Goal: Transaction & Acquisition: Purchase product/service

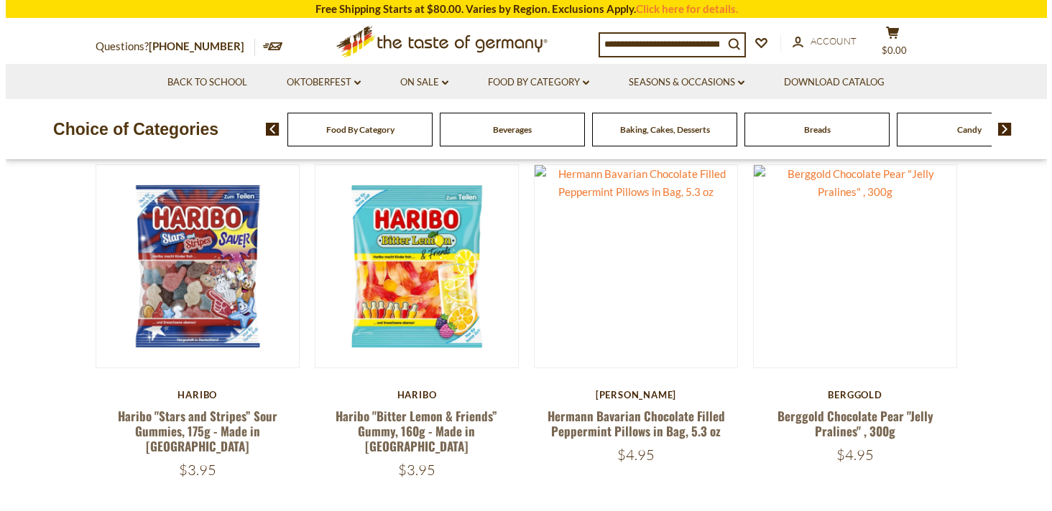
scroll to position [414, 0]
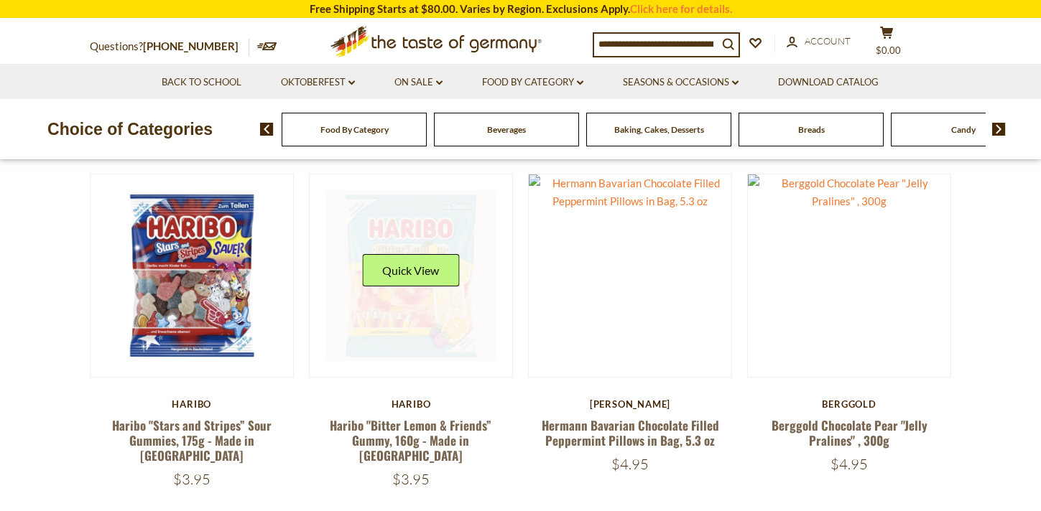
click at [434, 269] on button "Quick View" at bounding box center [410, 270] width 97 height 32
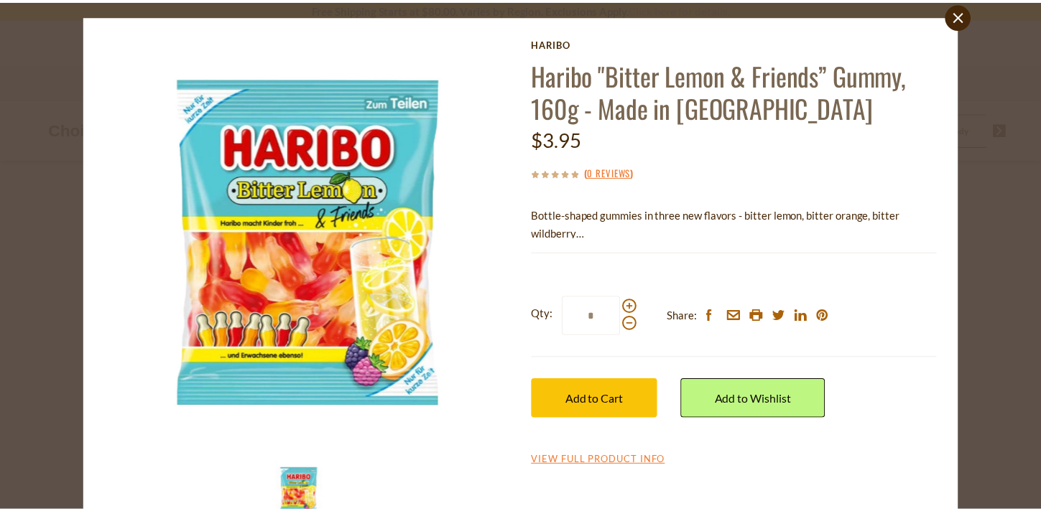
scroll to position [27, 0]
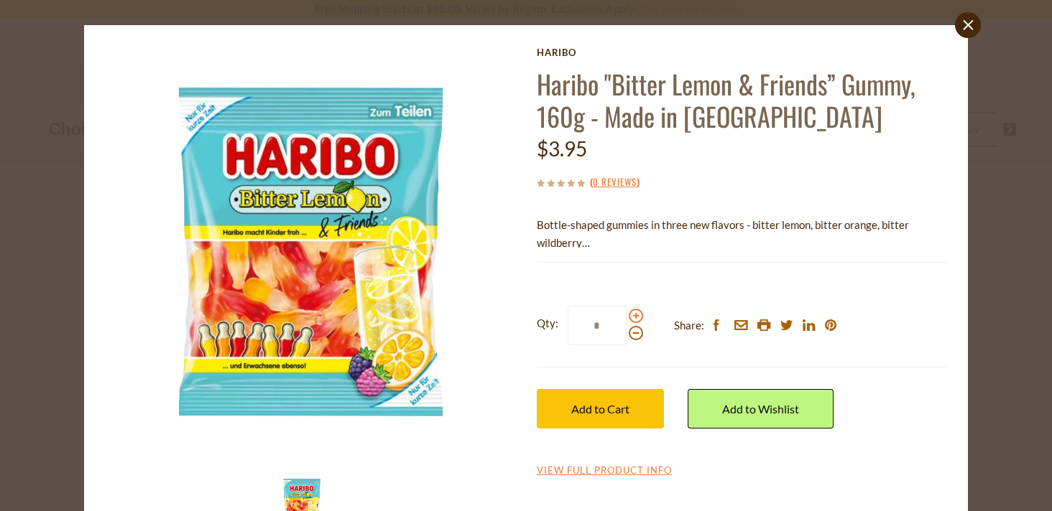
click at [631, 315] on span at bounding box center [636, 316] width 14 height 14
click at [626, 315] on input "*" at bounding box center [596, 326] width 59 height 40
type input "*"
click at [622, 404] on span "Add to Cart" at bounding box center [600, 409] width 58 height 14
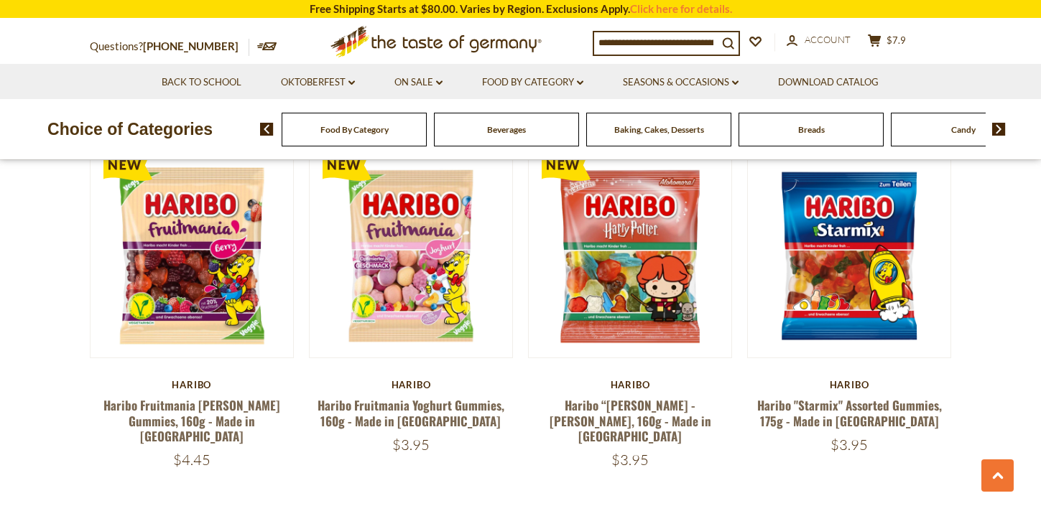
scroll to position [2235, 0]
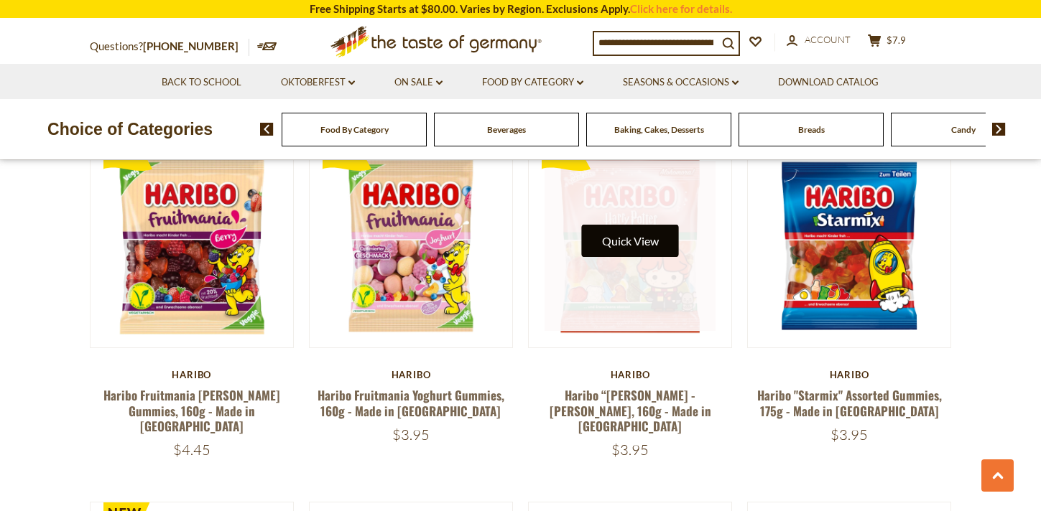
click at [655, 225] on button "Quick View" at bounding box center [630, 241] width 97 height 32
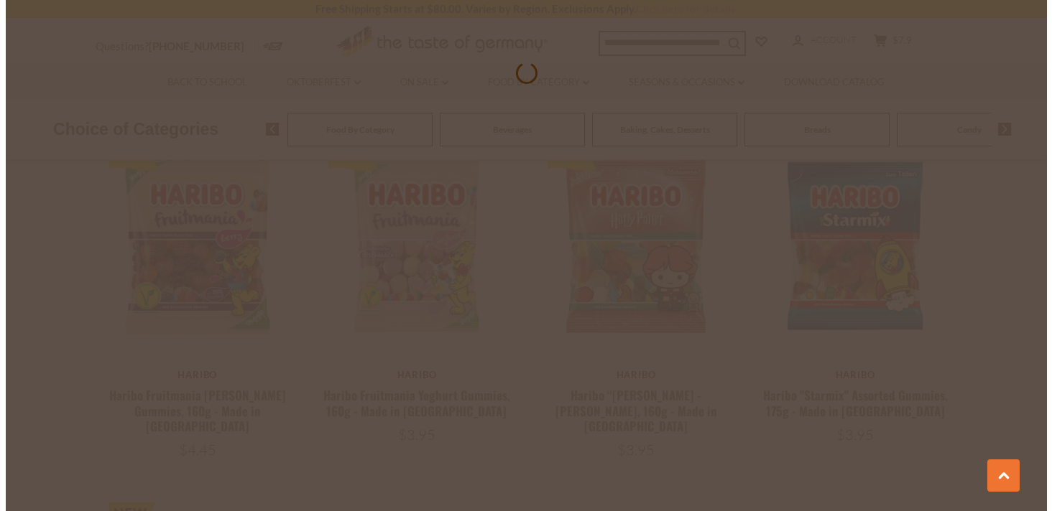
scroll to position [2238, 0]
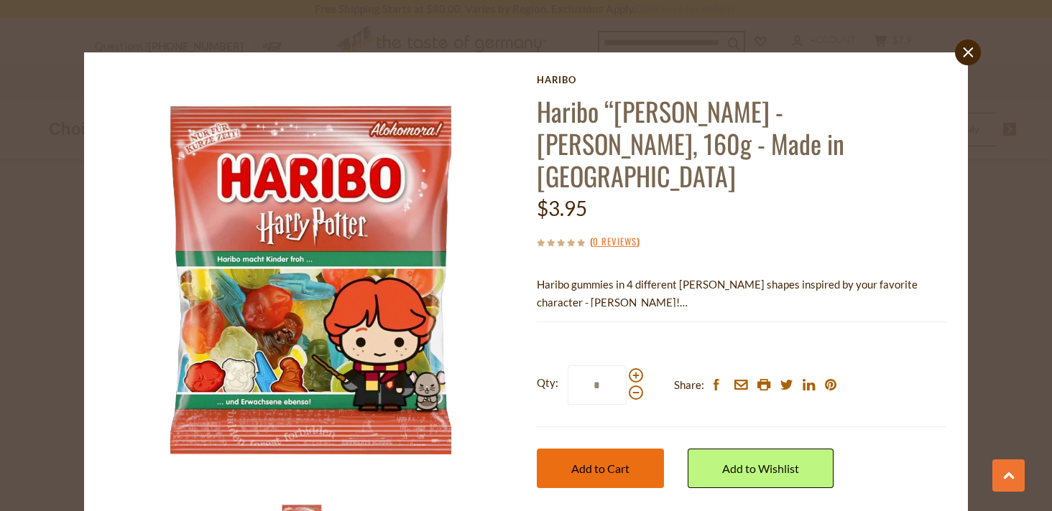
click at [603, 462] on span "Add to Cart" at bounding box center [600, 469] width 58 height 14
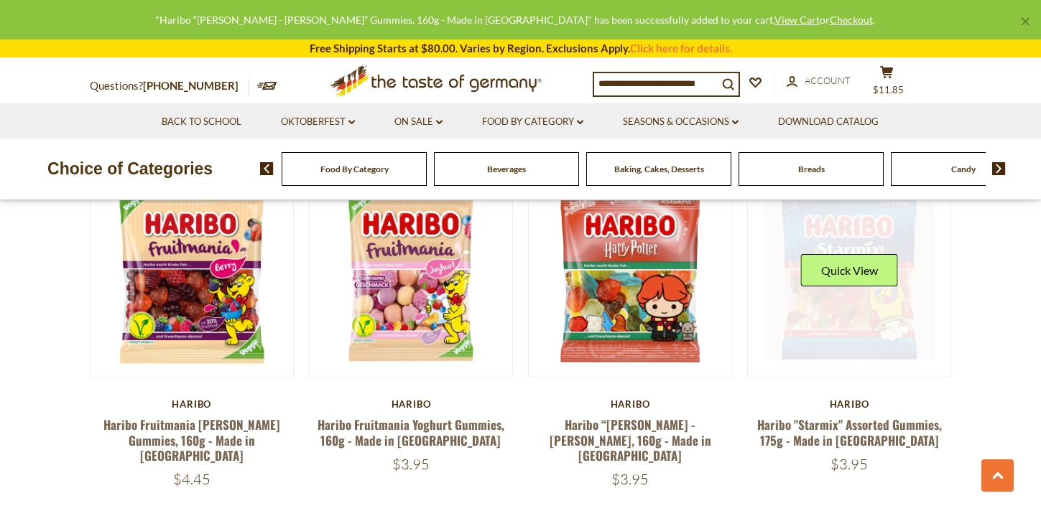
scroll to position [2115, 0]
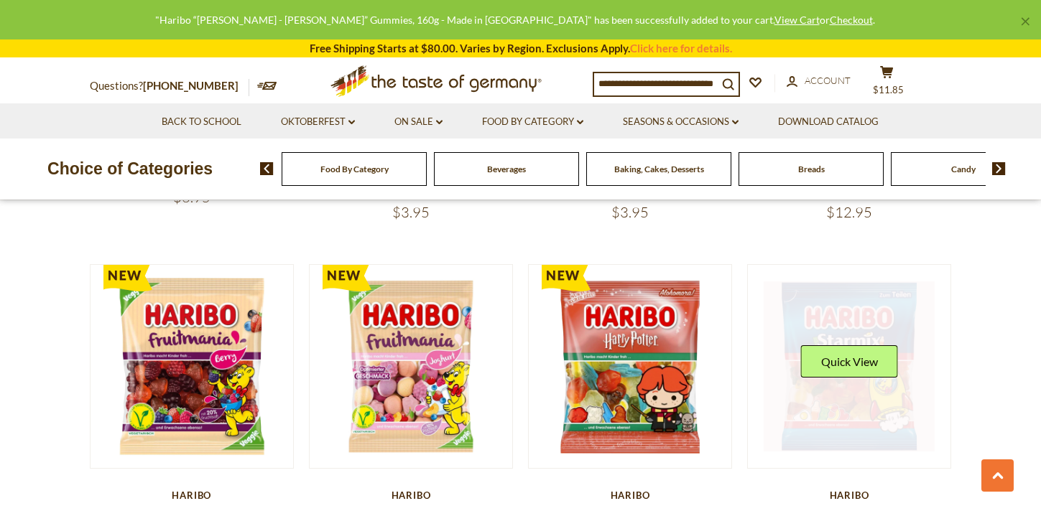
click at [878, 290] on link at bounding box center [849, 367] width 171 height 171
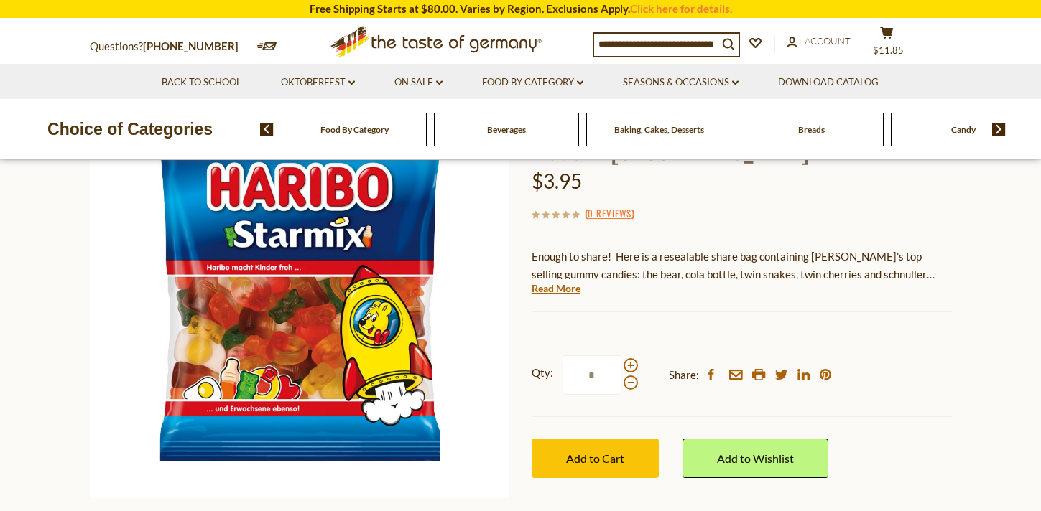
scroll to position [190, 0]
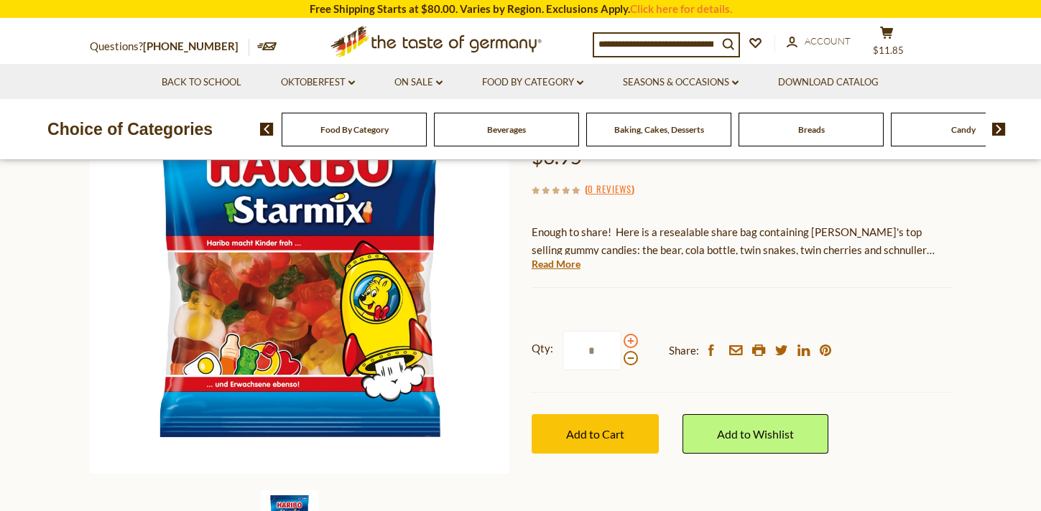
click at [631, 343] on span at bounding box center [630, 341] width 14 height 14
click at [621, 343] on input "*" at bounding box center [591, 351] width 59 height 40
type input "*"
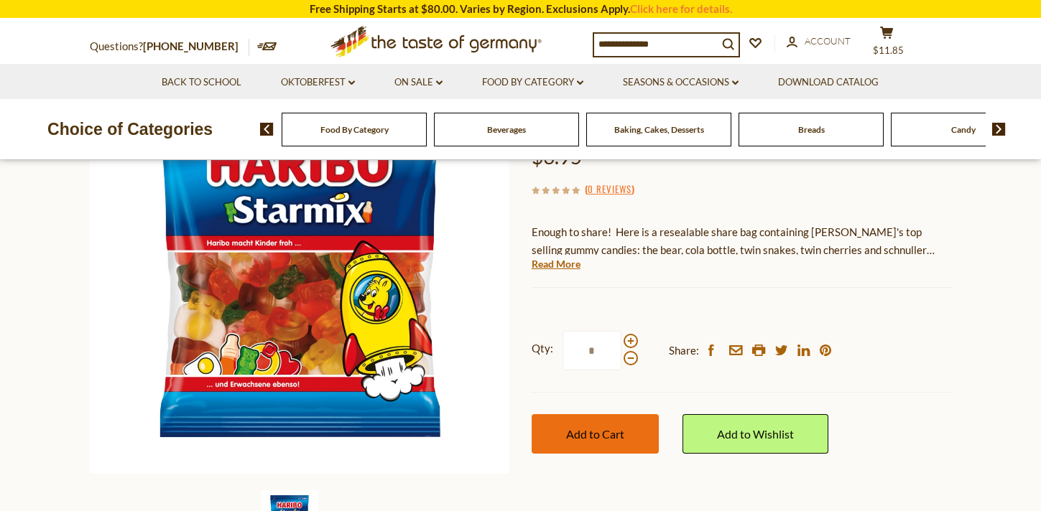
click at [614, 430] on span "Add to Cart" at bounding box center [595, 434] width 58 height 14
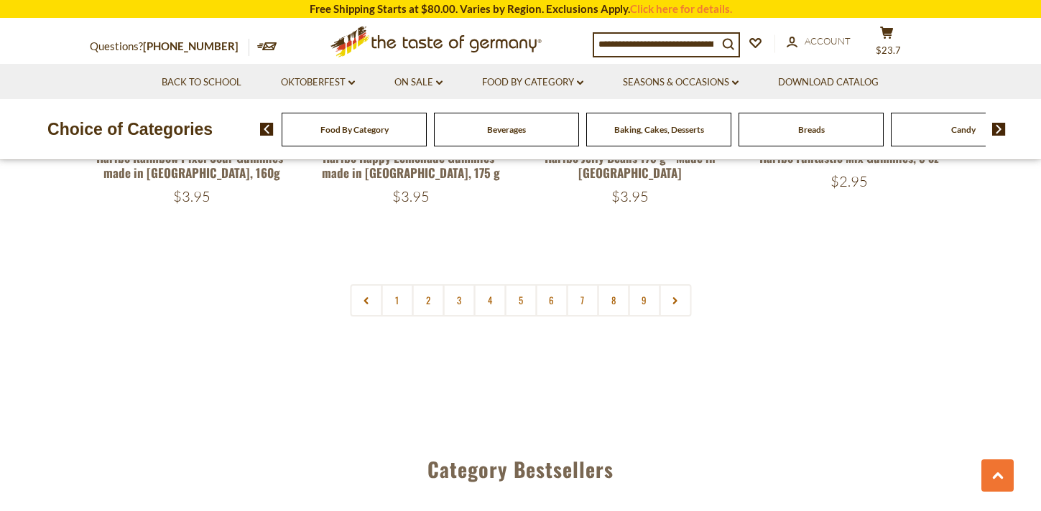
scroll to position [3567, 0]
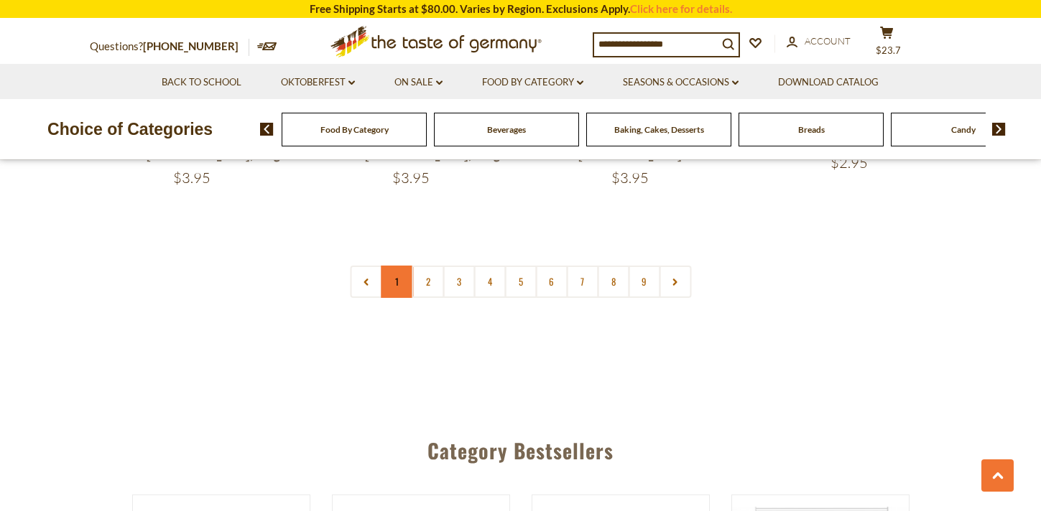
click at [396, 266] on link "1" at bounding box center [397, 282] width 32 height 32
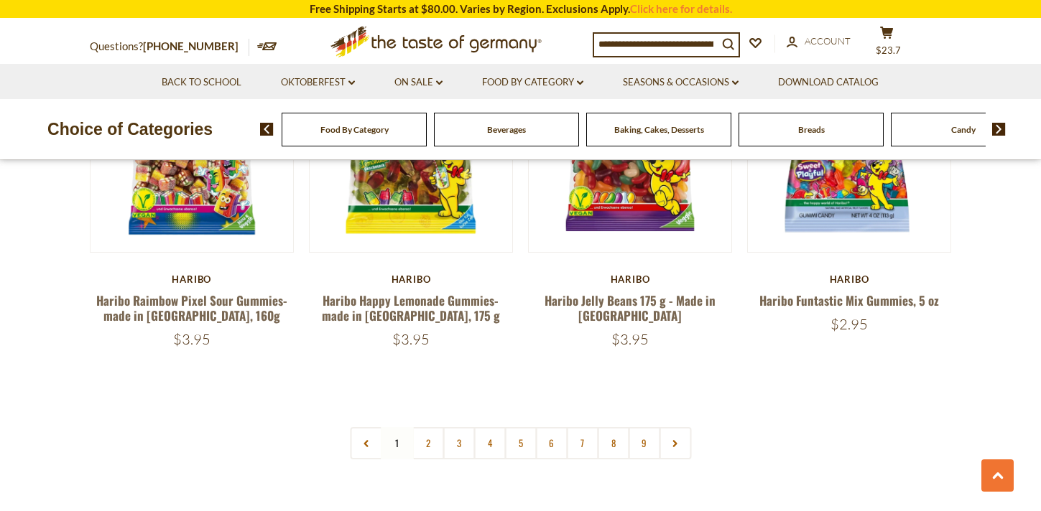
scroll to position [3410, 0]
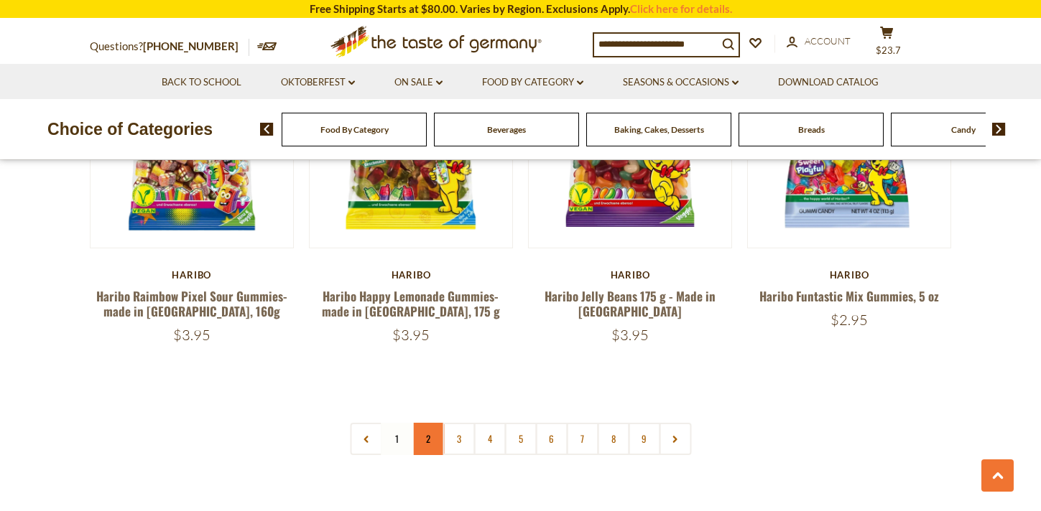
click at [429, 423] on link "2" at bounding box center [428, 439] width 32 height 32
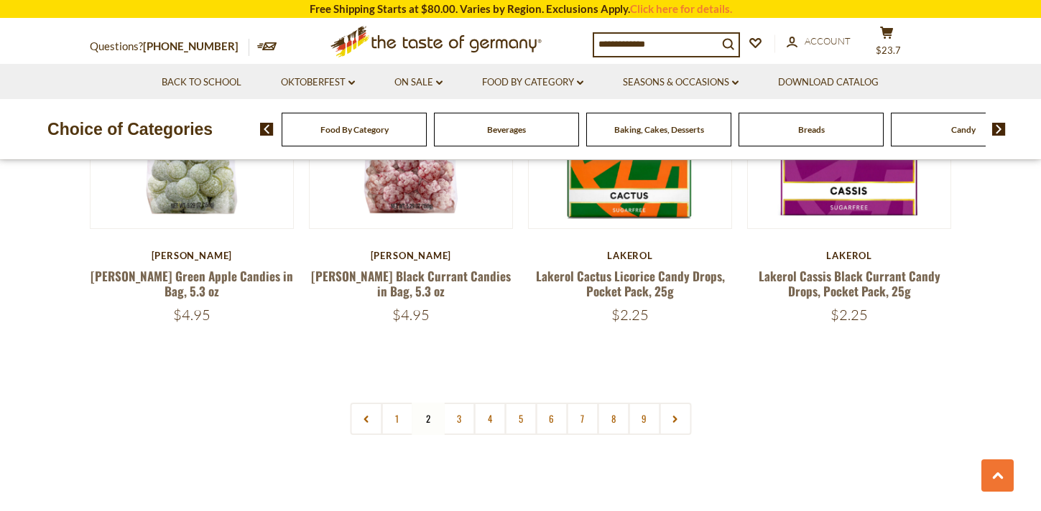
scroll to position [3431, 0]
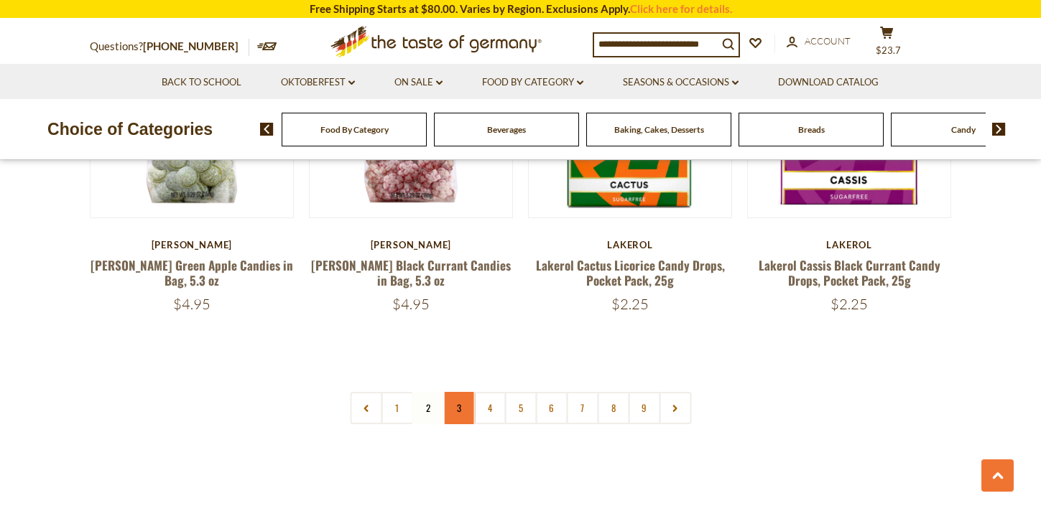
click at [457, 392] on link "3" at bounding box center [458, 408] width 32 height 32
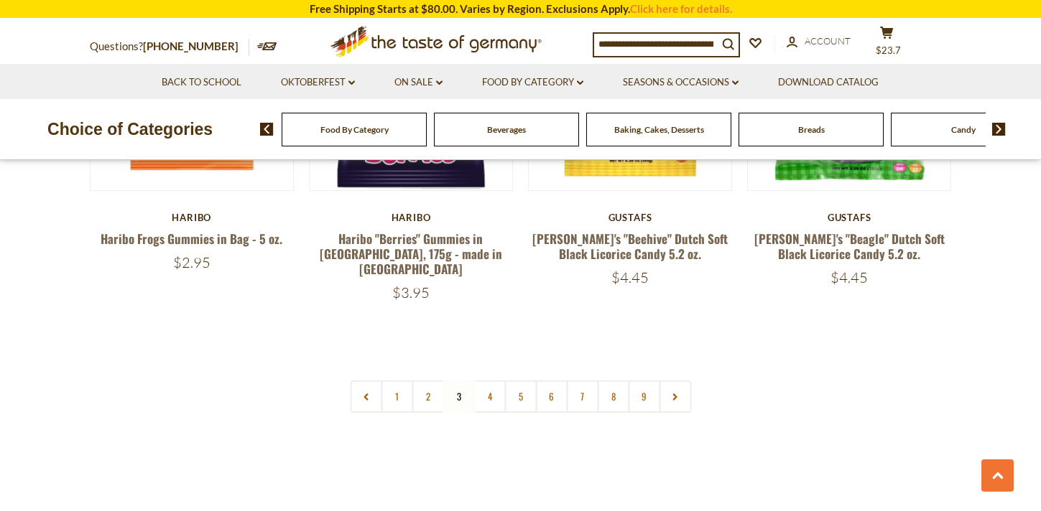
scroll to position [3528, 0]
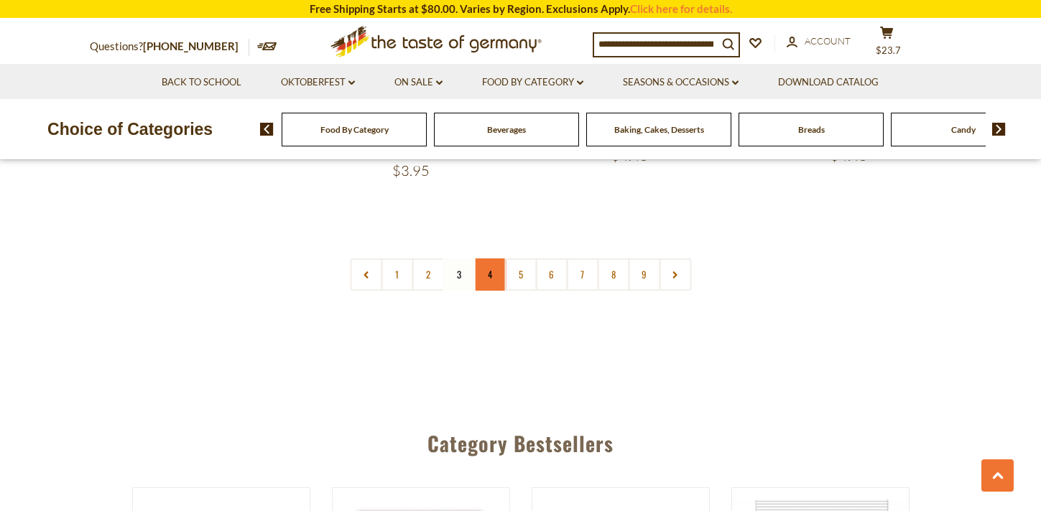
click at [487, 259] on link "4" at bounding box center [489, 275] width 32 height 32
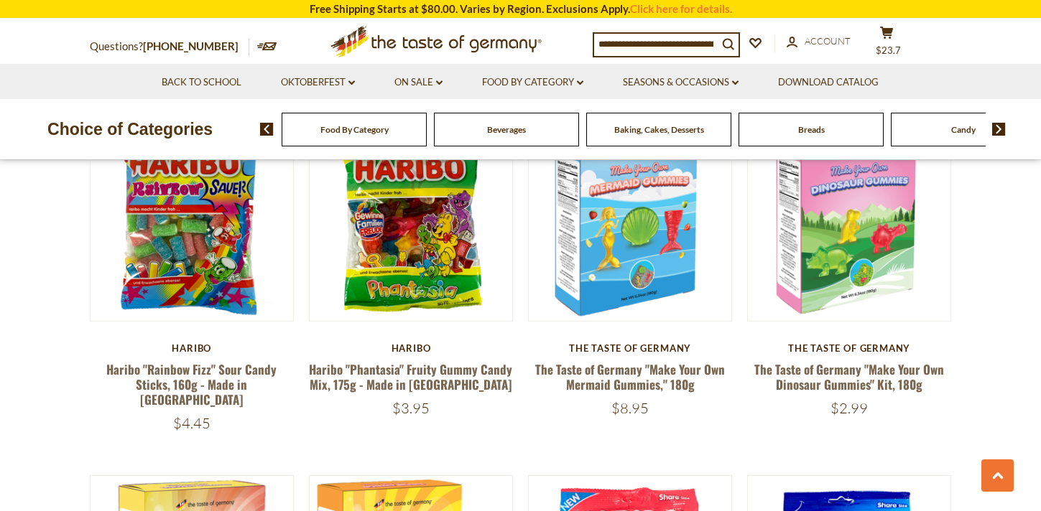
scroll to position [1535, 0]
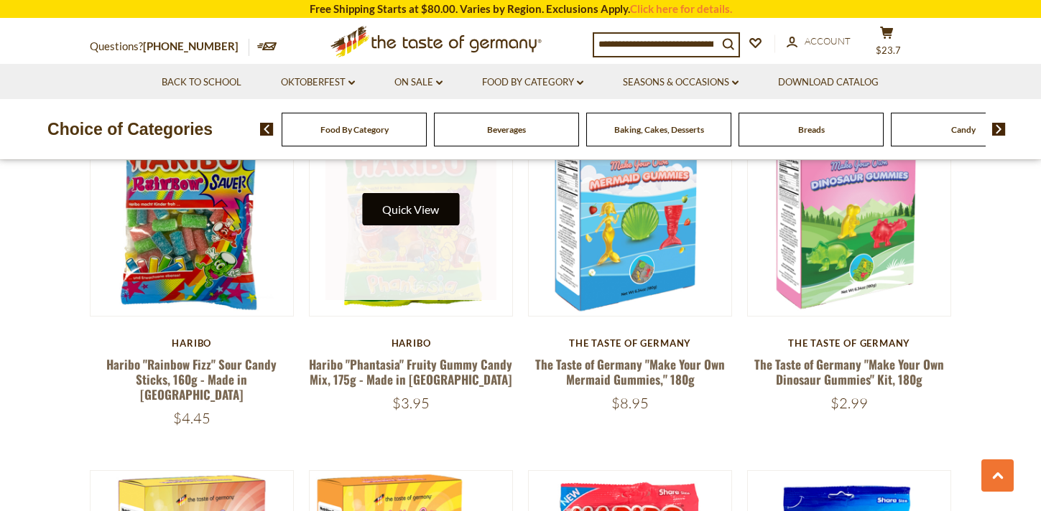
click at [427, 218] on button "Quick View" at bounding box center [410, 209] width 97 height 32
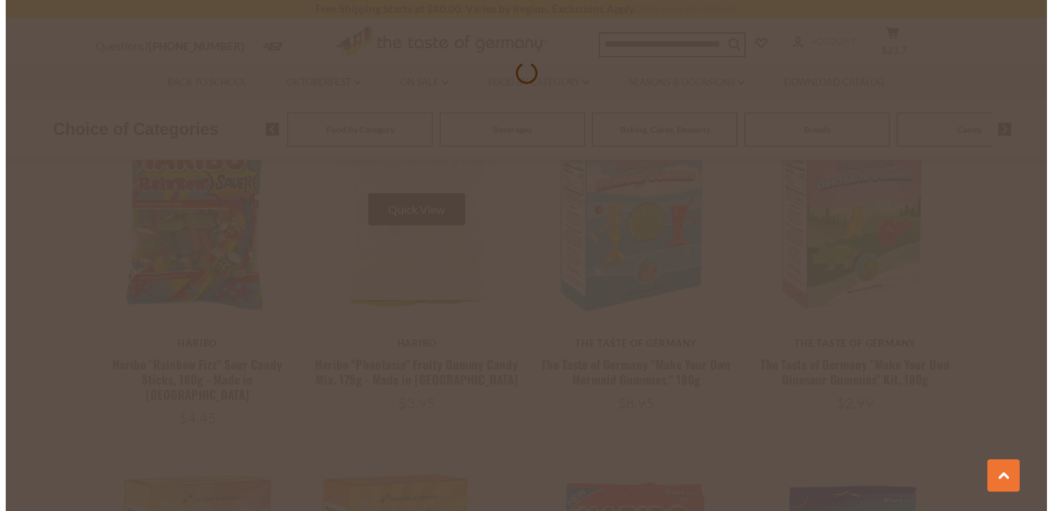
scroll to position [1538, 0]
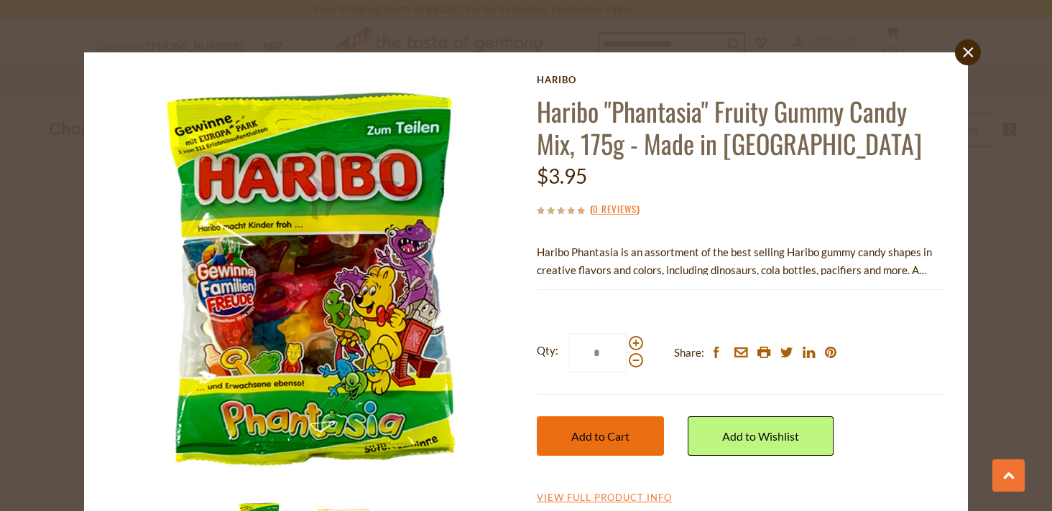
click at [606, 442] on span "Add to Cart" at bounding box center [600, 437] width 58 height 14
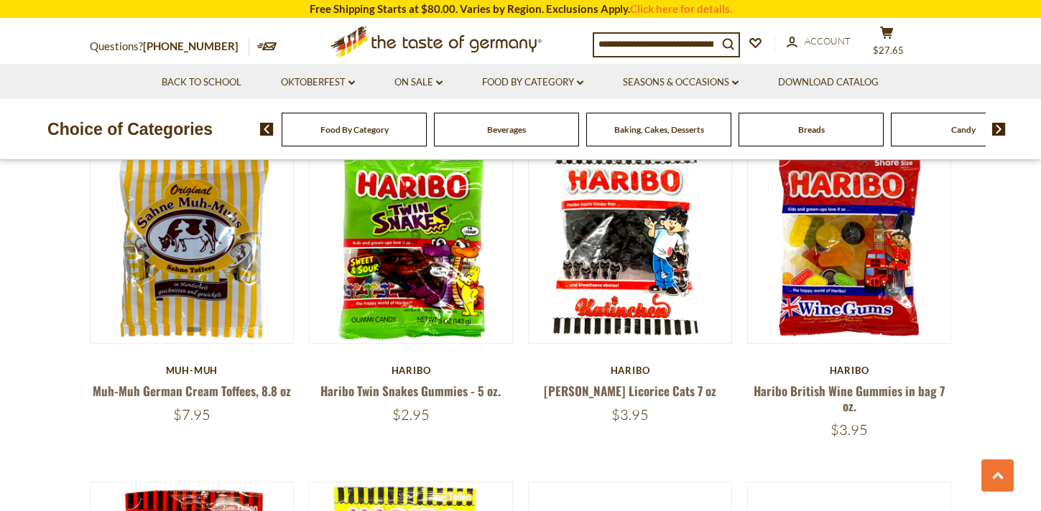
scroll to position [2206, 0]
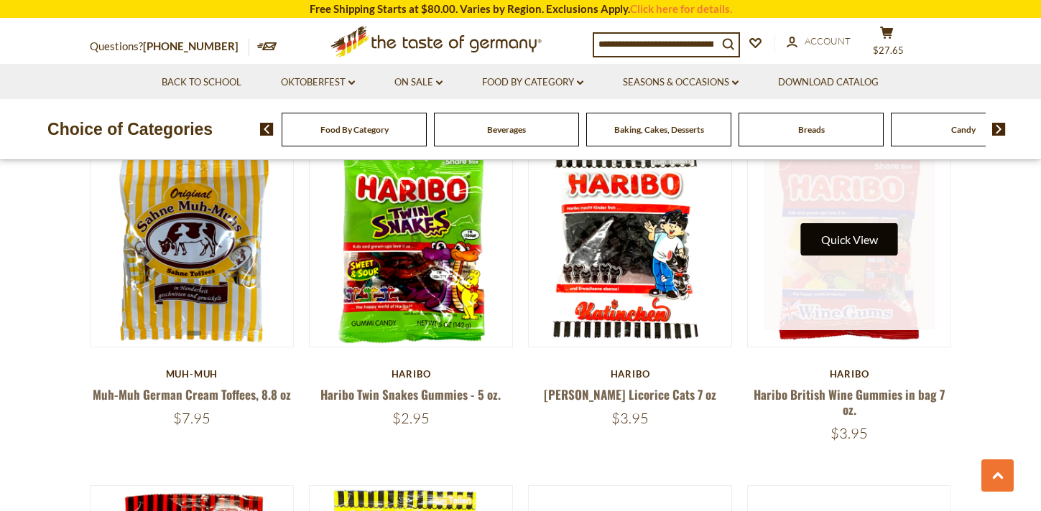
click at [870, 223] on button "Quick View" at bounding box center [849, 239] width 97 height 32
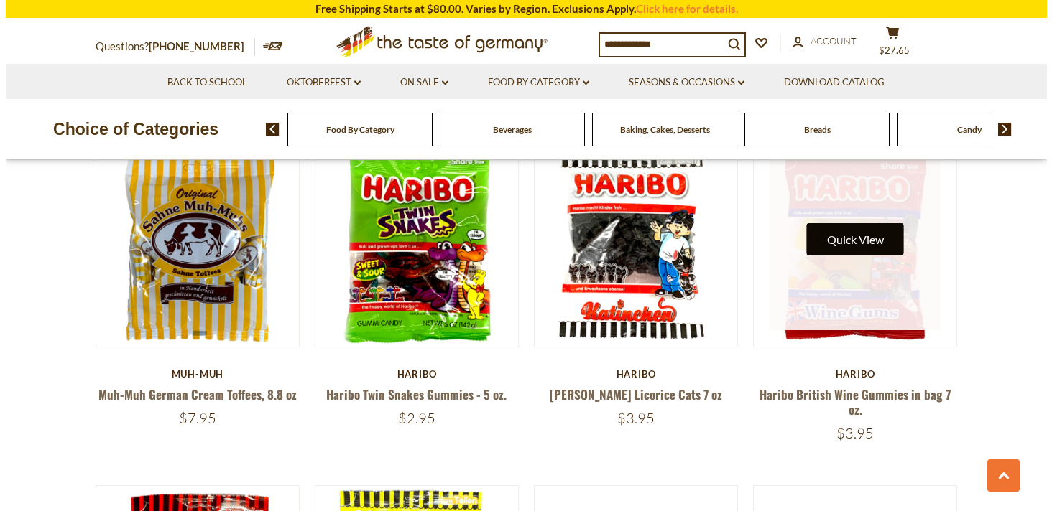
scroll to position [2209, 0]
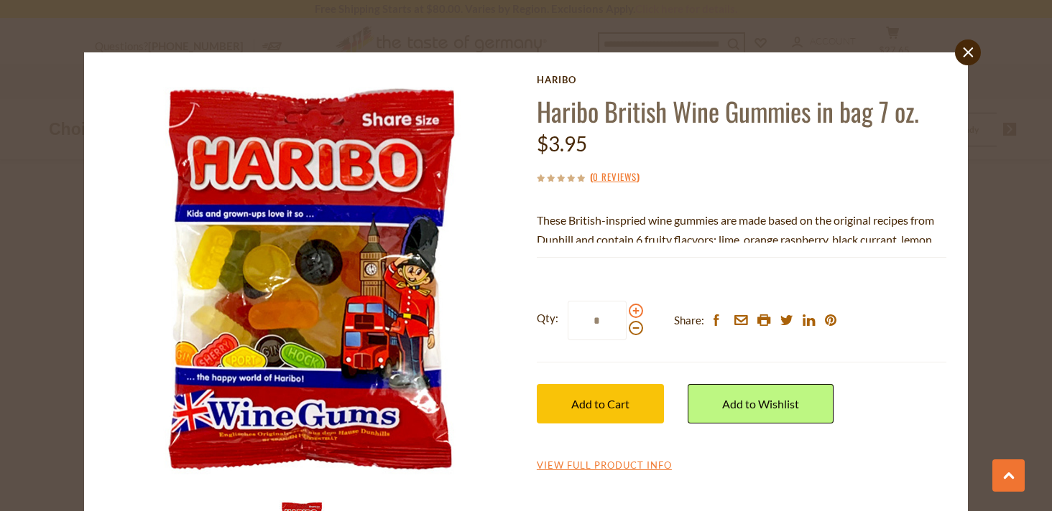
click at [629, 310] on span at bounding box center [636, 311] width 14 height 14
click at [626, 310] on input "*" at bounding box center [596, 321] width 59 height 40
type input "*"
click at [590, 404] on span "Add to Cart" at bounding box center [600, 404] width 58 height 14
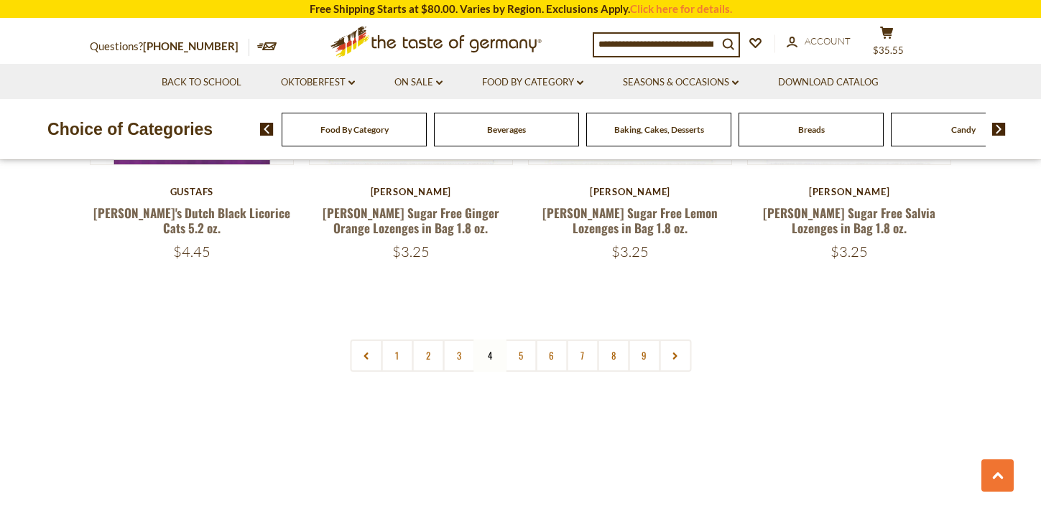
scroll to position [3436, 0]
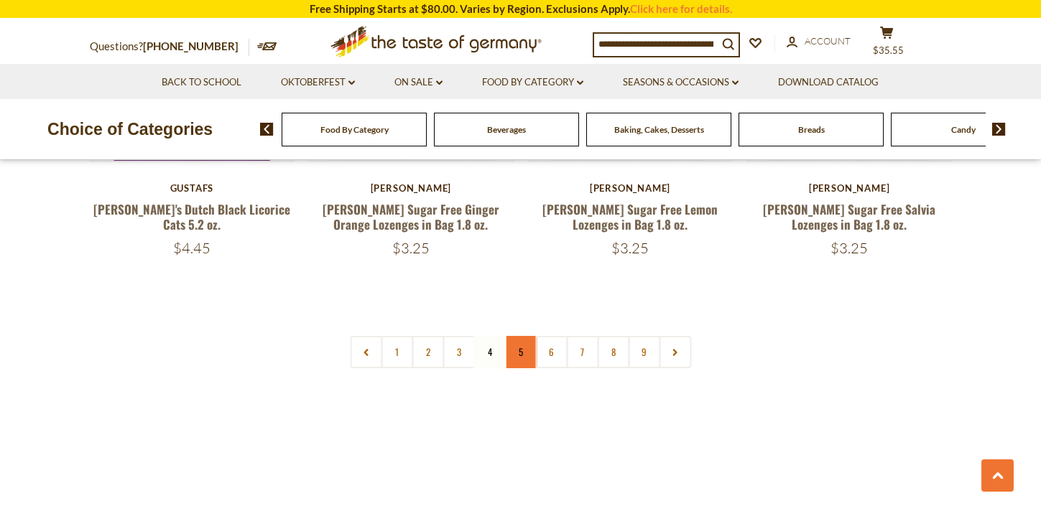
click at [524, 336] on link "5" at bounding box center [520, 352] width 32 height 32
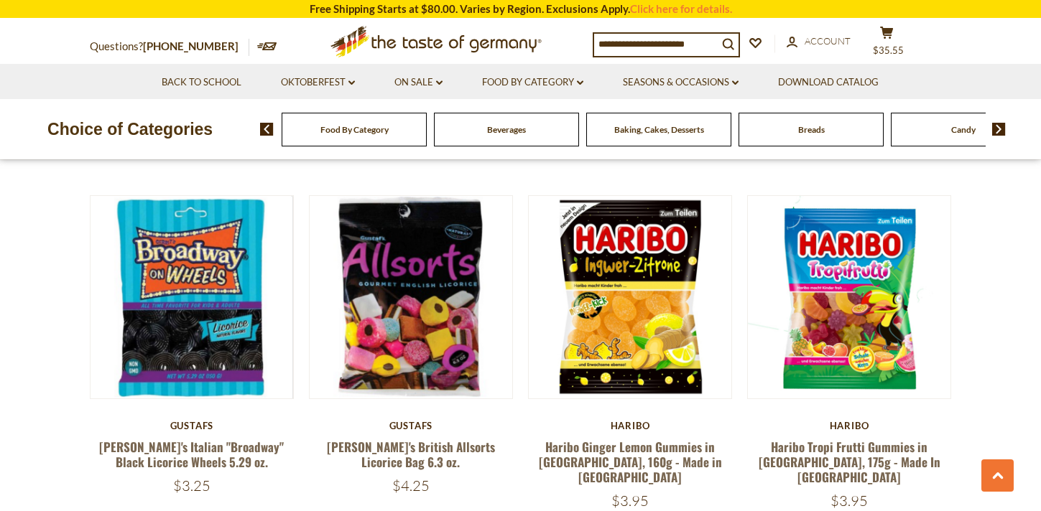
scroll to position [2518, 0]
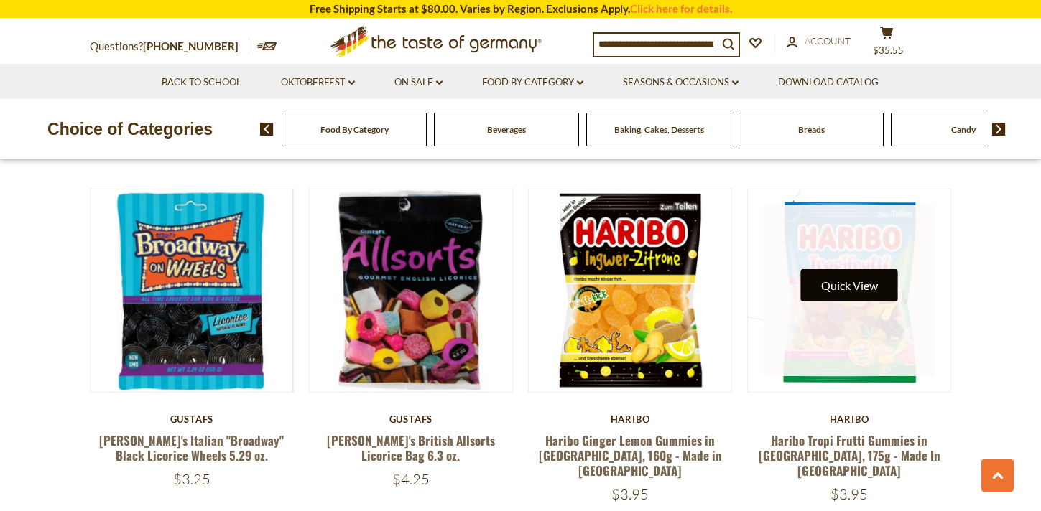
click at [872, 269] on button "Quick View" at bounding box center [849, 285] width 97 height 32
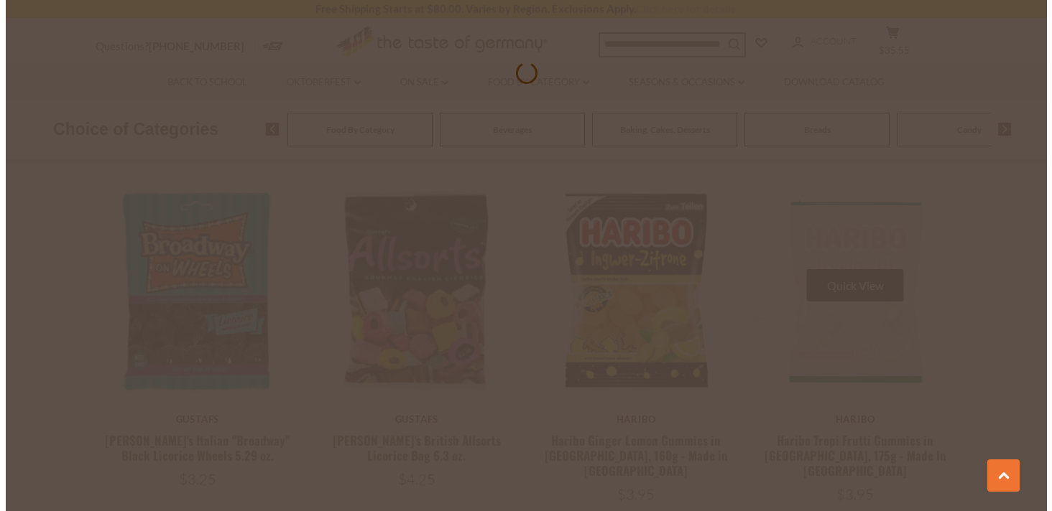
scroll to position [2521, 0]
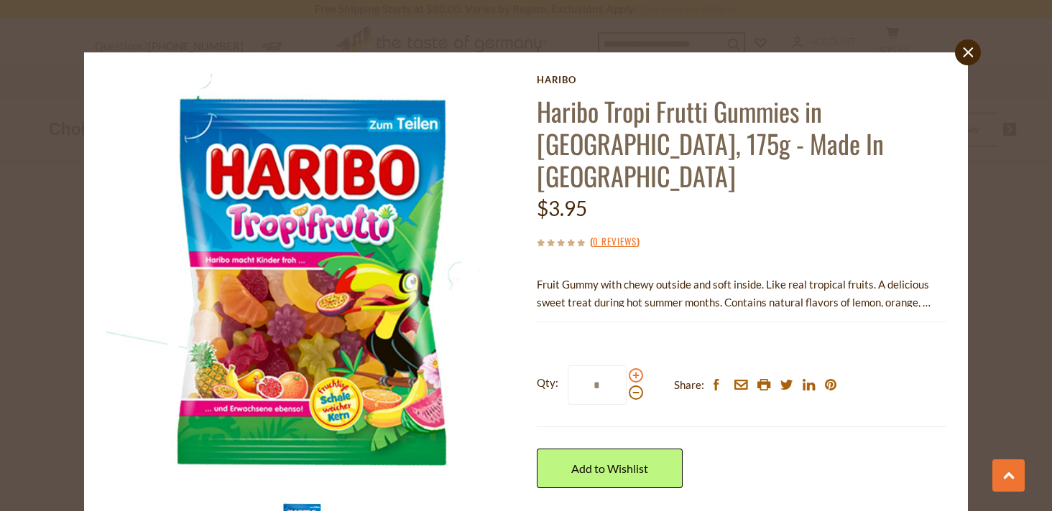
click at [632, 368] on span at bounding box center [636, 375] width 14 height 14
click at [626, 366] on input "*" at bounding box center [596, 386] width 59 height 40
type input "*"
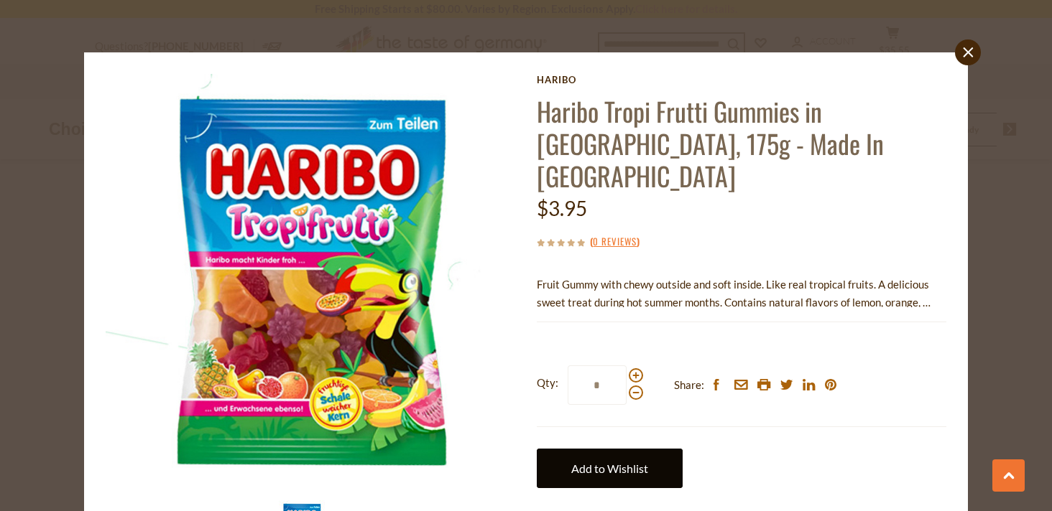
click at [617, 449] on link "Add to Wishlist" at bounding box center [610, 469] width 146 height 40
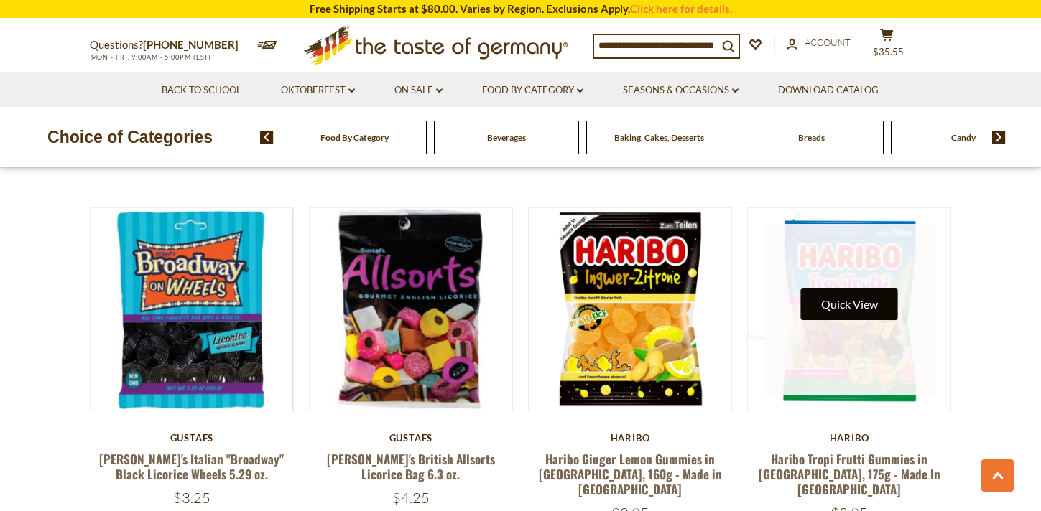
click at [848, 288] on button "Quick View" at bounding box center [849, 304] width 97 height 32
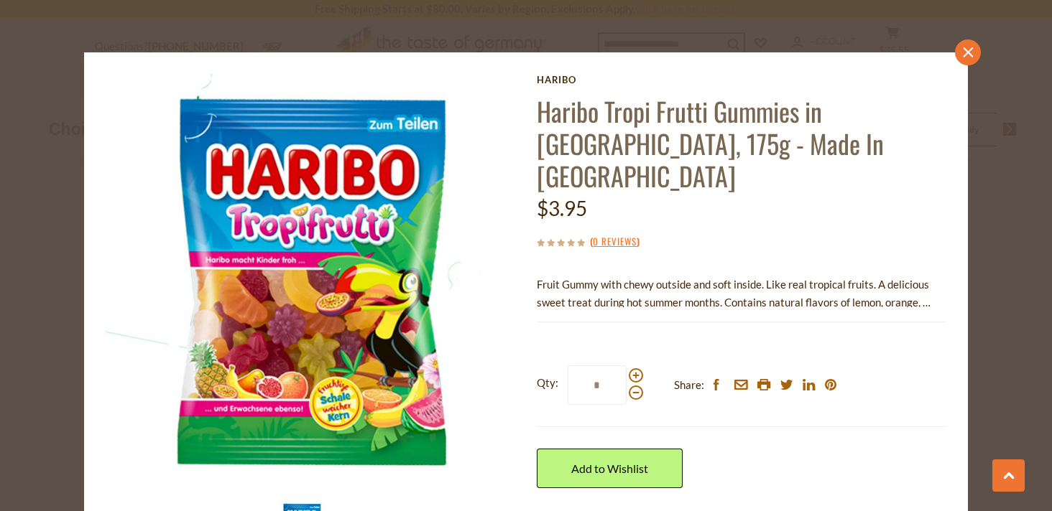
click at [963, 53] on icon at bounding box center [968, 52] width 10 height 10
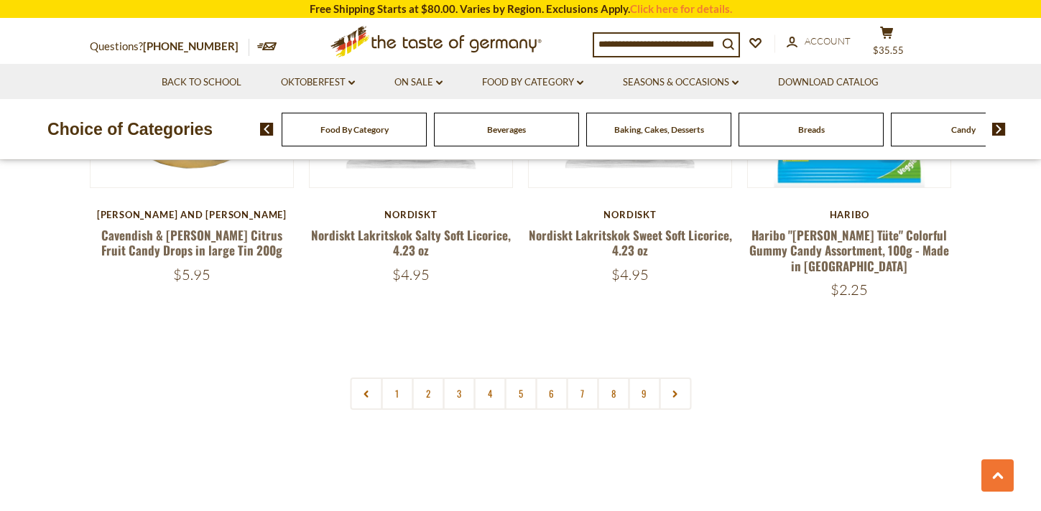
scroll to position [3439, 0]
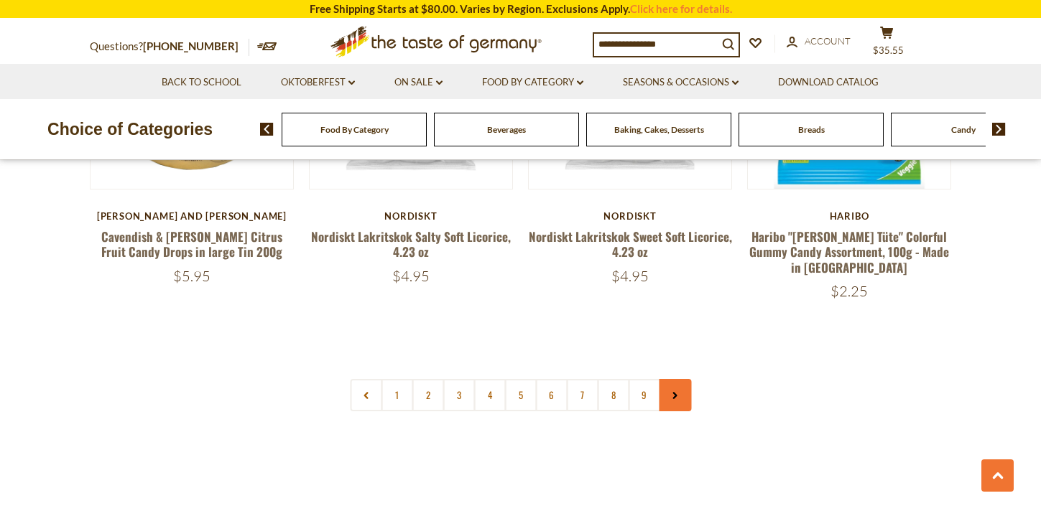
click at [672, 392] on icon at bounding box center [675, 395] width 9 height 7
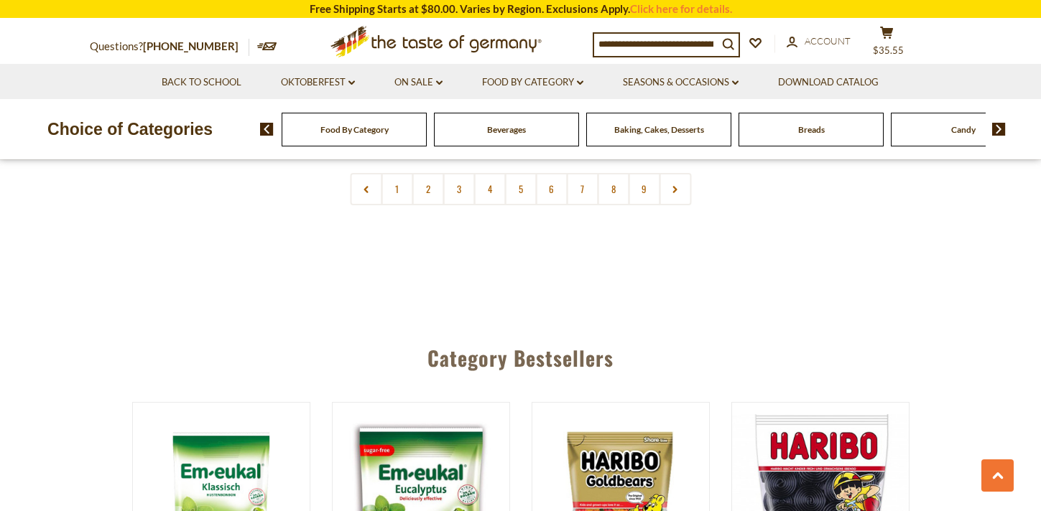
scroll to position [3561, 0]
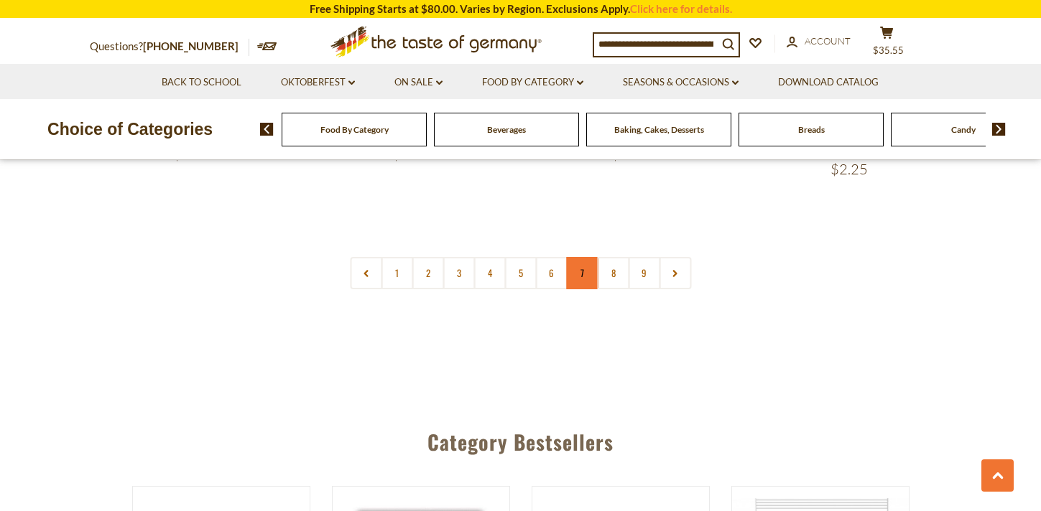
click at [588, 257] on link "7" at bounding box center [582, 273] width 32 height 32
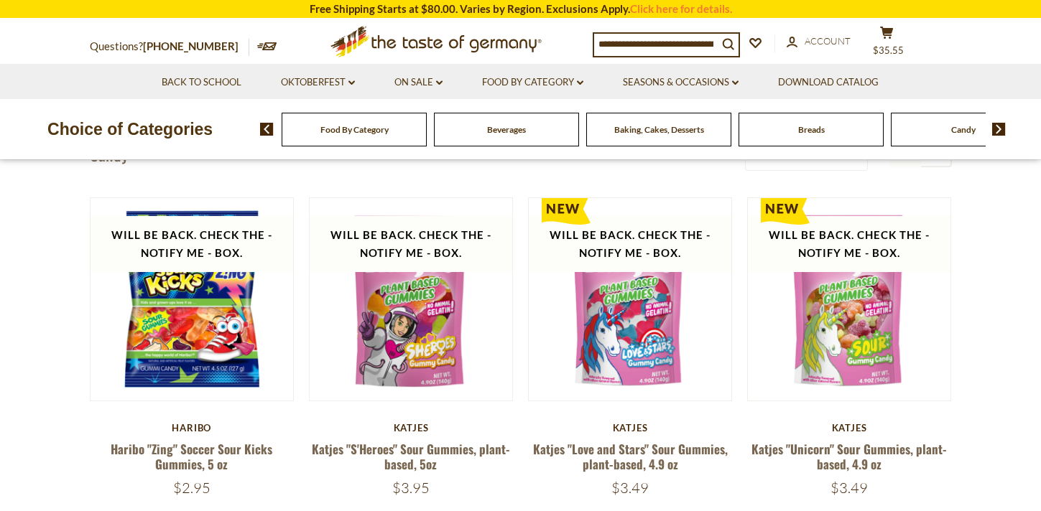
scroll to position [0, 0]
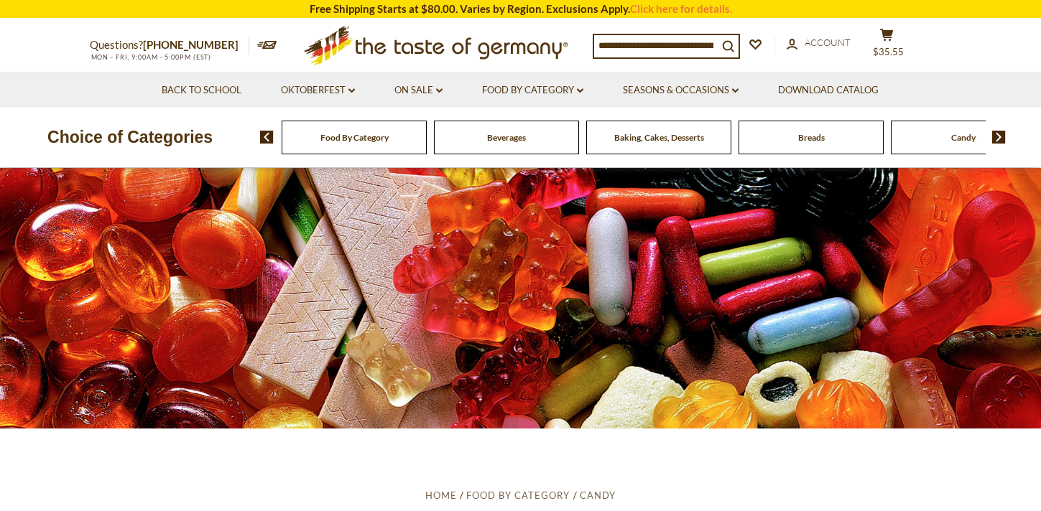
click at [427, 144] on div "Beverages" at bounding box center [354, 138] width 145 height 34
click at [511, 141] on span "Beverages" at bounding box center [506, 137] width 39 height 11
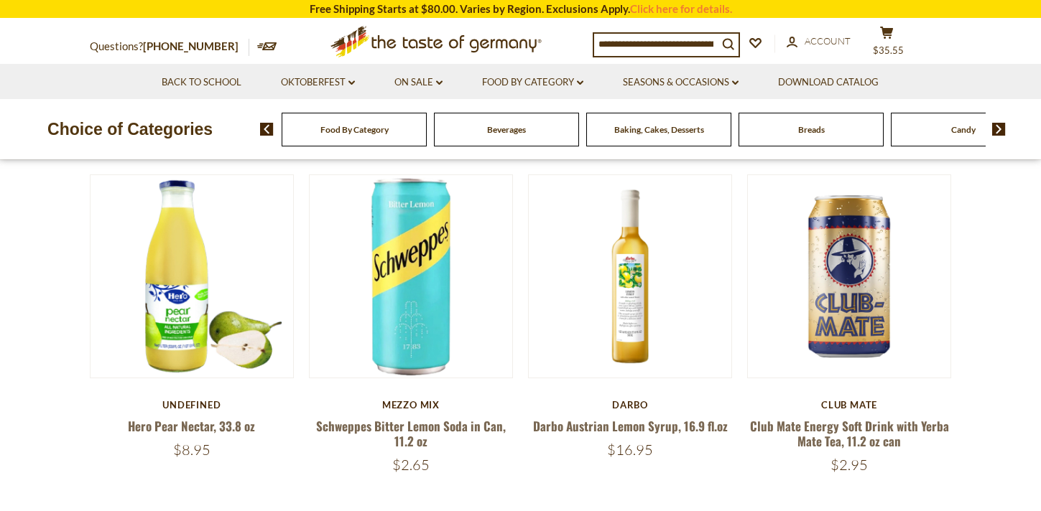
scroll to position [412, 0]
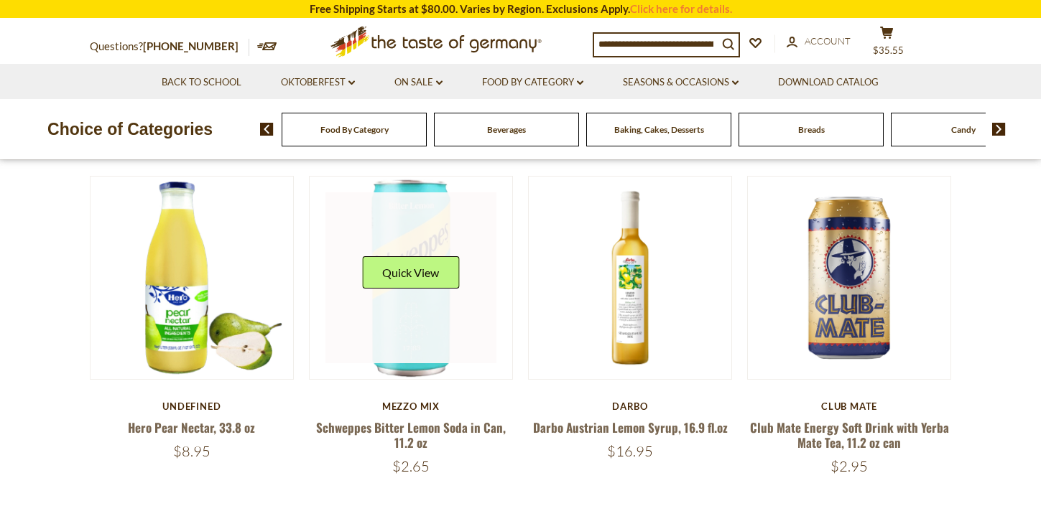
click at [433, 303] on link at bounding box center [410, 278] width 171 height 171
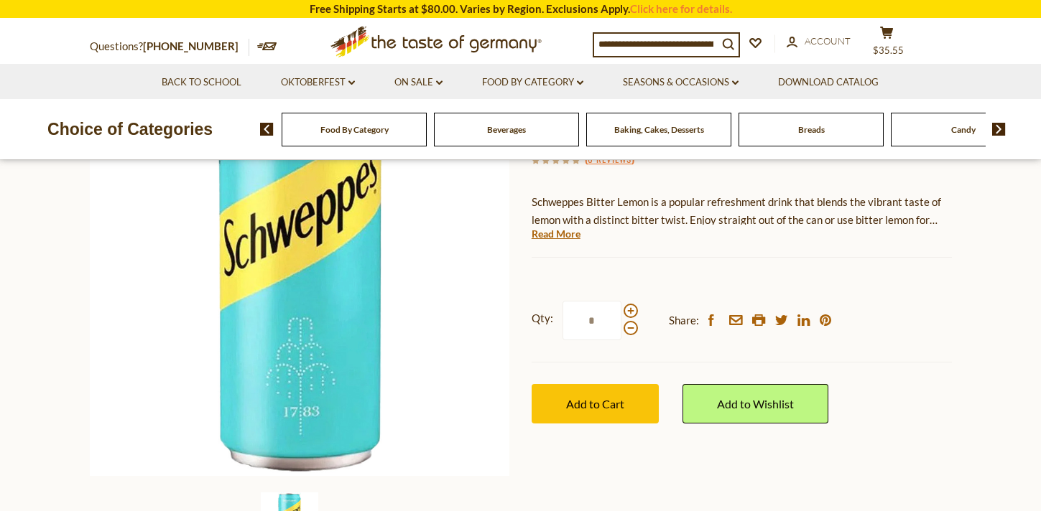
scroll to position [192, 0]
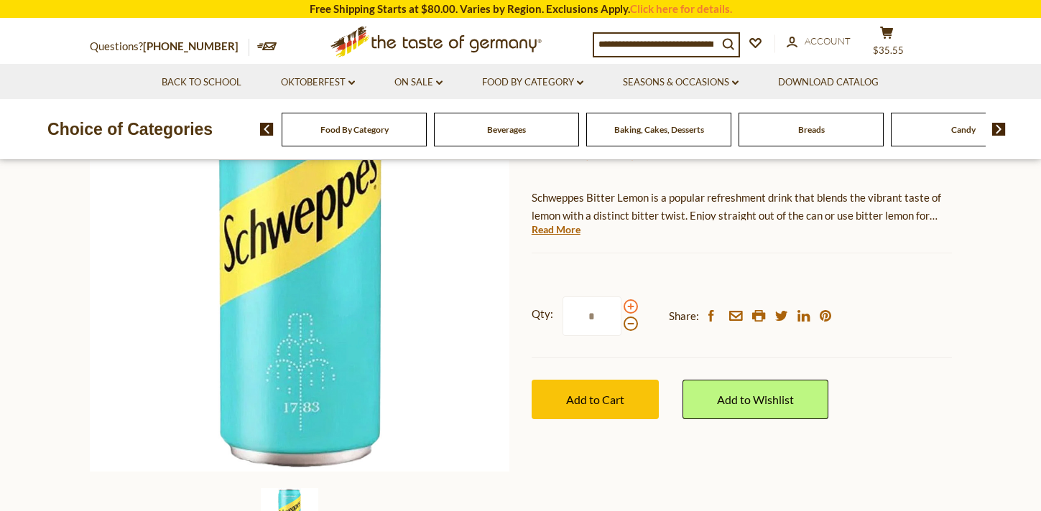
click at [629, 314] on span at bounding box center [630, 307] width 14 height 14
click at [621, 336] on input "*" at bounding box center [591, 317] width 59 height 40
click at [629, 314] on span at bounding box center [630, 307] width 14 height 14
click at [621, 336] on input "*" at bounding box center [591, 317] width 59 height 40
type input "*"
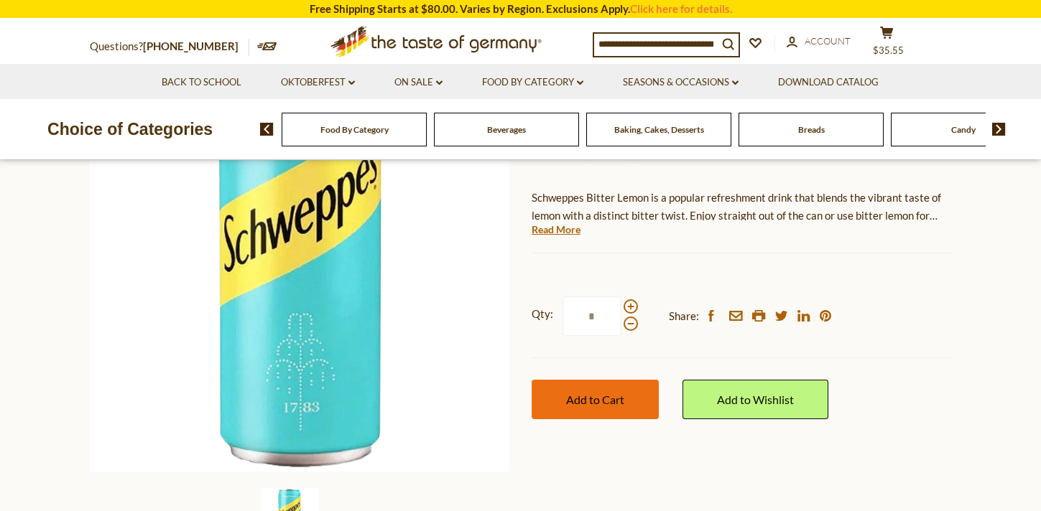
click at [599, 407] on span "Add to Cart" at bounding box center [595, 400] width 58 height 14
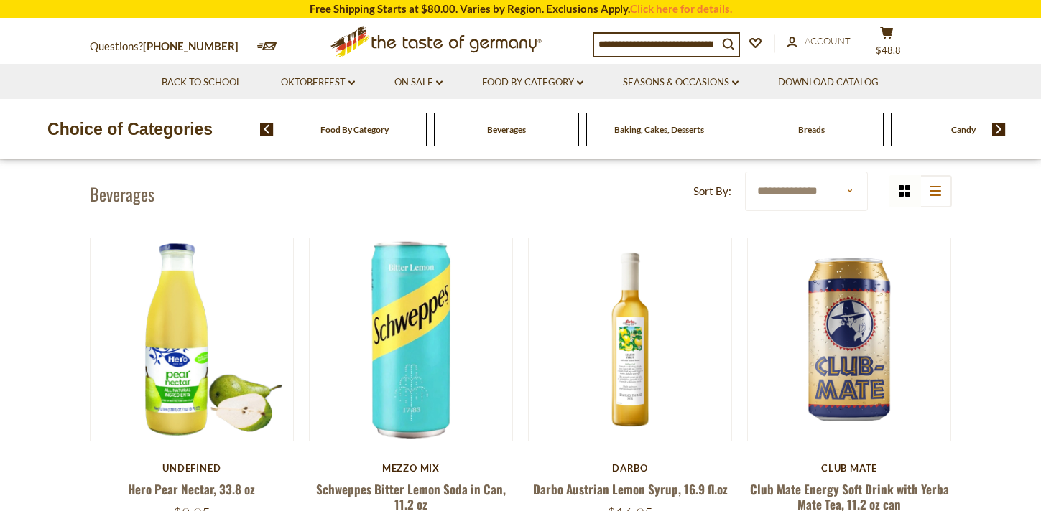
scroll to position [348, 0]
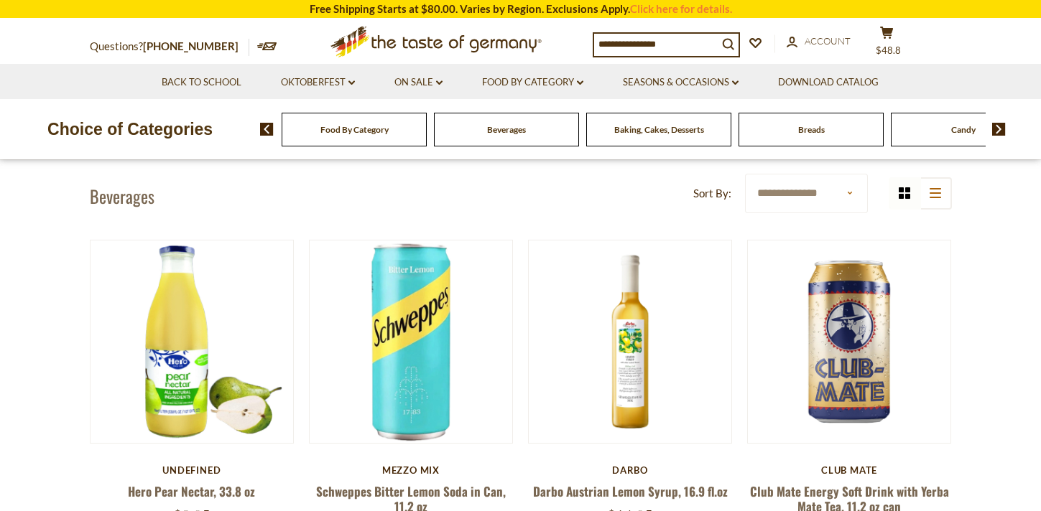
click at [386, 134] on span "Food By Category" at bounding box center [354, 129] width 68 height 11
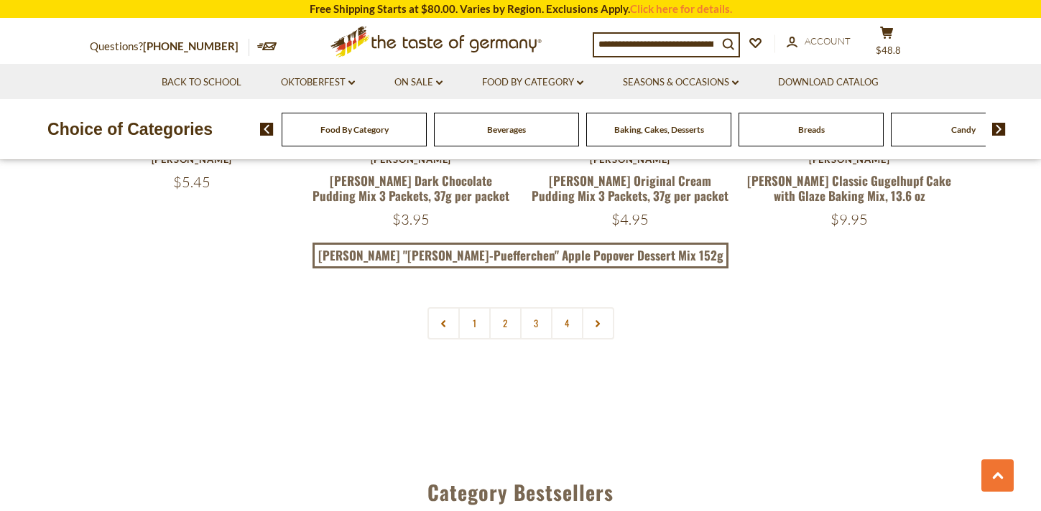
scroll to position [3324, 0]
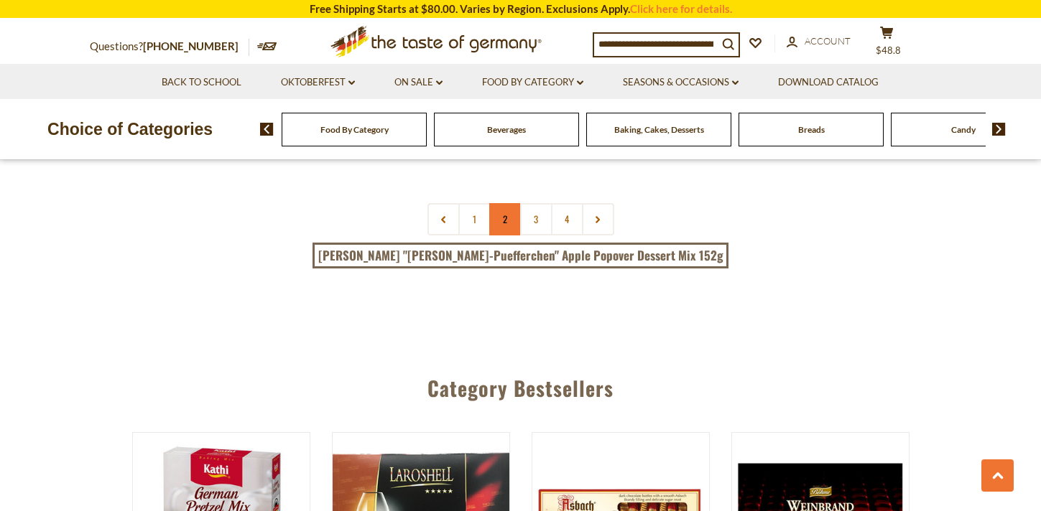
click at [504, 203] on link "2" at bounding box center [505, 219] width 32 height 32
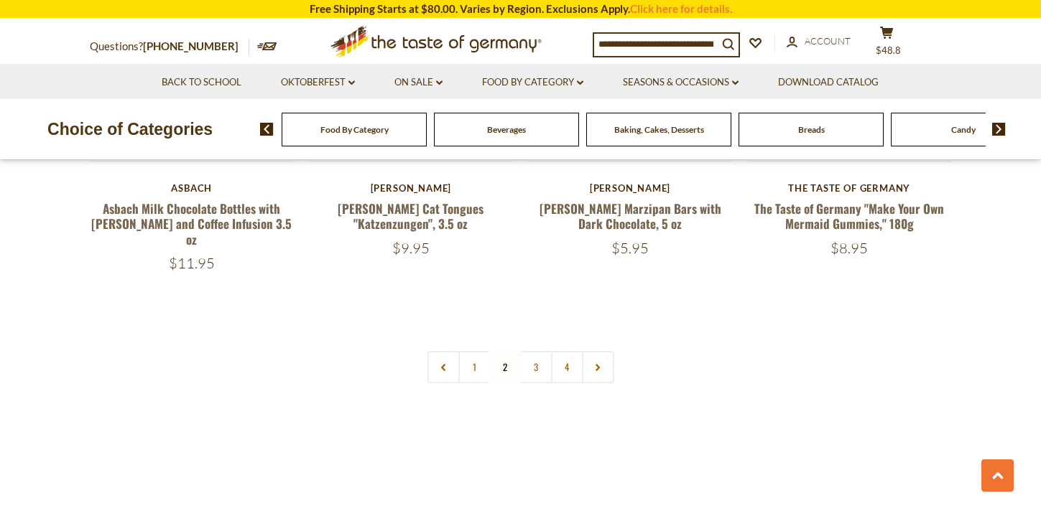
scroll to position [3227, 0]
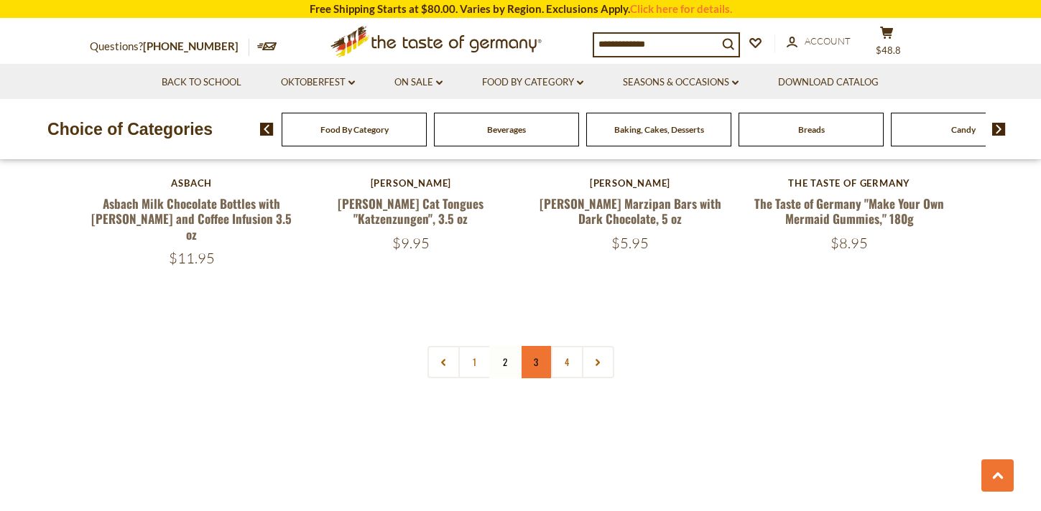
click at [532, 346] on link "3" at bounding box center [536, 362] width 32 height 32
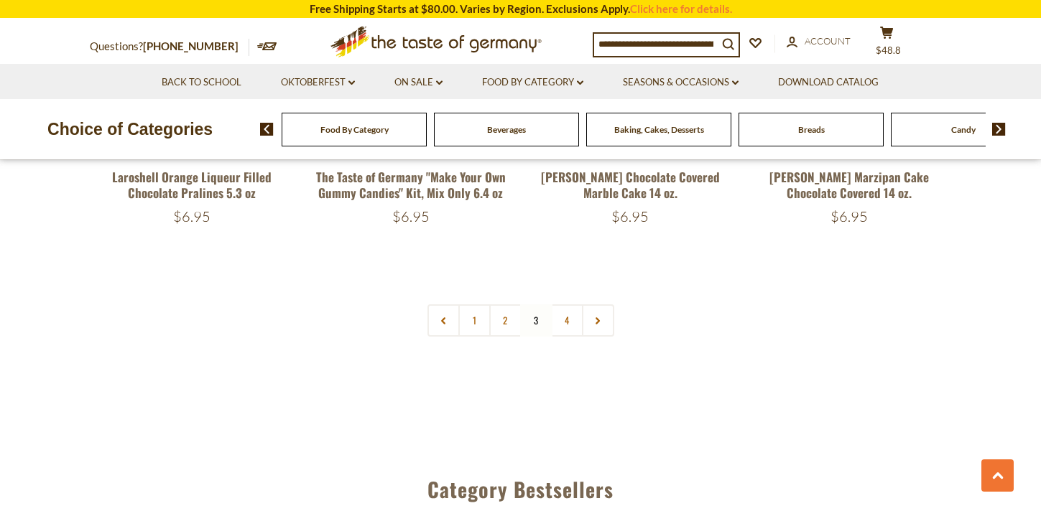
scroll to position [3216, 0]
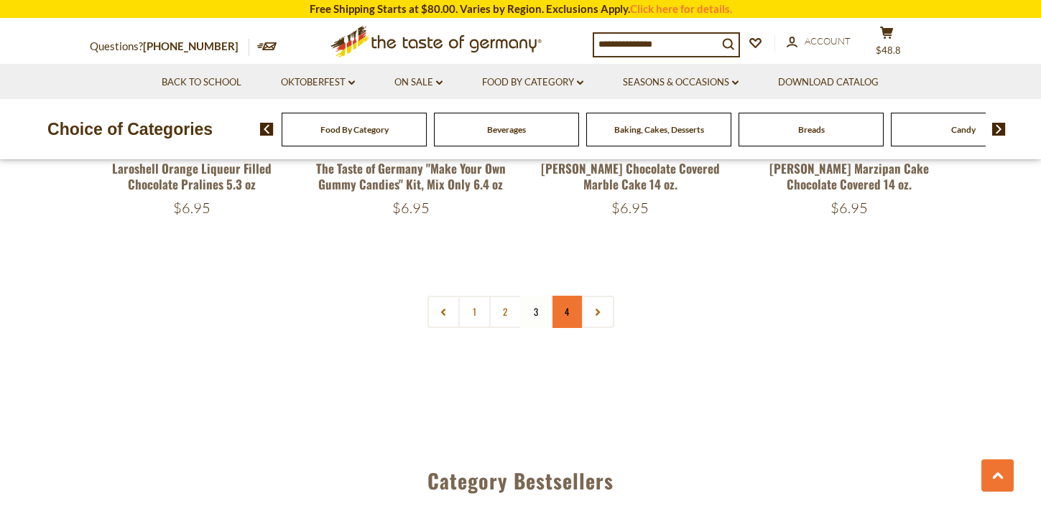
click at [563, 296] on link "4" at bounding box center [567, 312] width 32 height 32
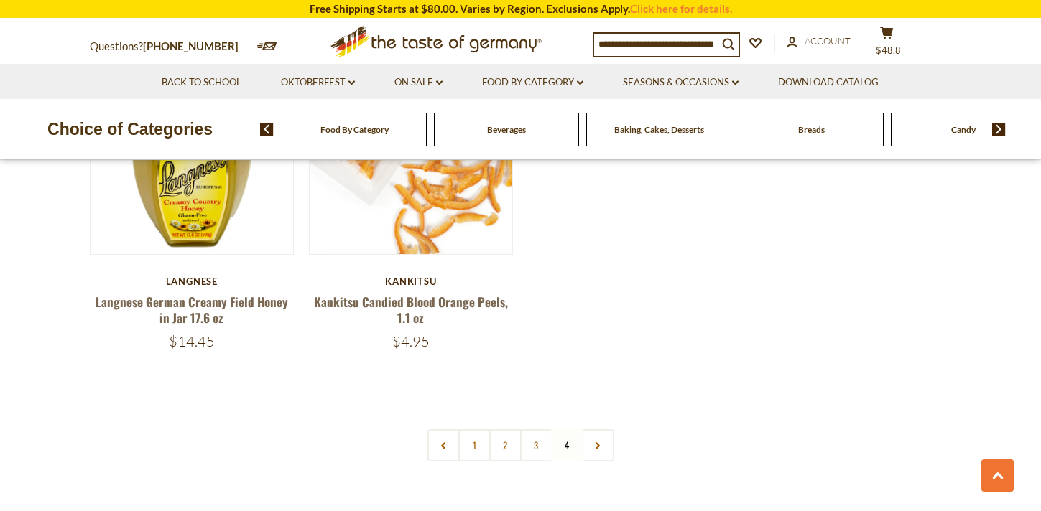
scroll to position [2023, 0]
click at [998, 130] on img at bounding box center [999, 129] width 14 height 13
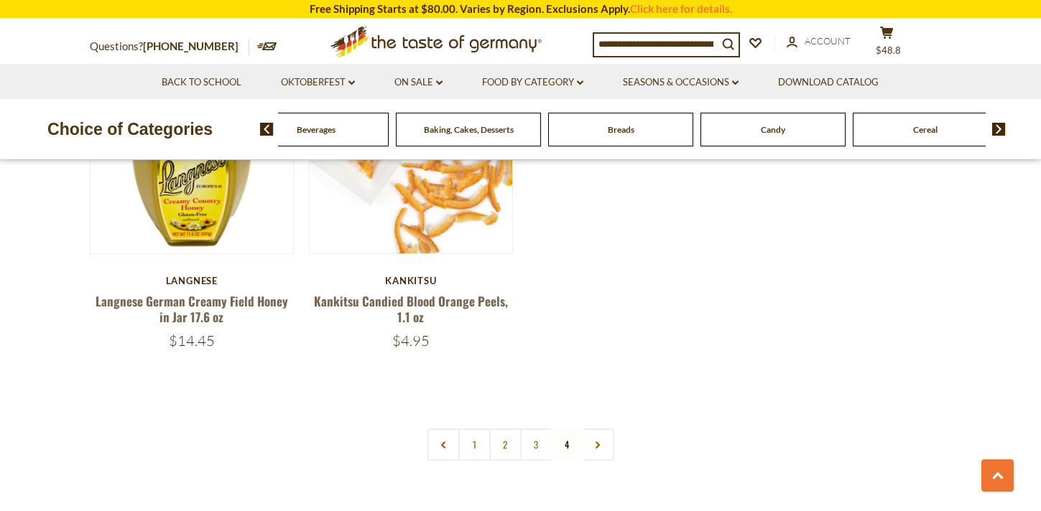
click at [998, 130] on img at bounding box center [999, 129] width 14 height 13
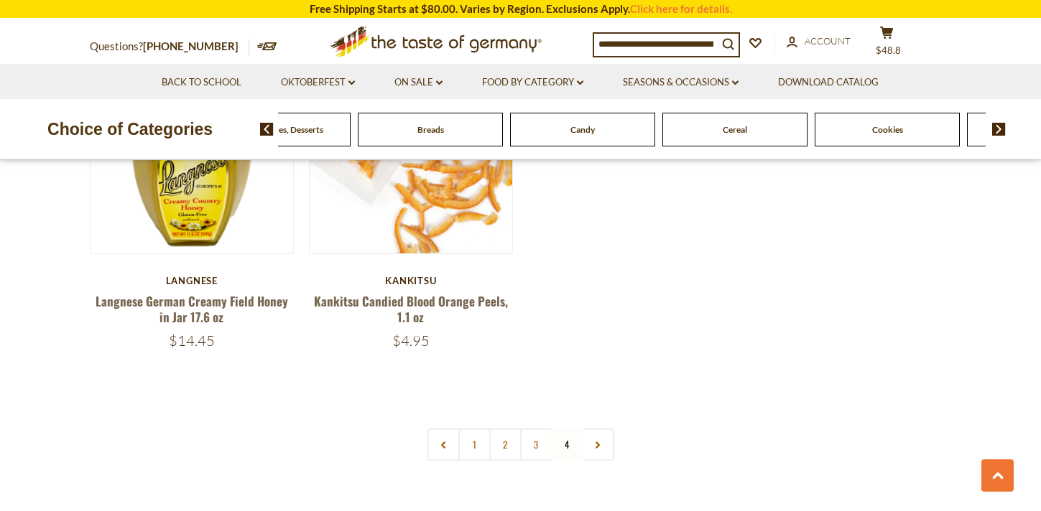
click at [998, 130] on img at bounding box center [999, 129] width 14 height 13
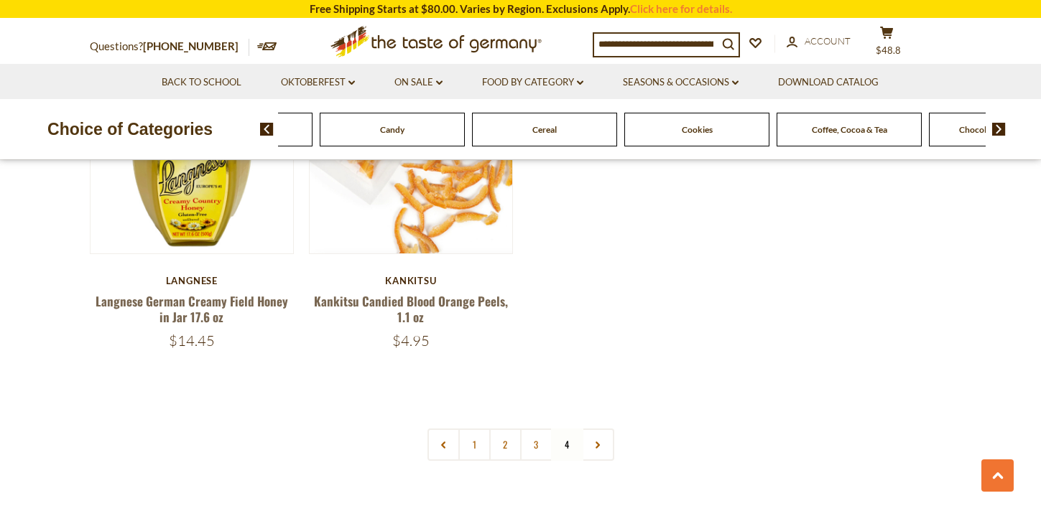
click at [998, 130] on img at bounding box center [999, 129] width 14 height 13
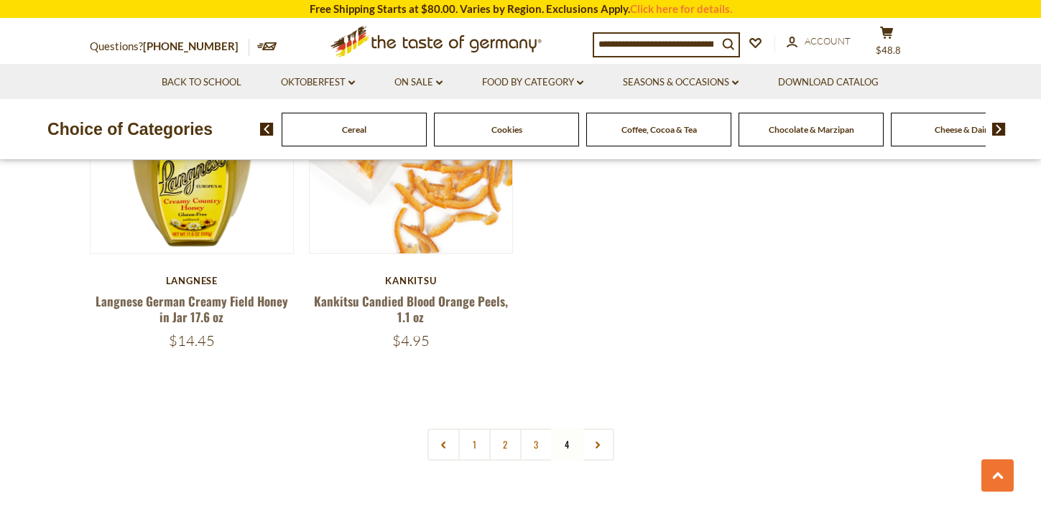
click at [998, 130] on img at bounding box center [999, 129] width 14 height 13
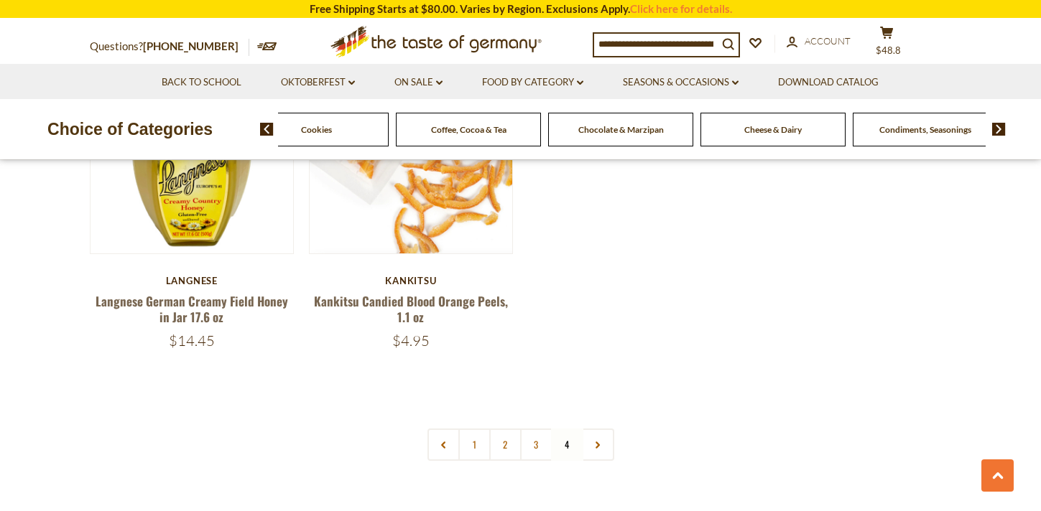
click at [998, 130] on img at bounding box center [999, 129] width 14 height 13
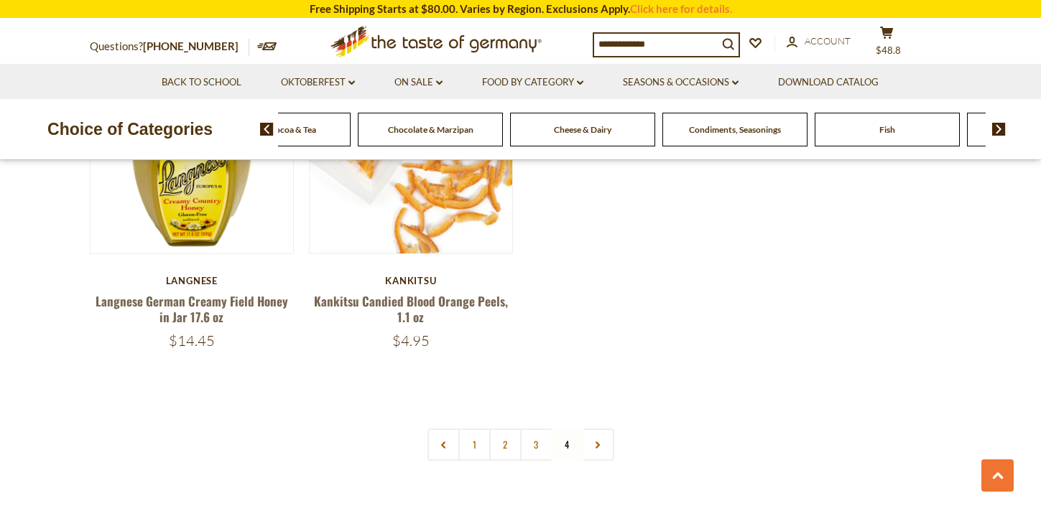
click at [998, 130] on img at bounding box center [999, 129] width 14 height 13
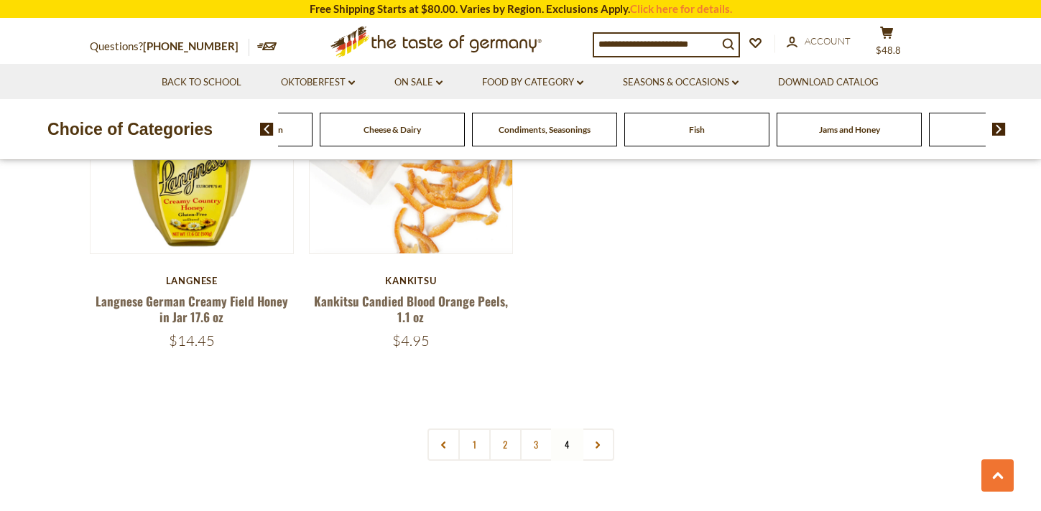
click at [998, 130] on img at bounding box center [999, 129] width 14 height 13
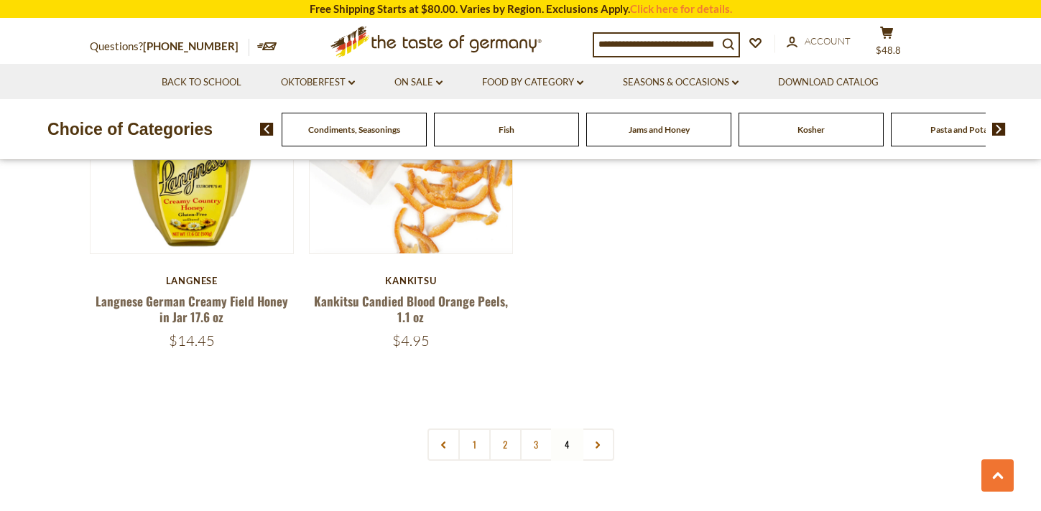
click at [998, 130] on img at bounding box center [999, 129] width 14 height 13
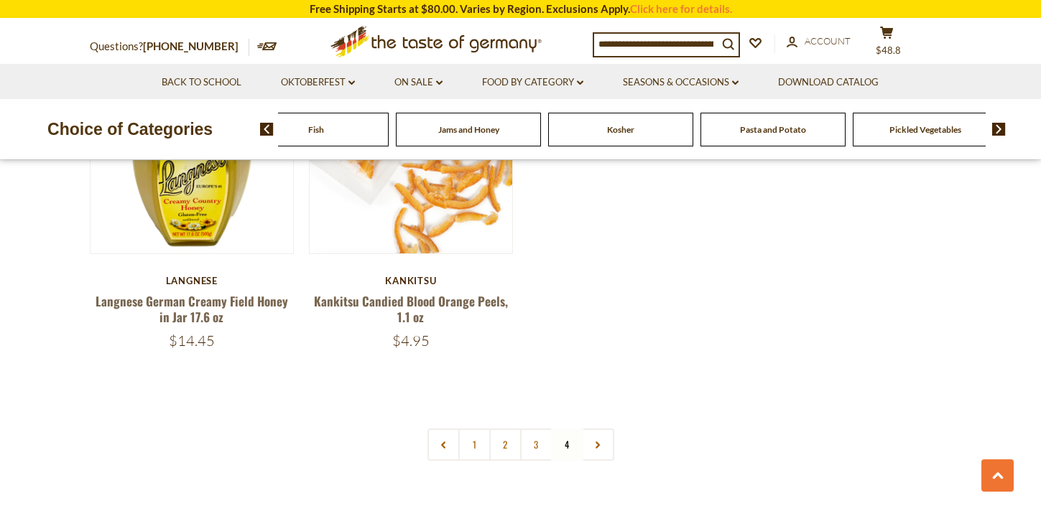
click at [998, 130] on img at bounding box center [999, 129] width 14 height 13
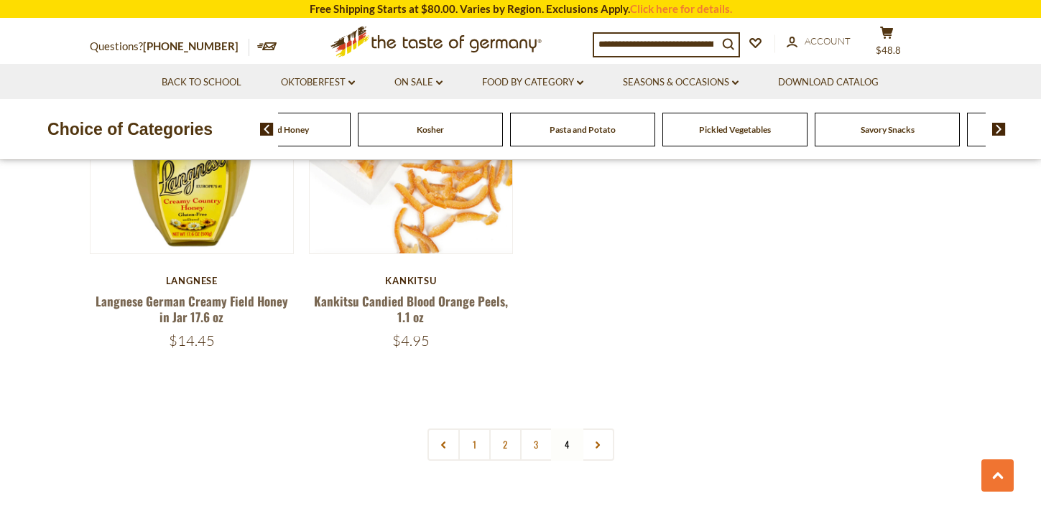
click at [755, 131] on span "Pickled Vegetables" at bounding box center [735, 129] width 72 height 11
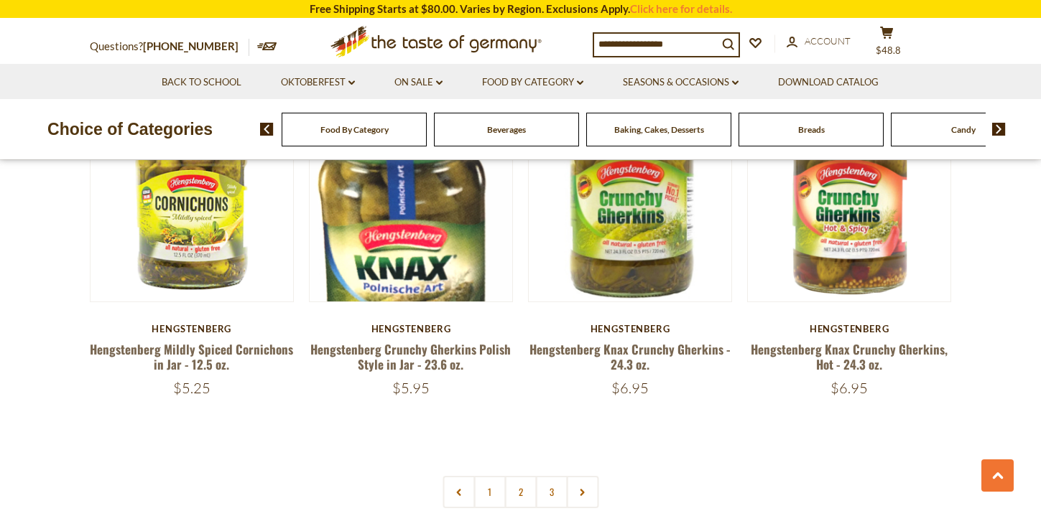
scroll to position [3322, 0]
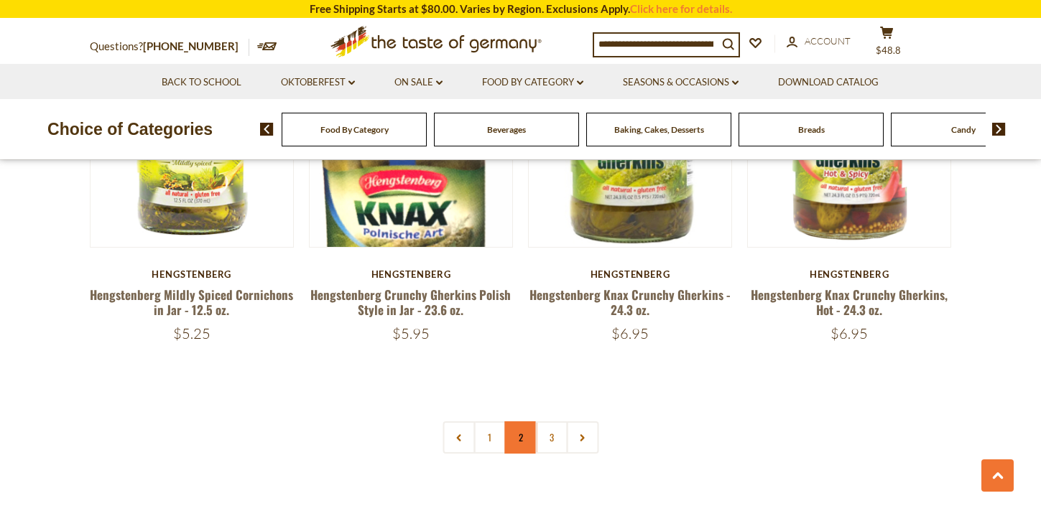
click at [522, 440] on link "2" at bounding box center [520, 438] width 32 height 32
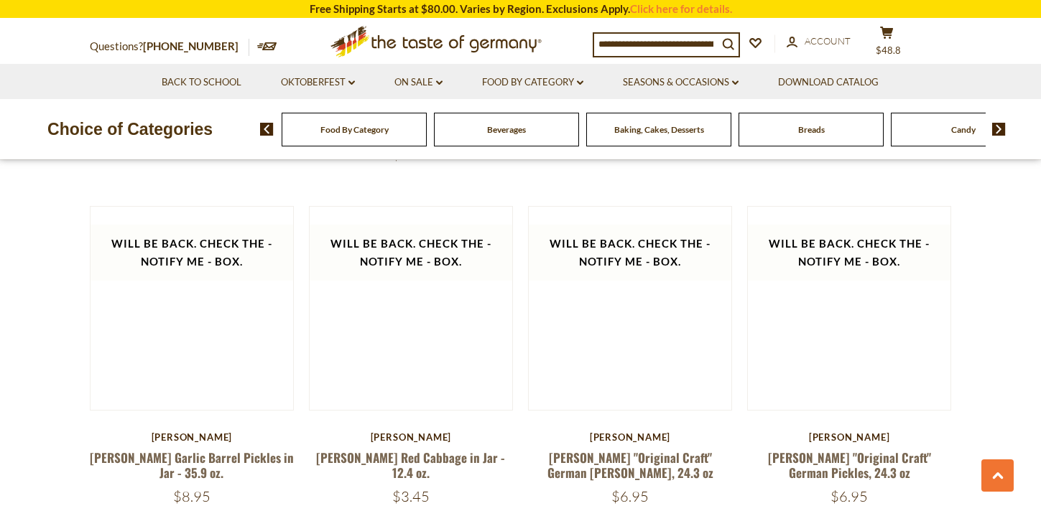
scroll to position [2832, 0]
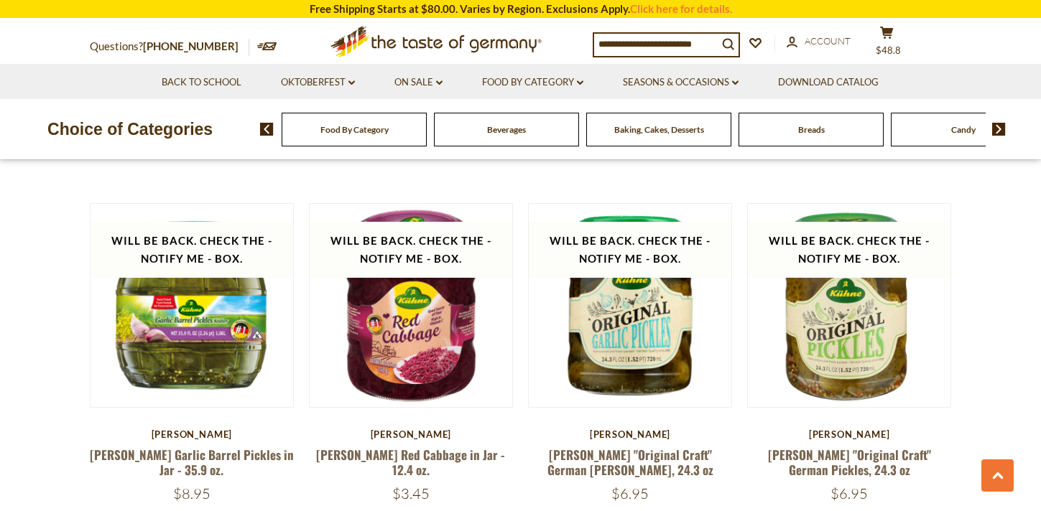
click at [999, 130] on img at bounding box center [999, 129] width 14 height 13
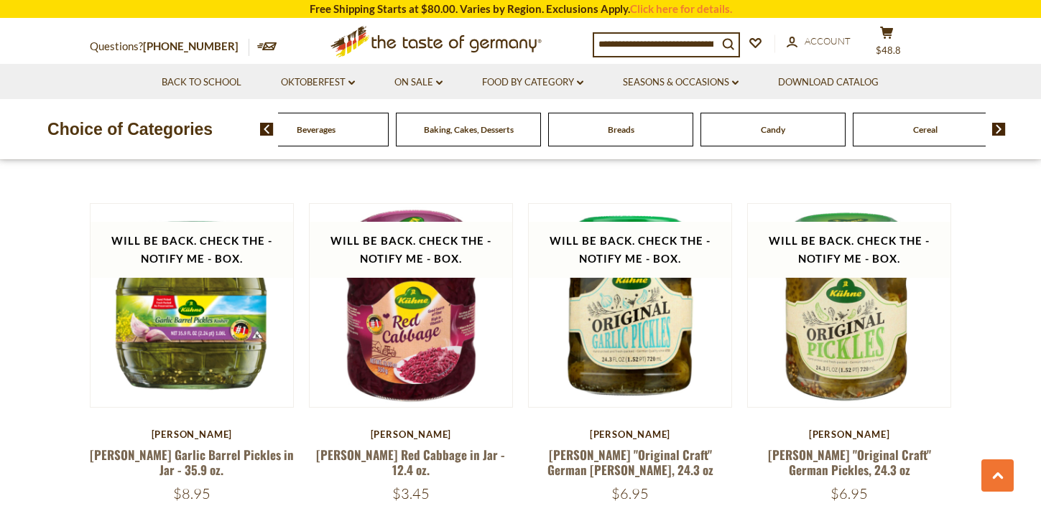
click at [999, 130] on img at bounding box center [999, 129] width 14 height 13
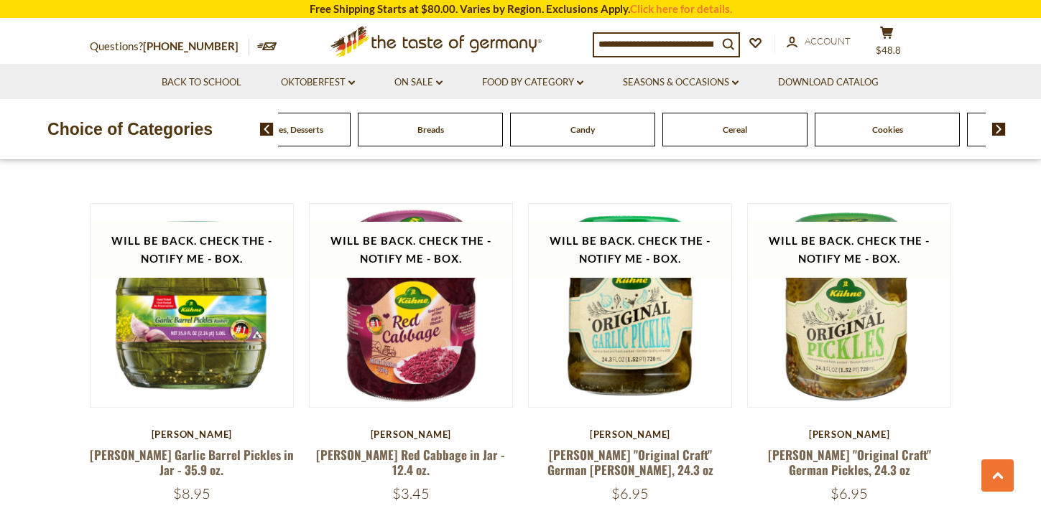
click at [999, 130] on img at bounding box center [999, 129] width 14 height 13
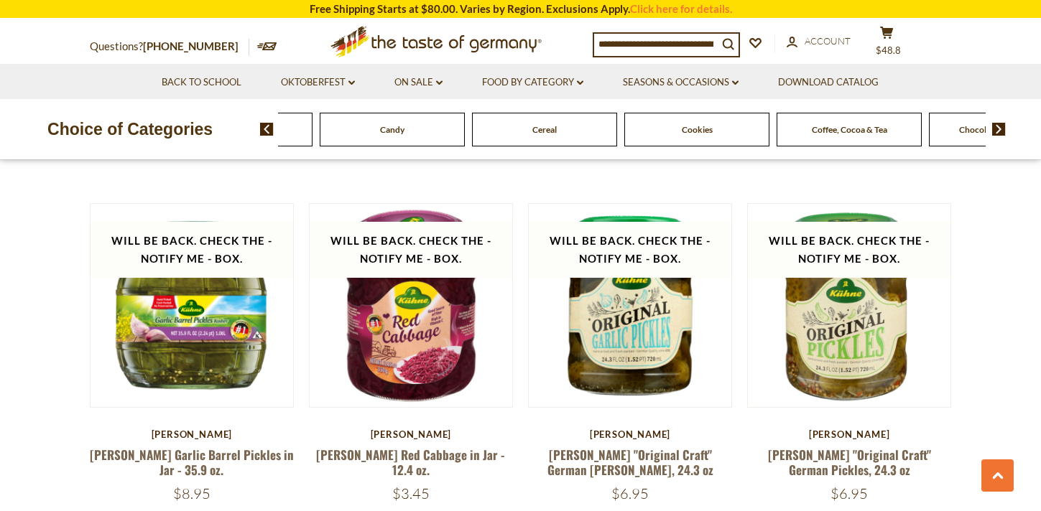
click at [999, 130] on img at bounding box center [999, 129] width 14 height 13
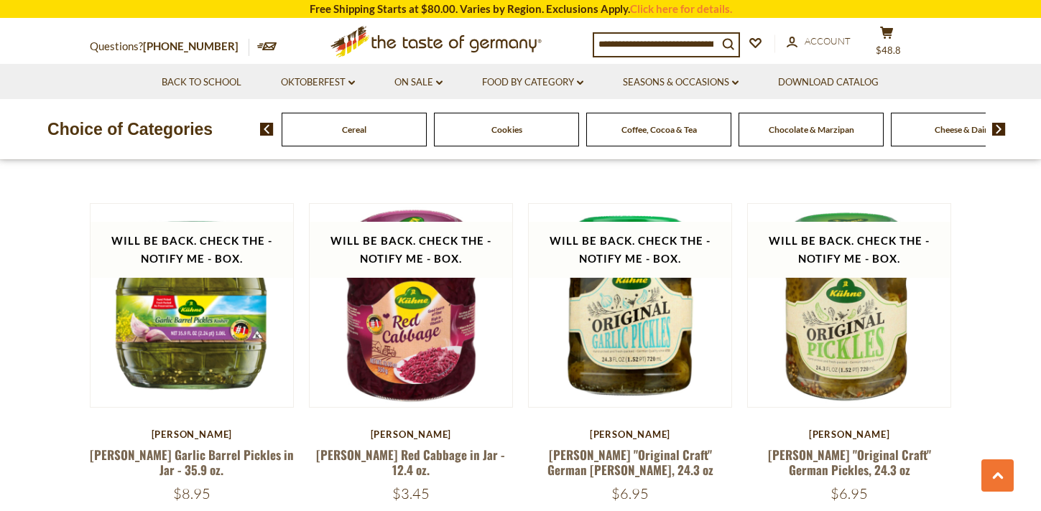
click at [660, 131] on span "Coffee, Cocoa & Tea" at bounding box center [658, 129] width 75 height 11
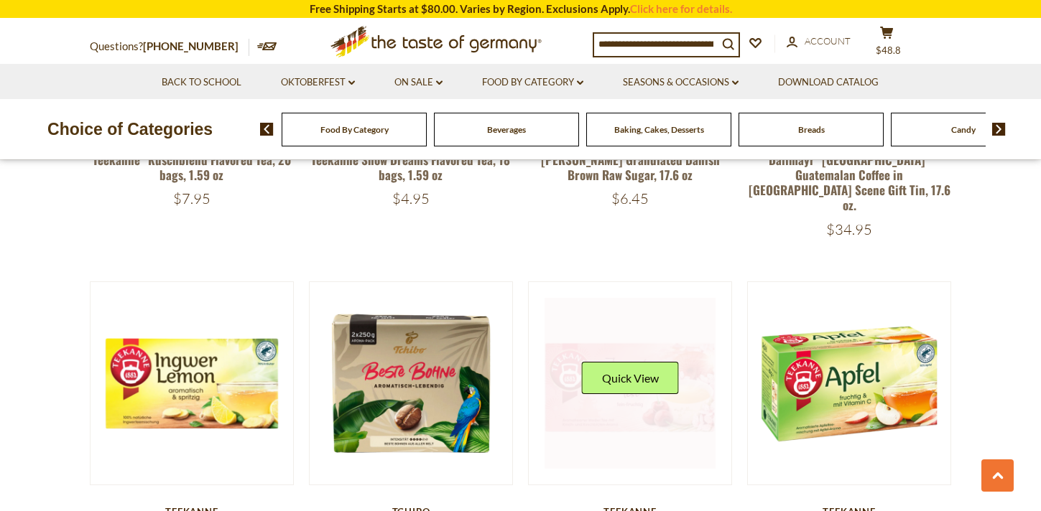
scroll to position [680, 0]
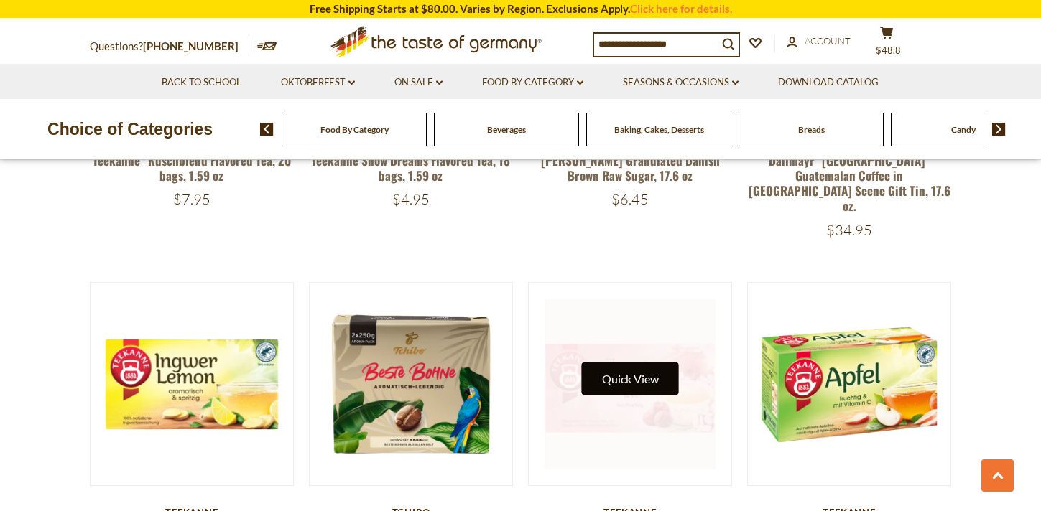
click at [642, 363] on button "Quick View" at bounding box center [630, 379] width 97 height 32
click at [664, 363] on button "Quick View" at bounding box center [630, 379] width 97 height 32
click at [670, 390] on link at bounding box center [629, 384] width 171 height 171
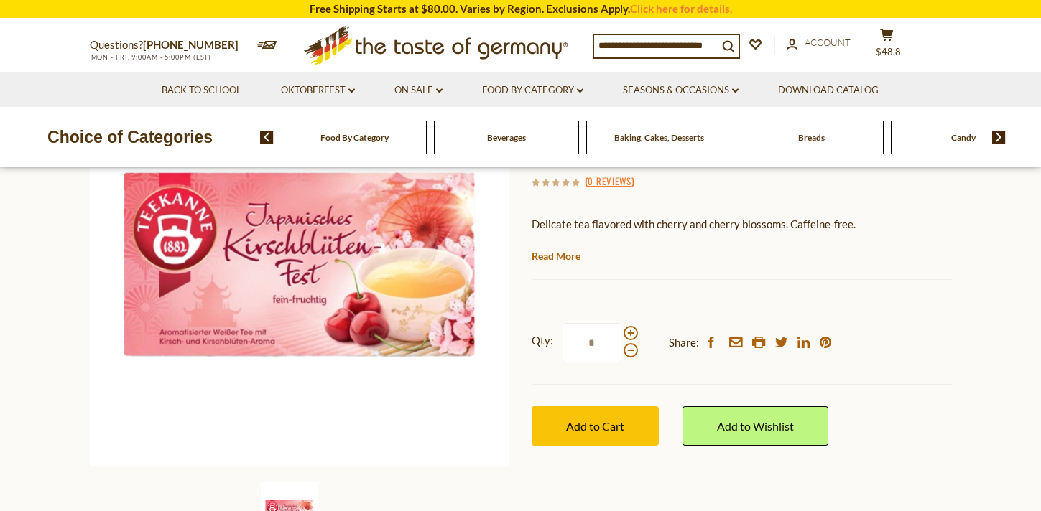
scroll to position [201, 0]
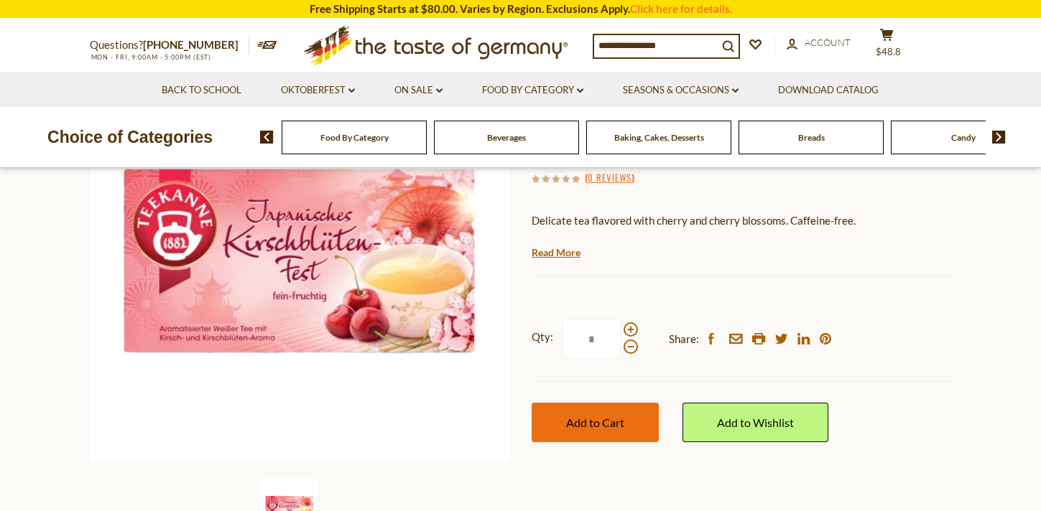
click at [598, 422] on span "Add to Cart" at bounding box center [595, 423] width 58 height 14
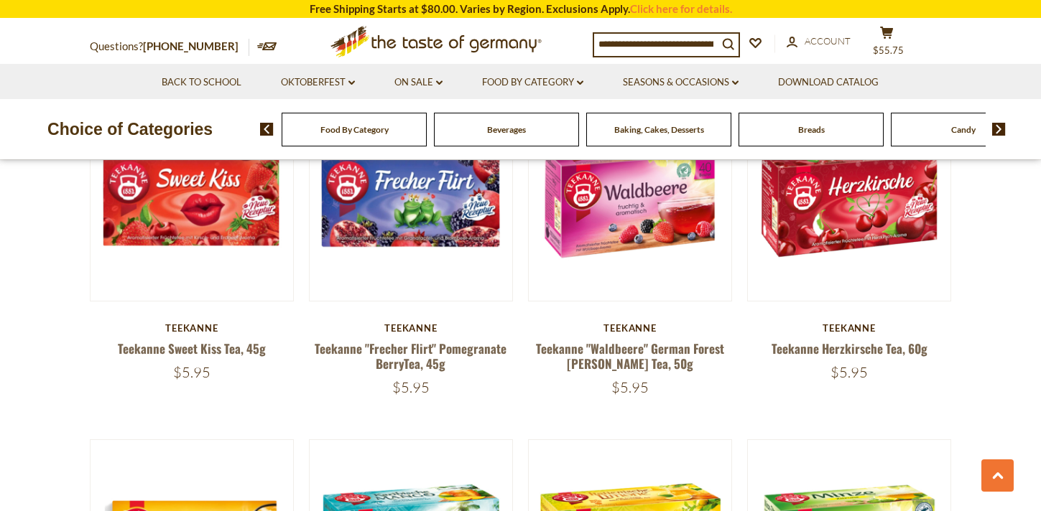
scroll to position [2258, 0]
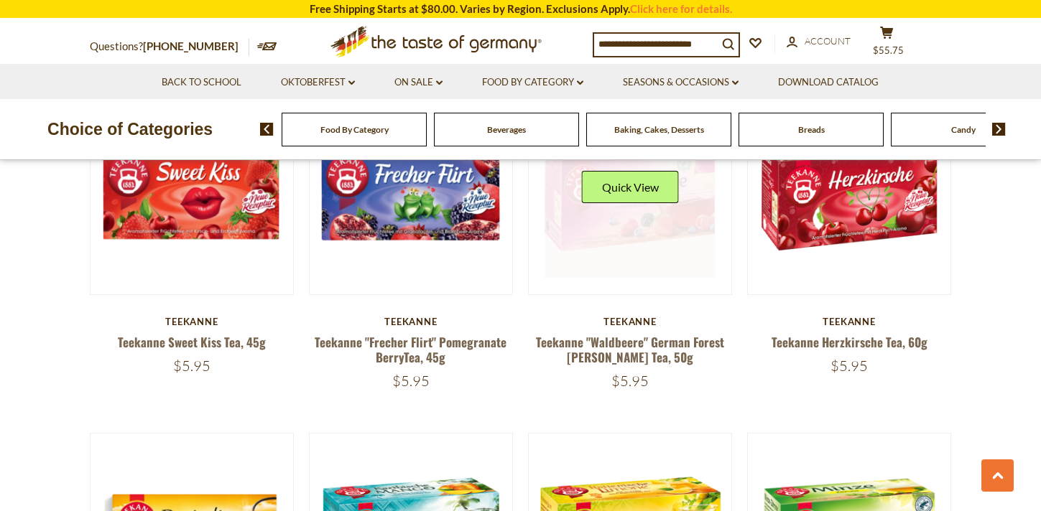
click at [680, 232] on link at bounding box center [629, 192] width 171 height 171
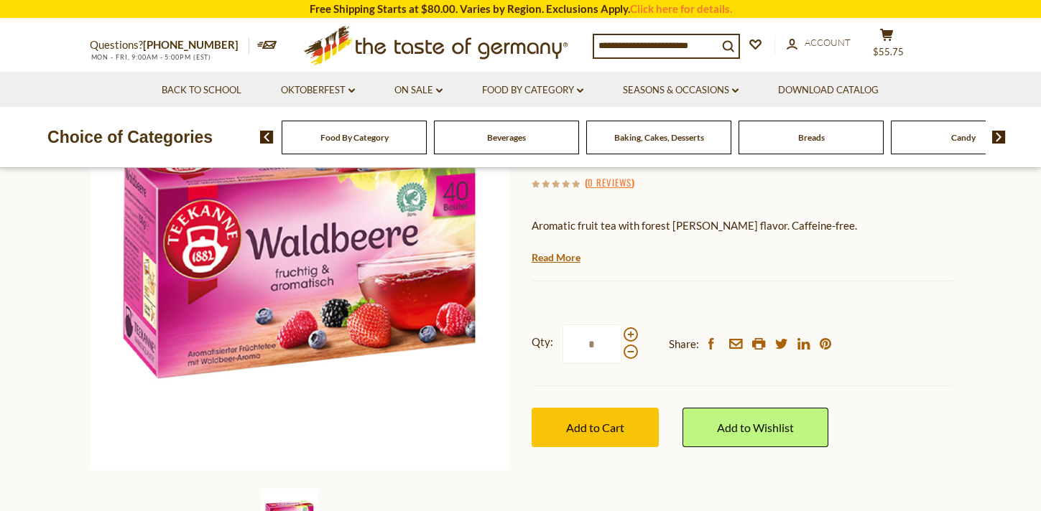
scroll to position [218, 0]
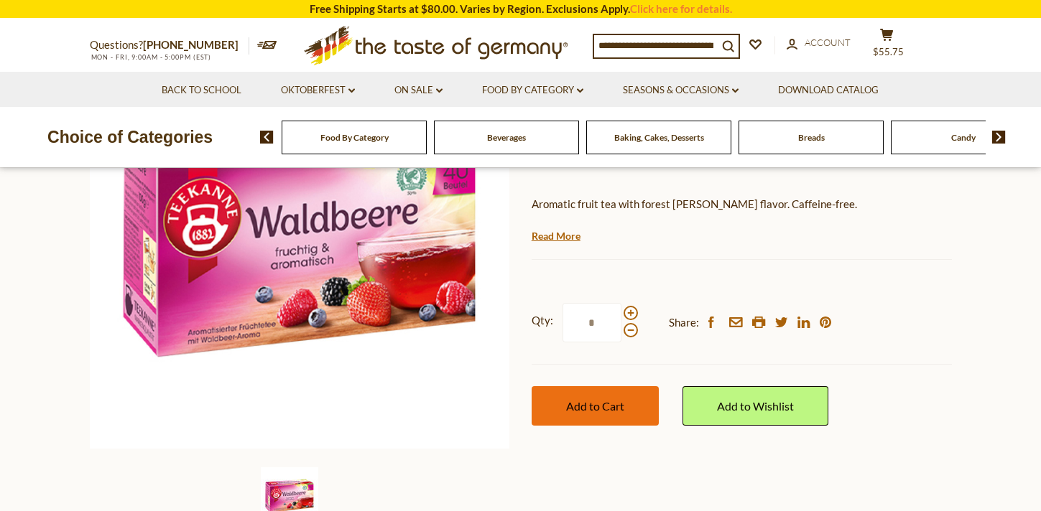
click at [602, 401] on span "Add to Cart" at bounding box center [595, 406] width 58 height 14
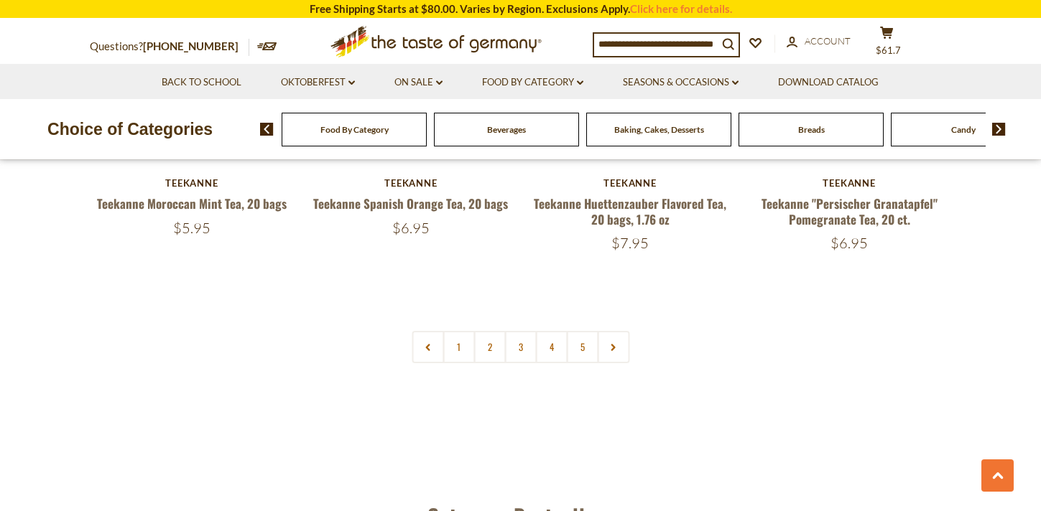
scroll to position [3426, 0]
click at [488, 330] on link "2" at bounding box center [489, 346] width 32 height 32
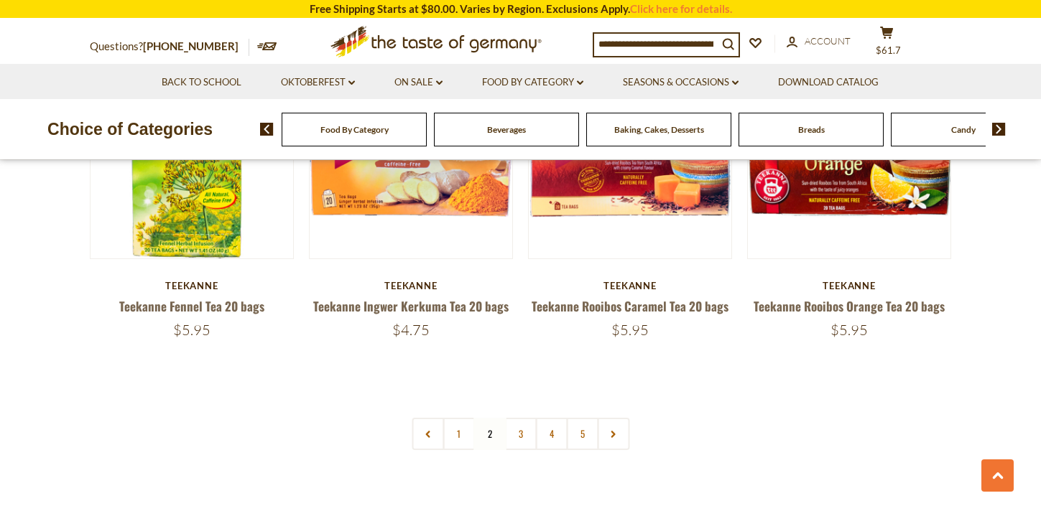
scroll to position [3295, 0]
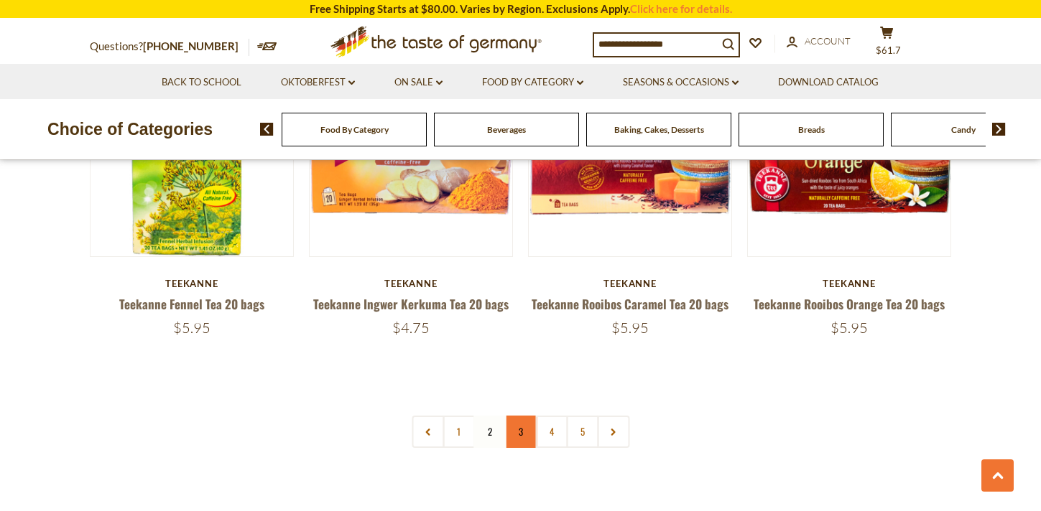
click at [516, 423] on link "3" at bounding box center [520, 432] width 32 height 32
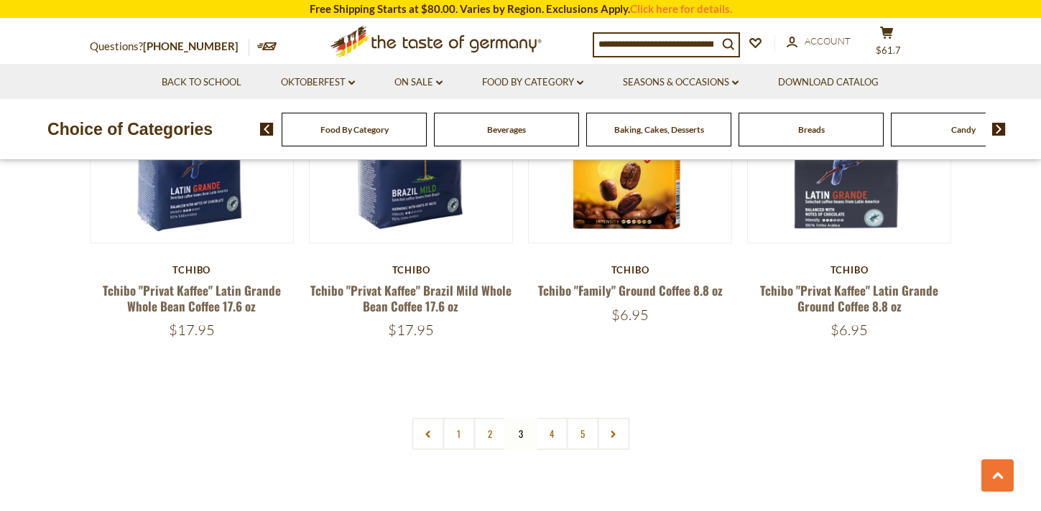
scroll to position [3309, 0]
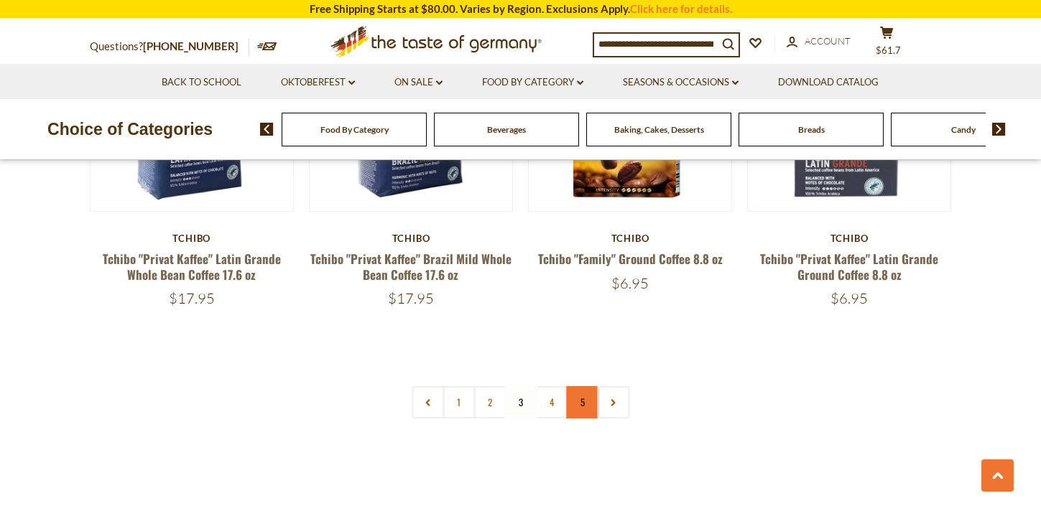
click at [571, 411] on link "5" at bounding box center [582, 402] width 32 height 32
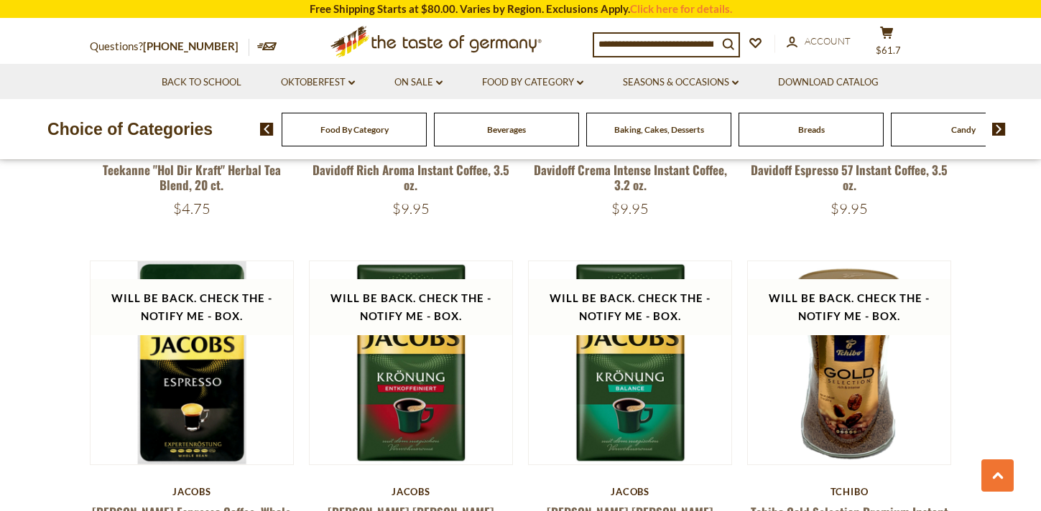
scroll to position [0, 0]
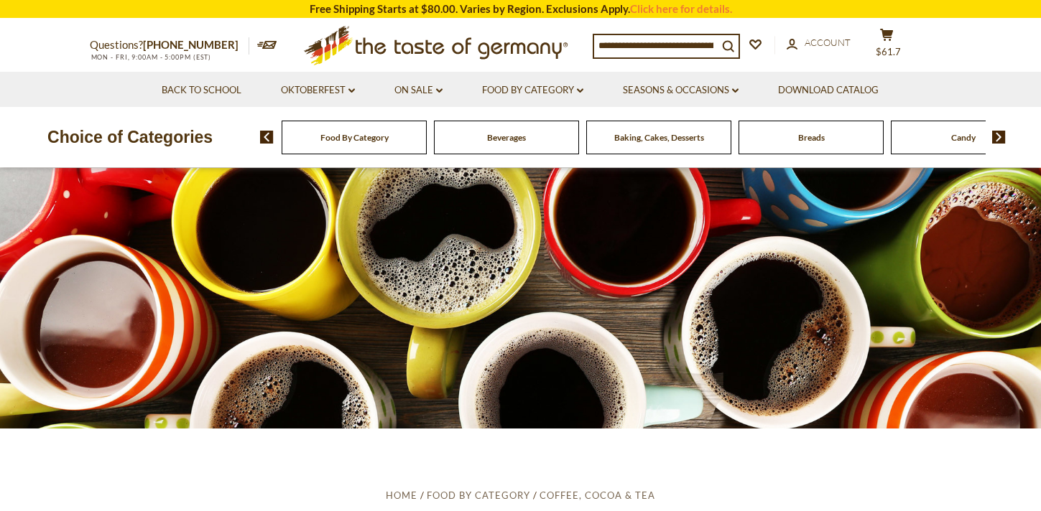
click at [812, 139] on span "Breads" at bounding box center [811, 137] width 27 height 11
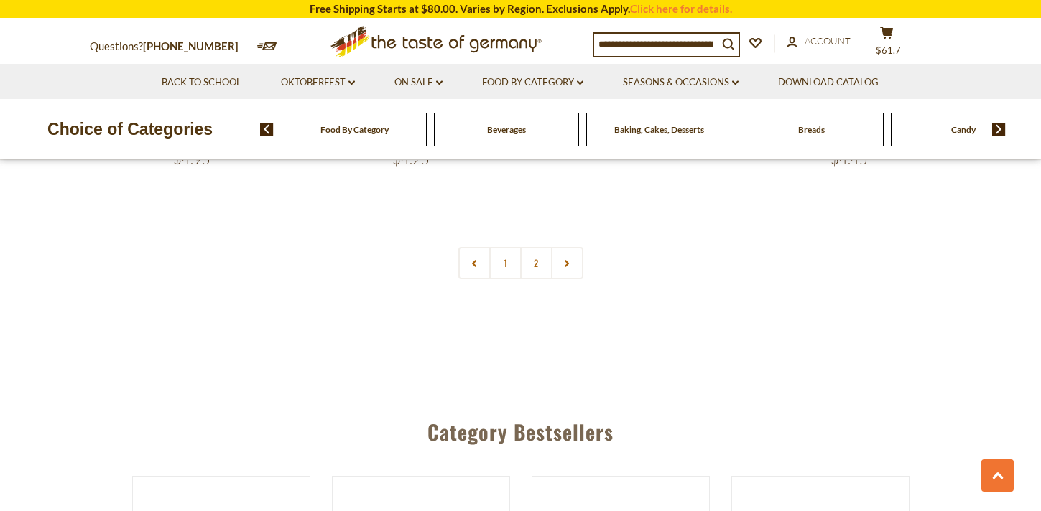
scroll to position [3519, 0]
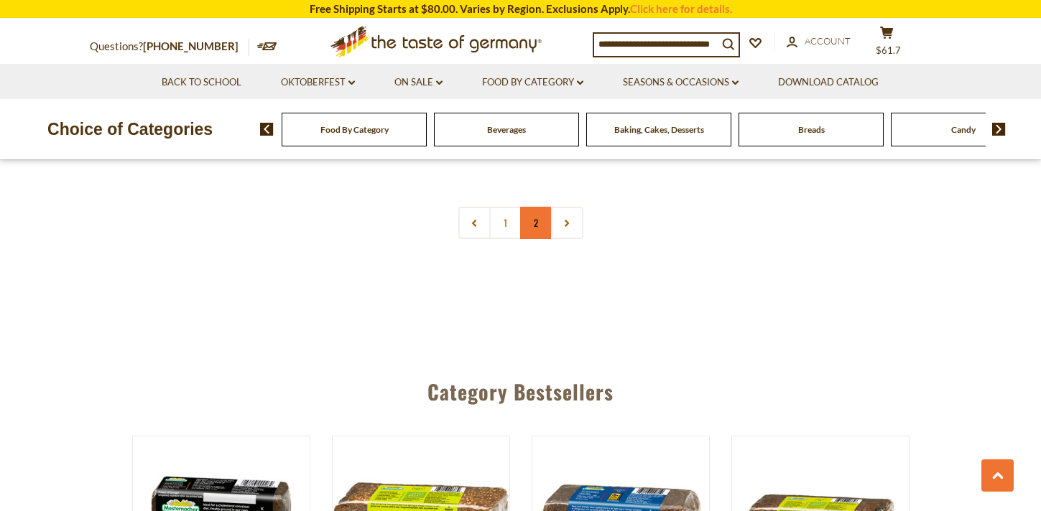
click at [532, 225] on link "2" at bounding box center [536, 223] width 32 height 32
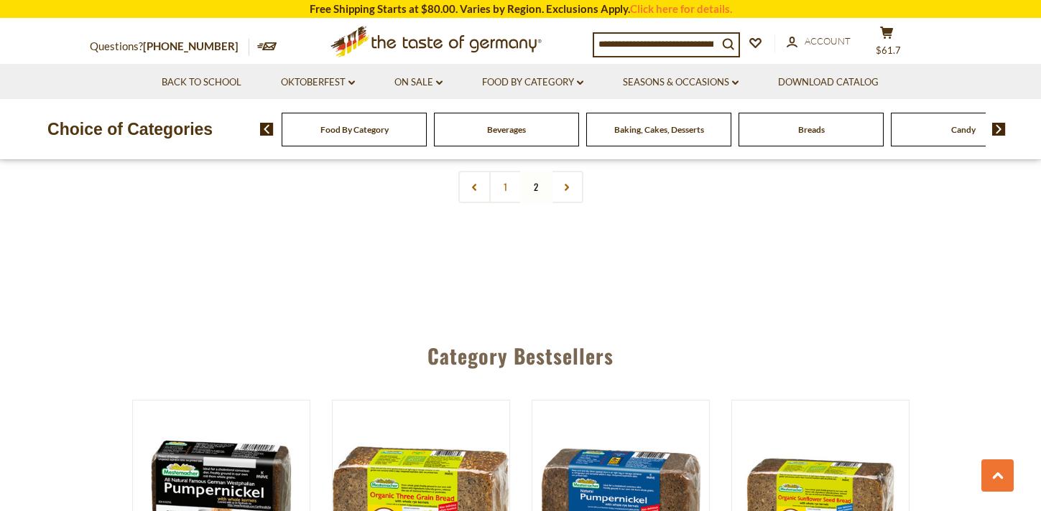
scroll to position [2187, 0]
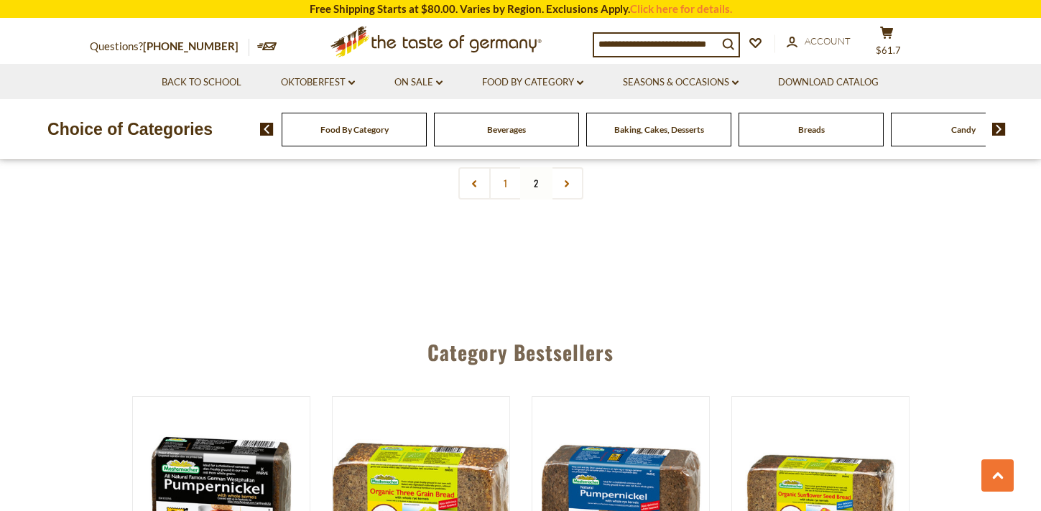
click at [427, 130] on div "Candy" at bounding box center [354, 130] width 145 height 34
click at [963, 132] on span "Candy" at bounding box center [963, 129] width 24 height 11
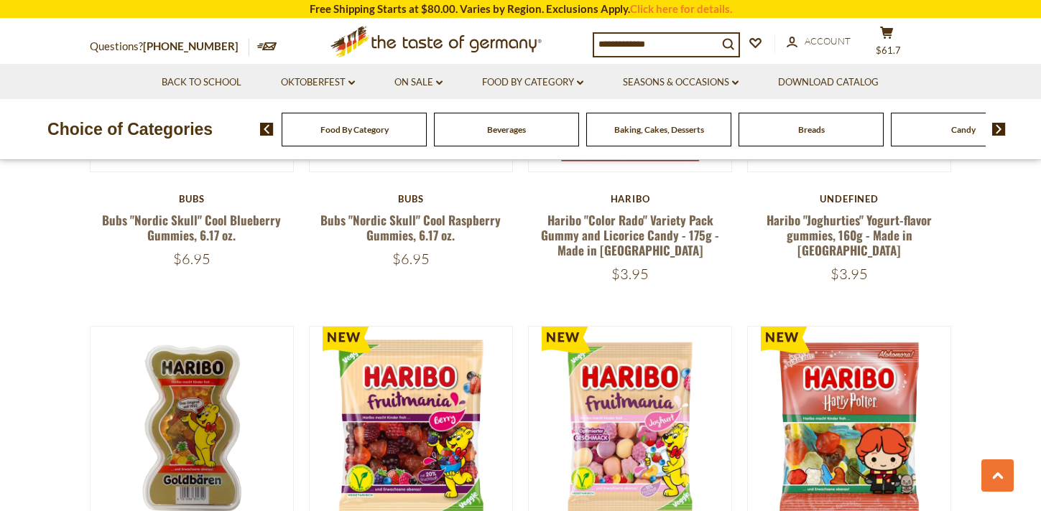
scroll to position [2054, 0]
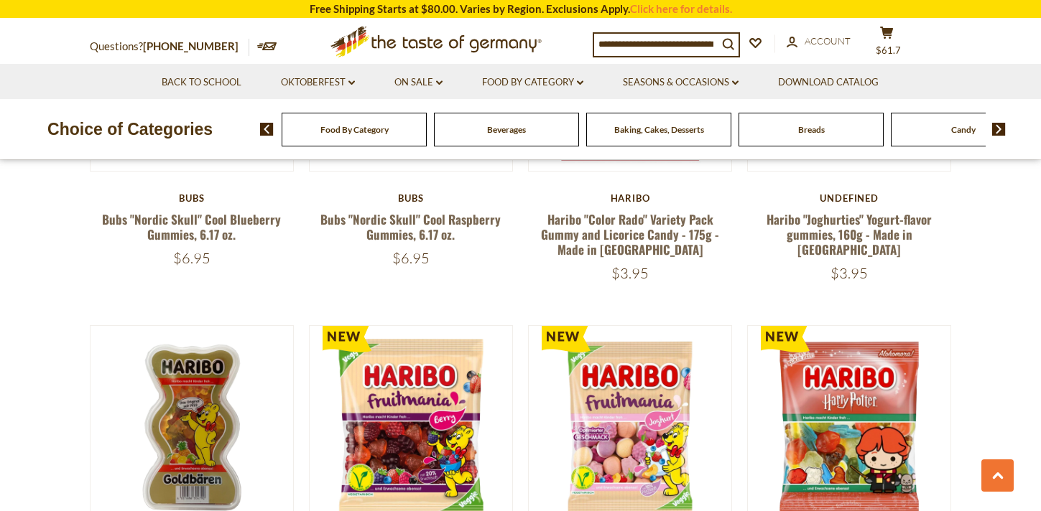
click at [1001, 129] on img at bounding box center [999, 129] width 14 height 13
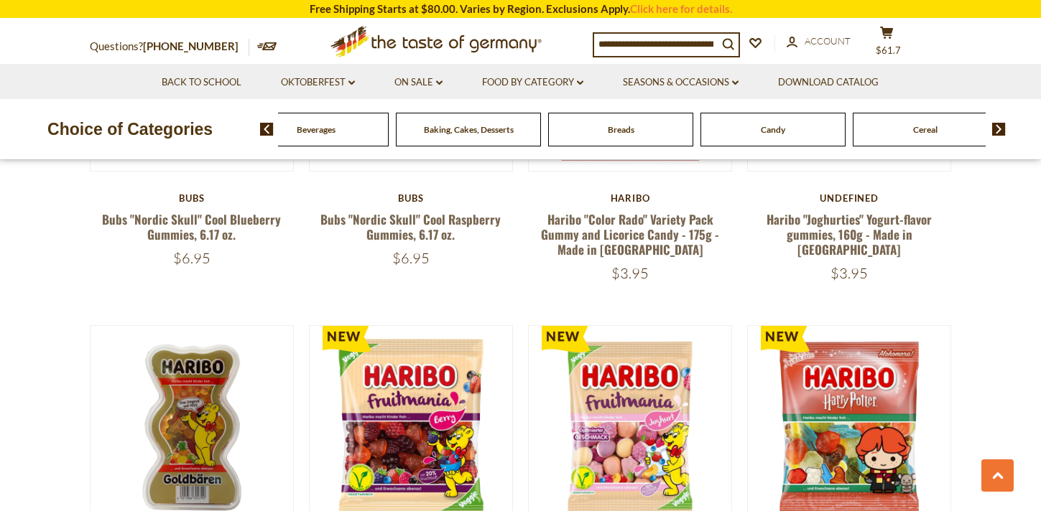
click at [1001, 129] on img at bounding box center [999, 129] width 14 height 13
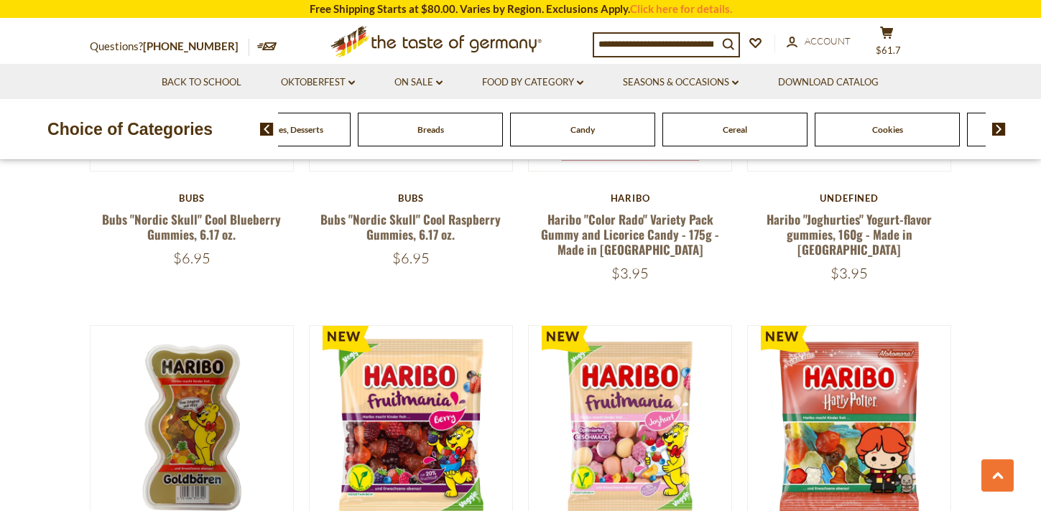
click at [1001, 129] on img at bounding box center [999, 129] width 14 height 13
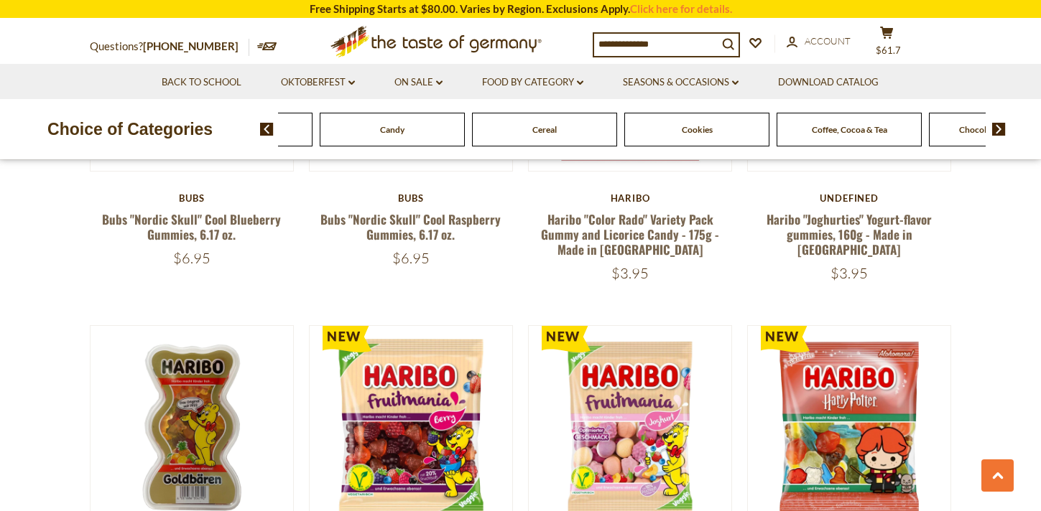
click at [1001, 129] on img at bounding box center [999, 129] width 14 height 13
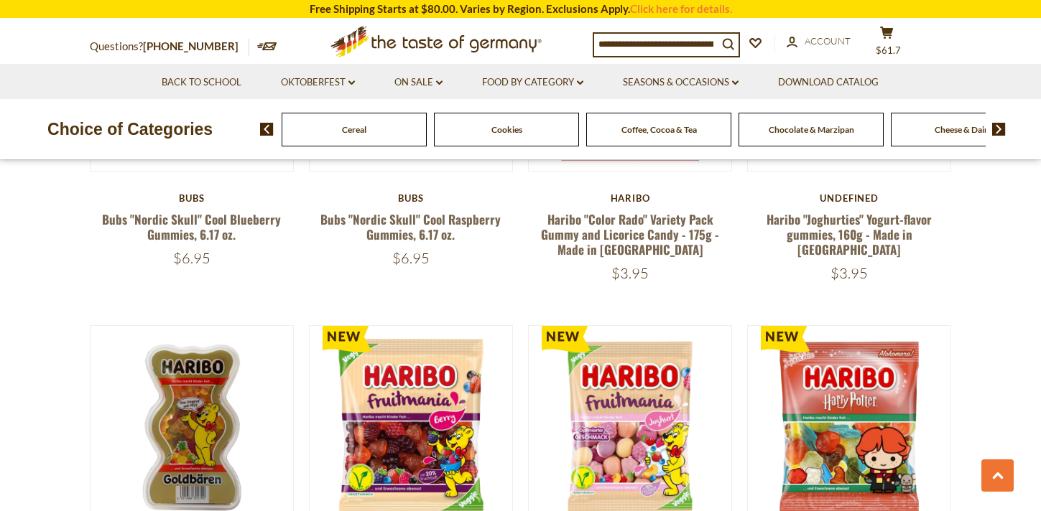
click at [508, 127] on span "Cookies" at bounding box center [506, 129] width 31 height 11
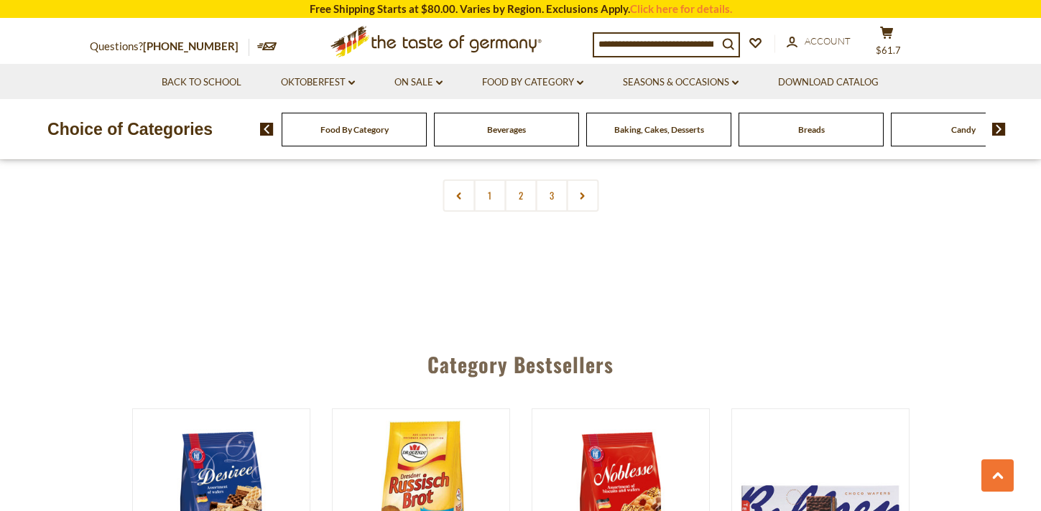
scroll to position [3569, 0]
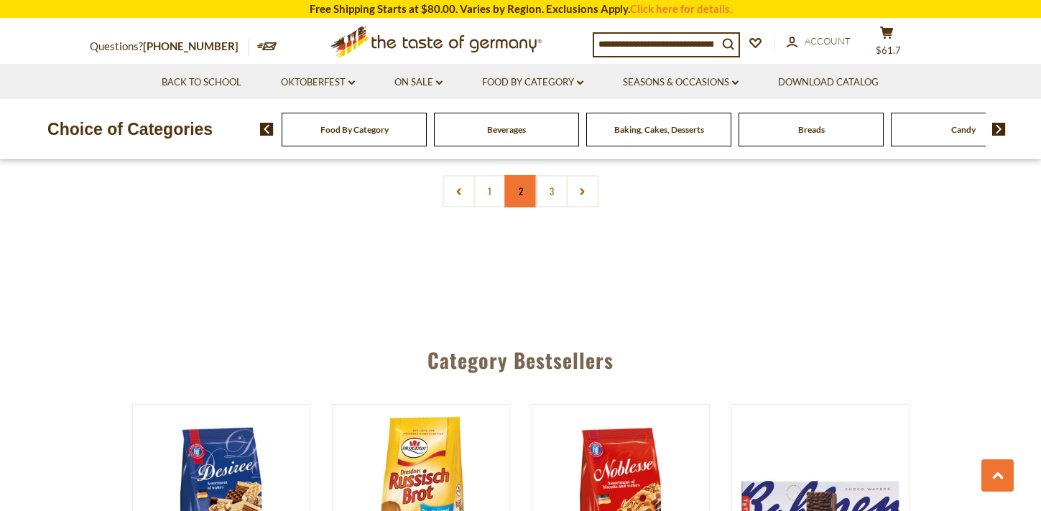
click at [516, 197] on link "2" at bounding box center [520, 191] width 32 height 32
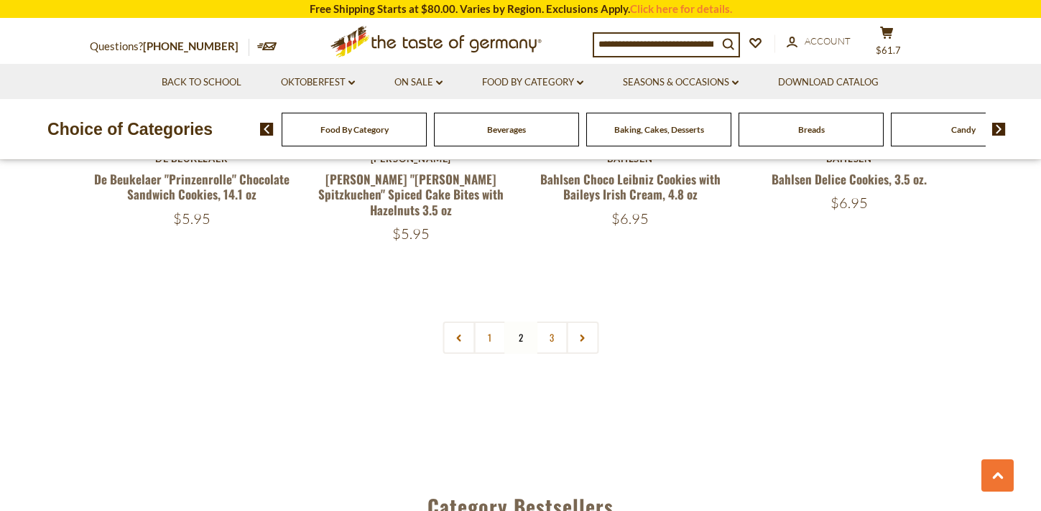
scroll to position [3457, 0]
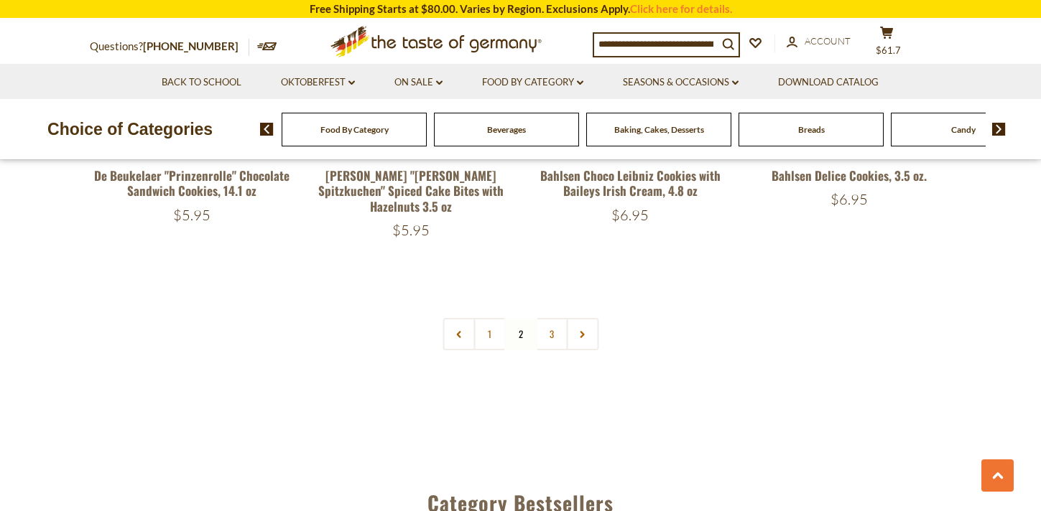
click at [998, 129] on img at bounding box center [999, 129] width 14 height 13
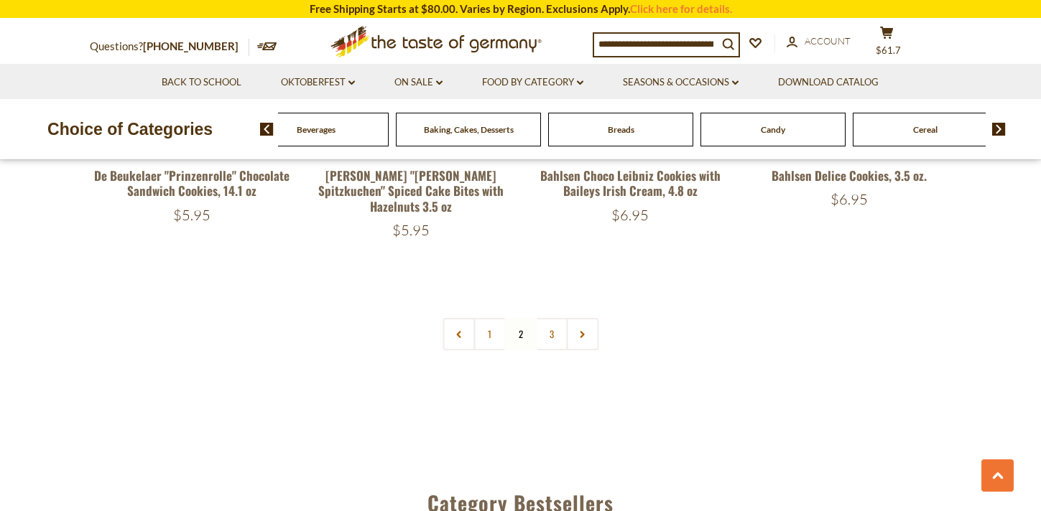
click at [998, 129] on img at bounding box center [999, 129] width 14 height 13
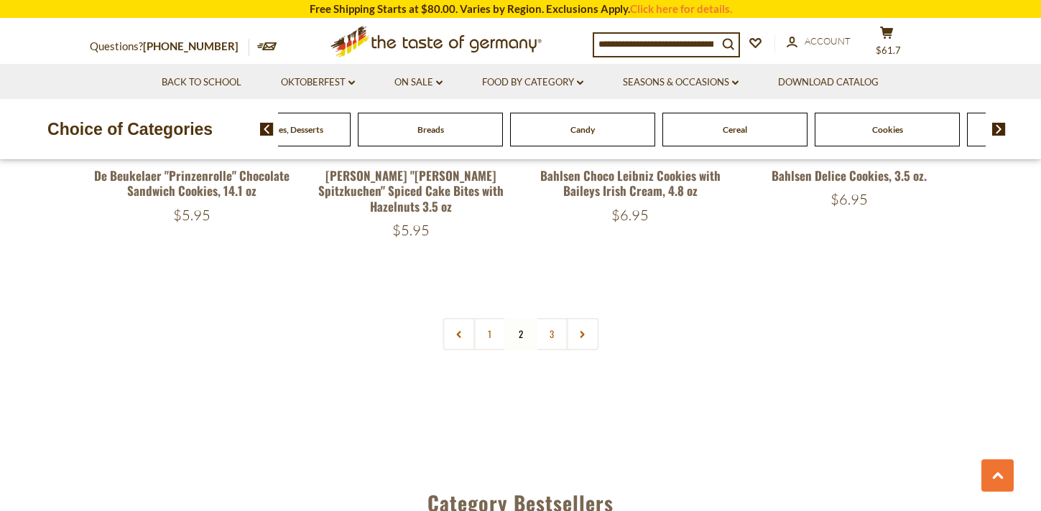
click at [998, 129] on img at bounding box center [999, 129] width 14 height 13
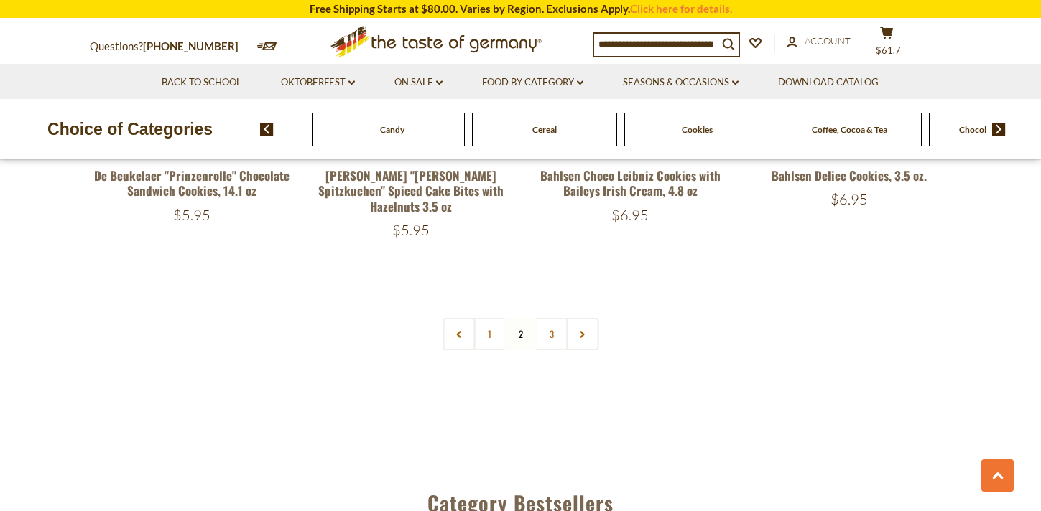
click at [998, 129] on img at bounding box center [999, 129] width 14 height 13
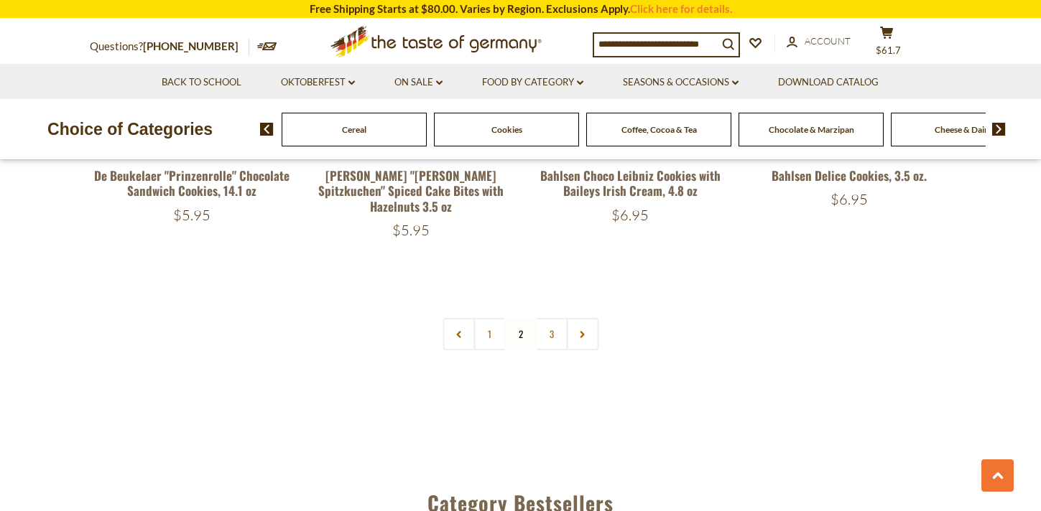
click at [822, 124] on span "Chocolate & Marzipan" at bounding box center [811, 129] width 85 height 11
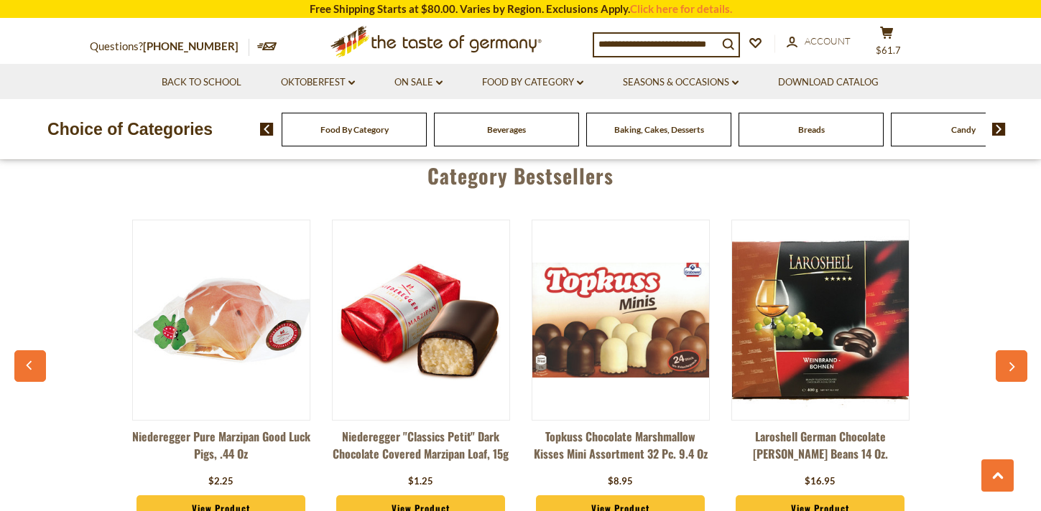
scroll to position [3826, 0]
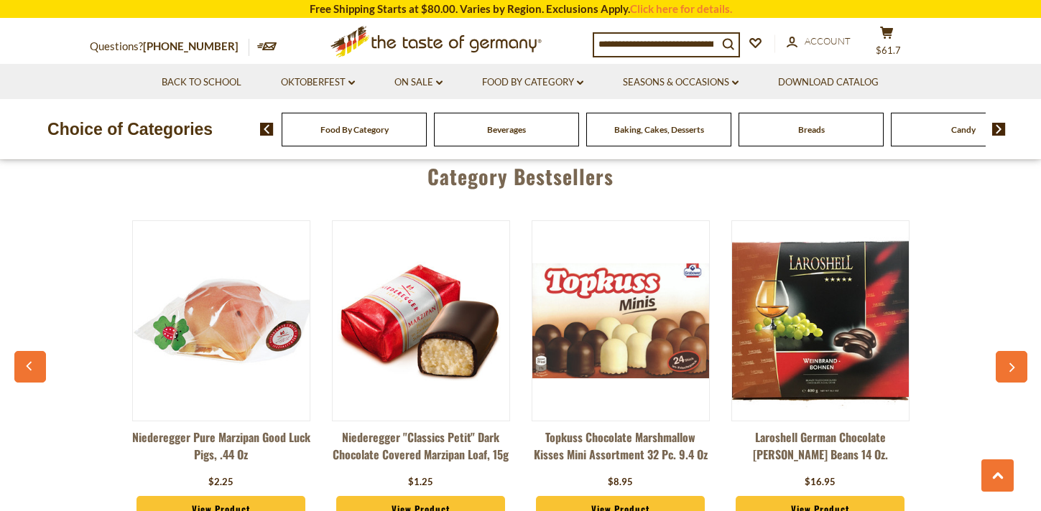
click at [1010, 363] on icon "button" at bounding box center [1010, 368] width 9 height 10
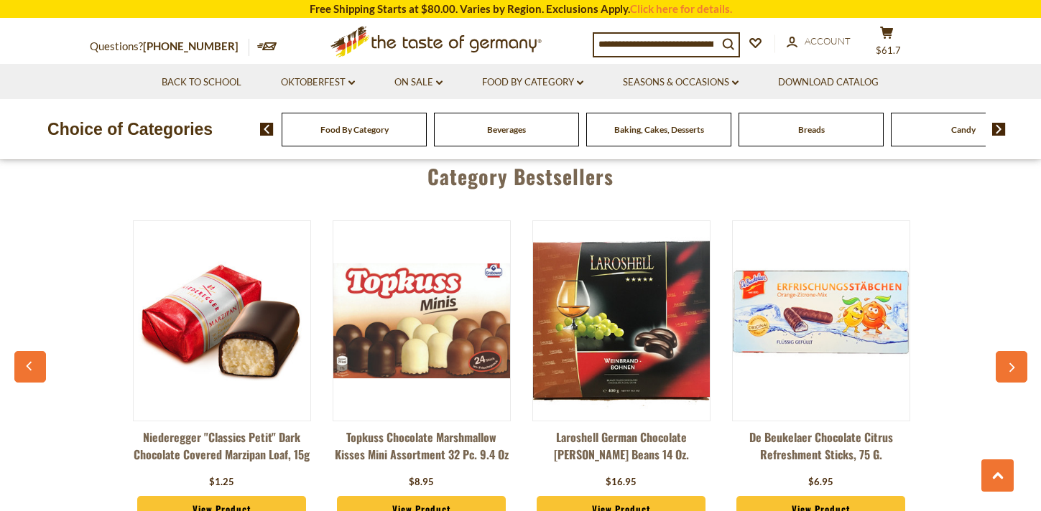
scroll to position [0, 200]
click at [1010, 363] on icon "button" at bounding box center [1010, 368] width 9 height 10
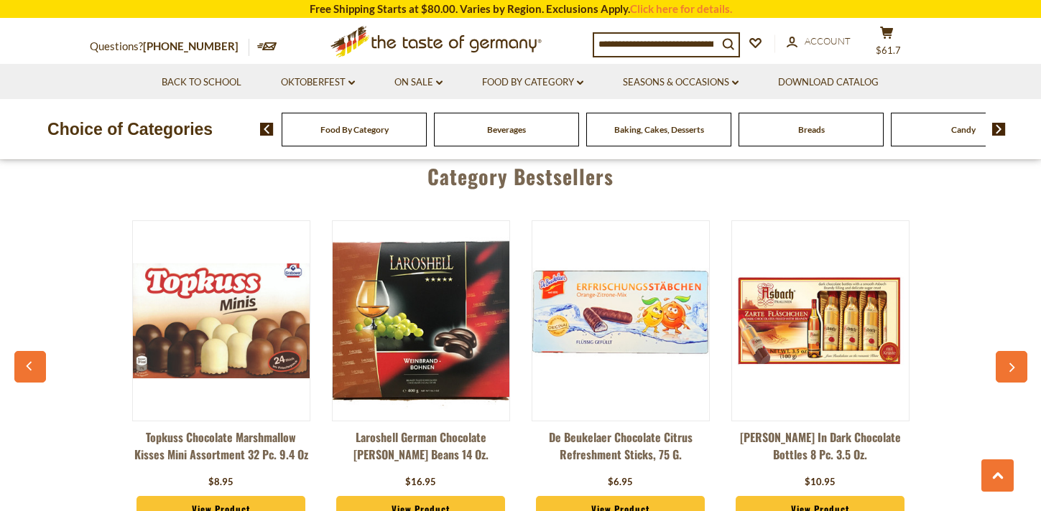
click at [1010, 363] on icon "button" at bounding box center [1010, 368] width 9 height 10
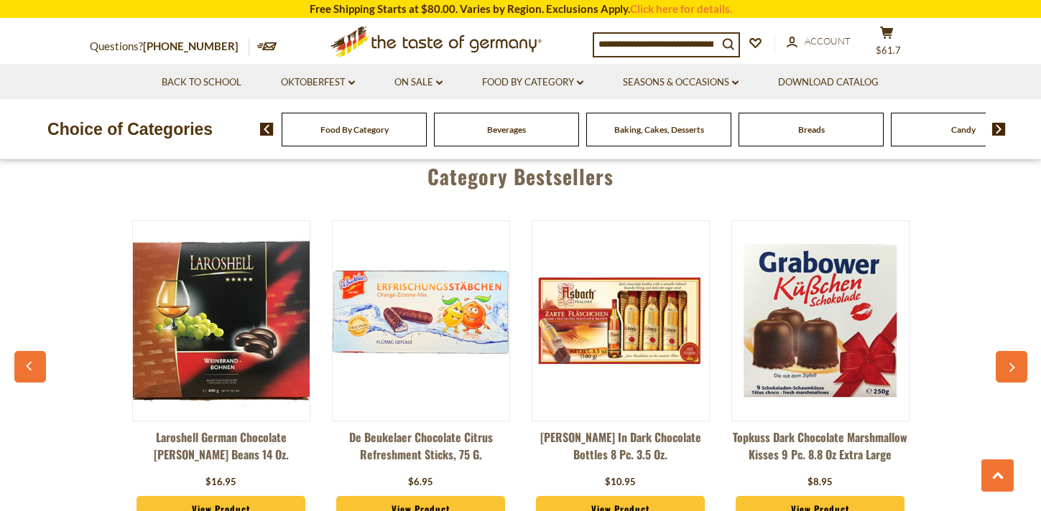
click at [1010, 363] on icon "button" at bounding box center [1010, 368] width 9 height 10
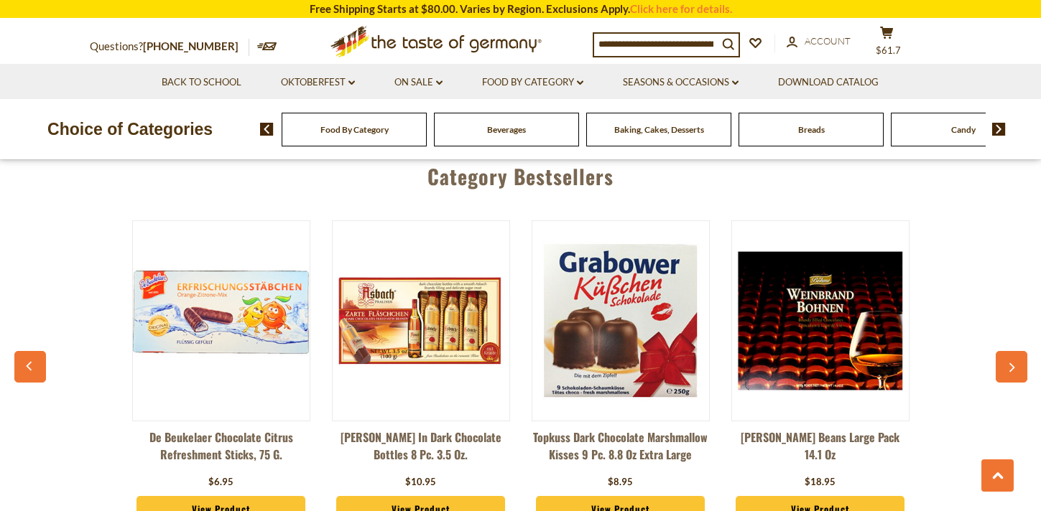
click at [1010, 363] on icon "button" at bounding box center [1010, 368] width 9 height 10
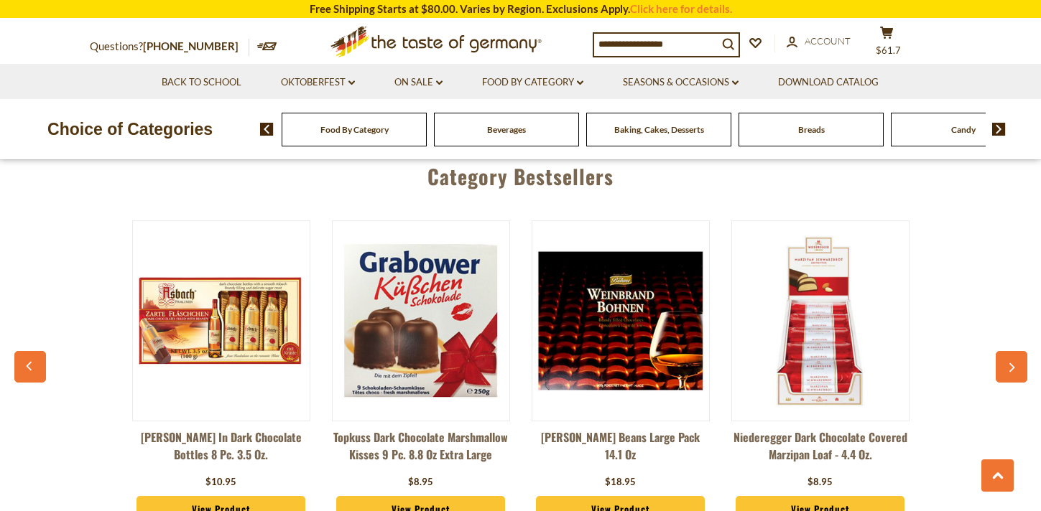
click at [1010, 363] on icon "button" at bounding box center [1010, 368] width 9 height 10
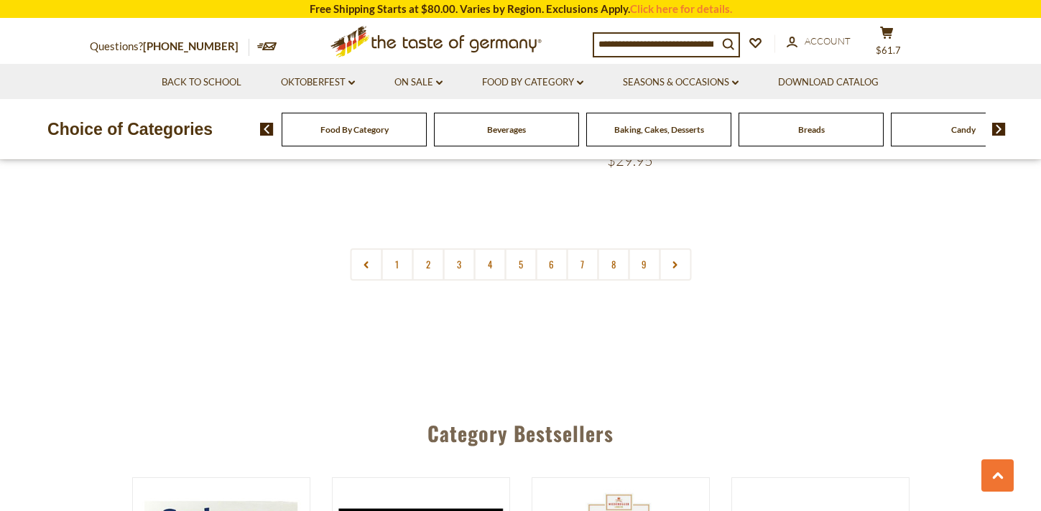
scroll to position [3564, 0]
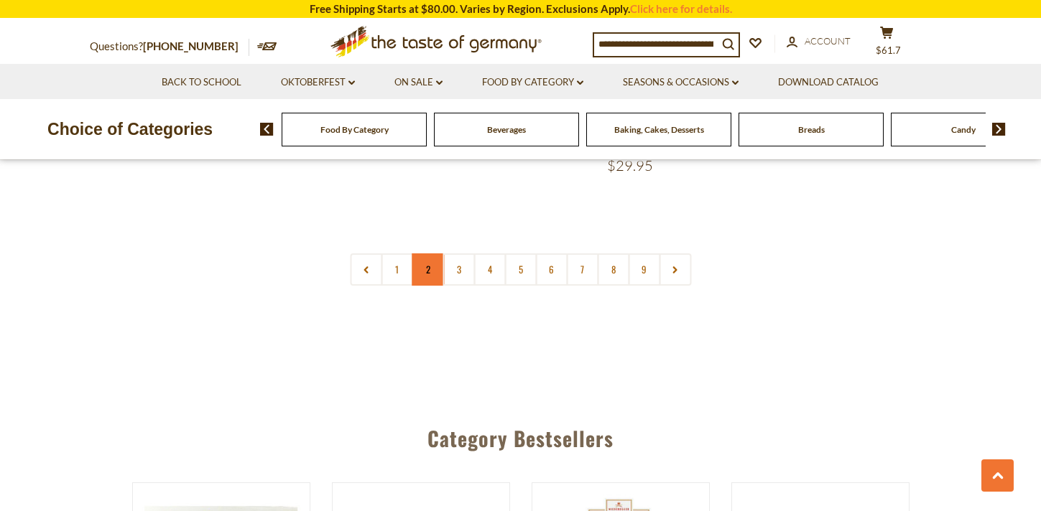
click at [428, 254] on link "2" at bounding box center [428, 270] width 32 height 32
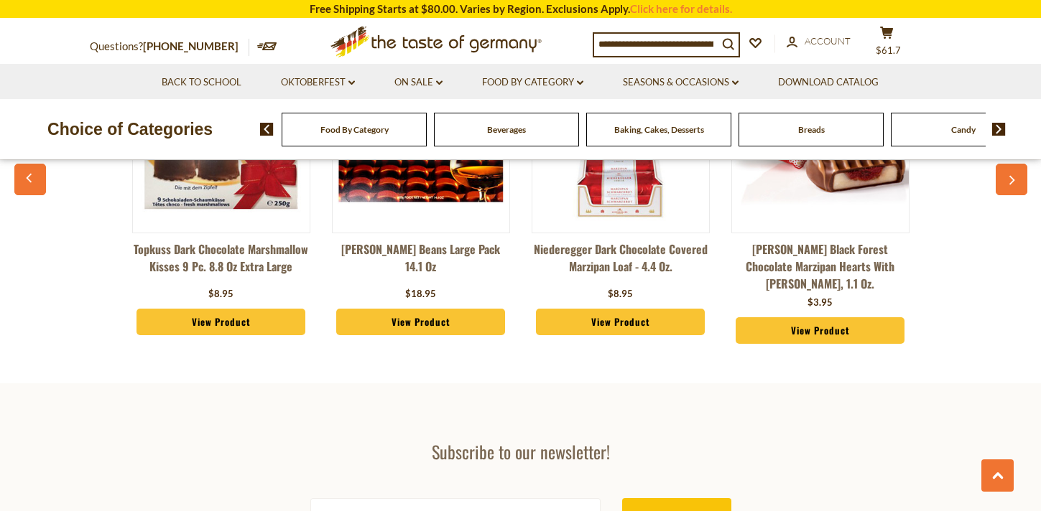
scroll to position [4033, 0]
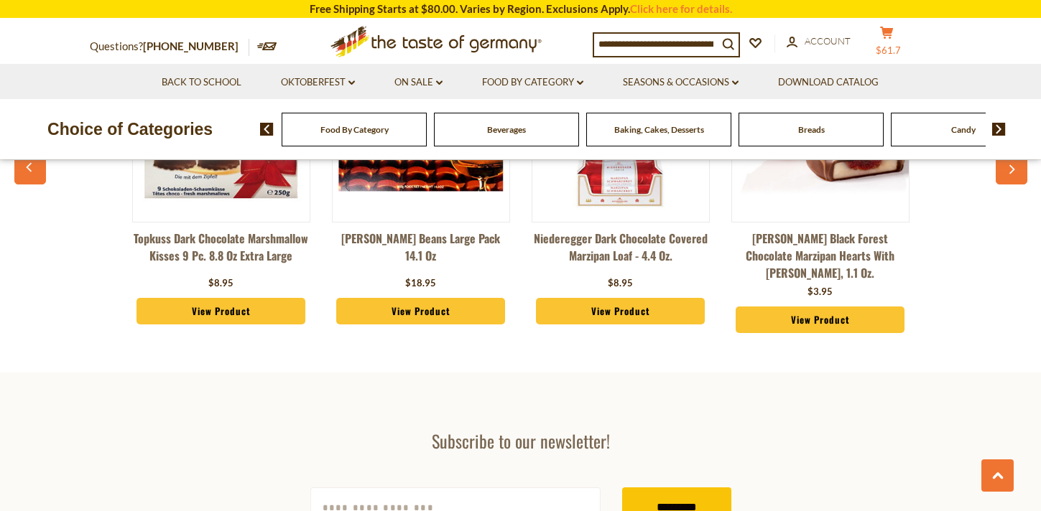
click at [896, 45] on span "$61.7" at bounding box center [888, 50] width 25 height 11
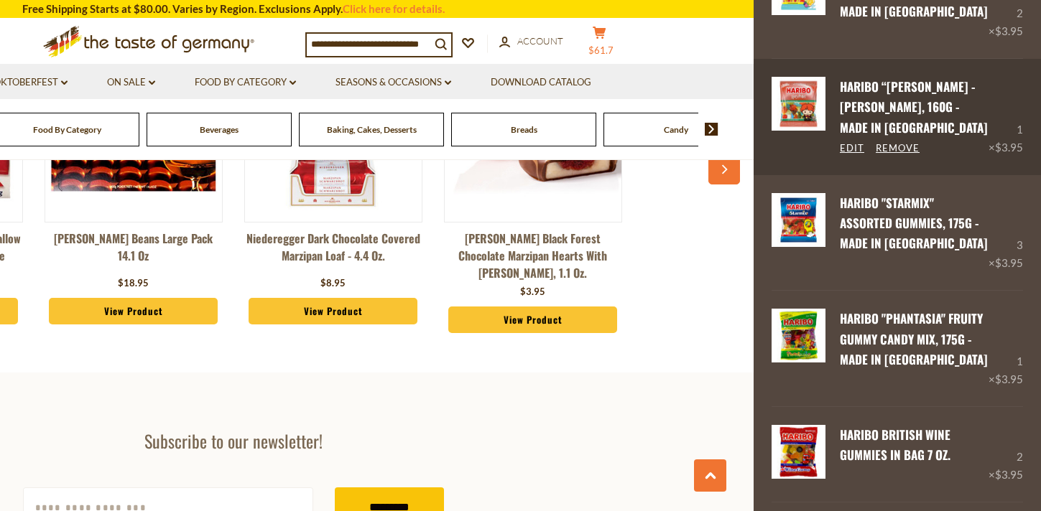
scroll to position [151, 0]
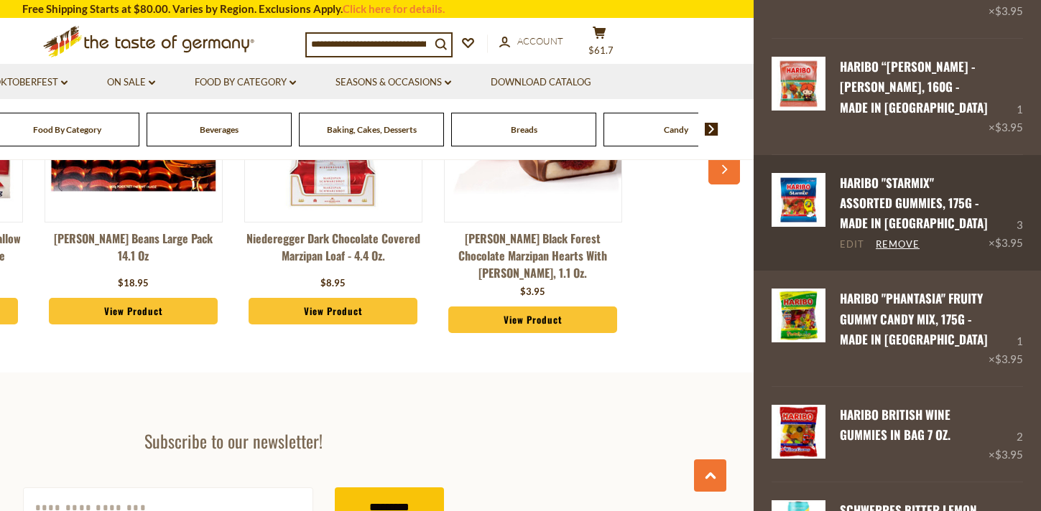
click at [849, 244] on link "Edit" at bounding box center [852, 244] width 24 height 13
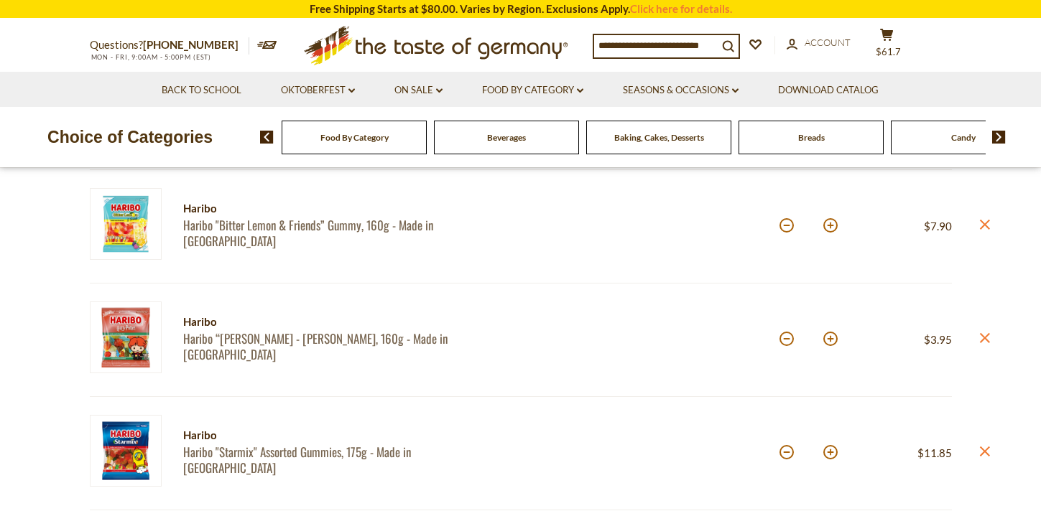
scroll to position [193, 0]
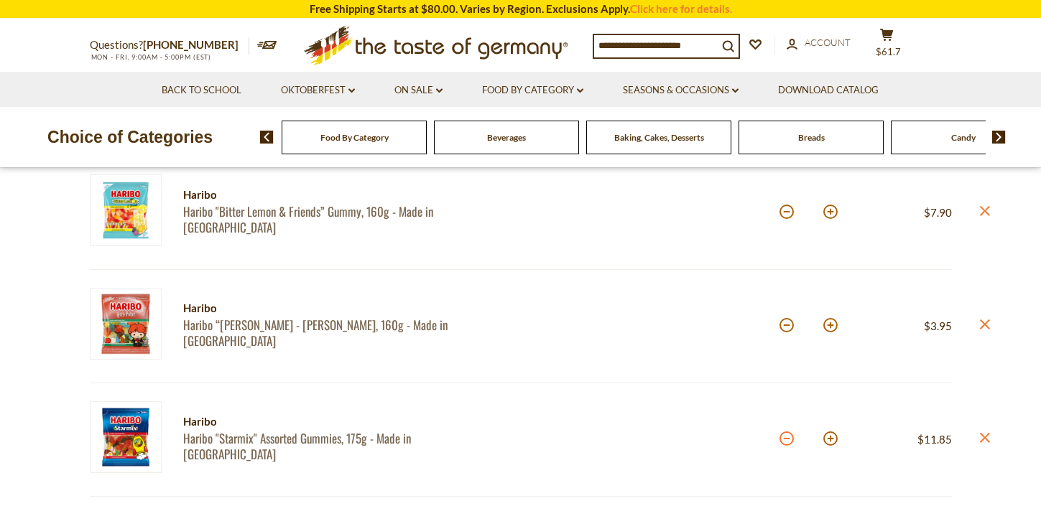
click at [792, 440] on button at bounding box center [786, 439] width 14 height 14
type input "*"
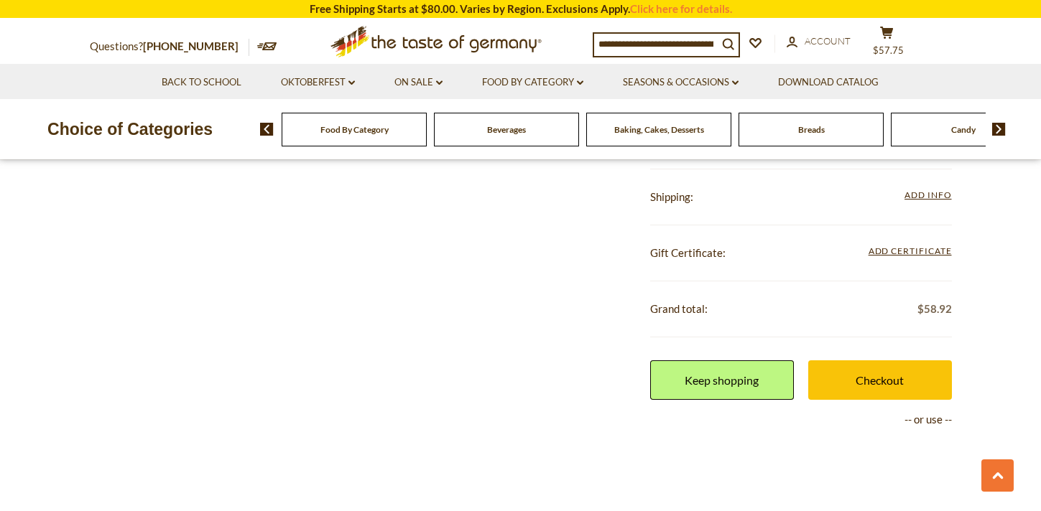
scroll to position [1187, 0]
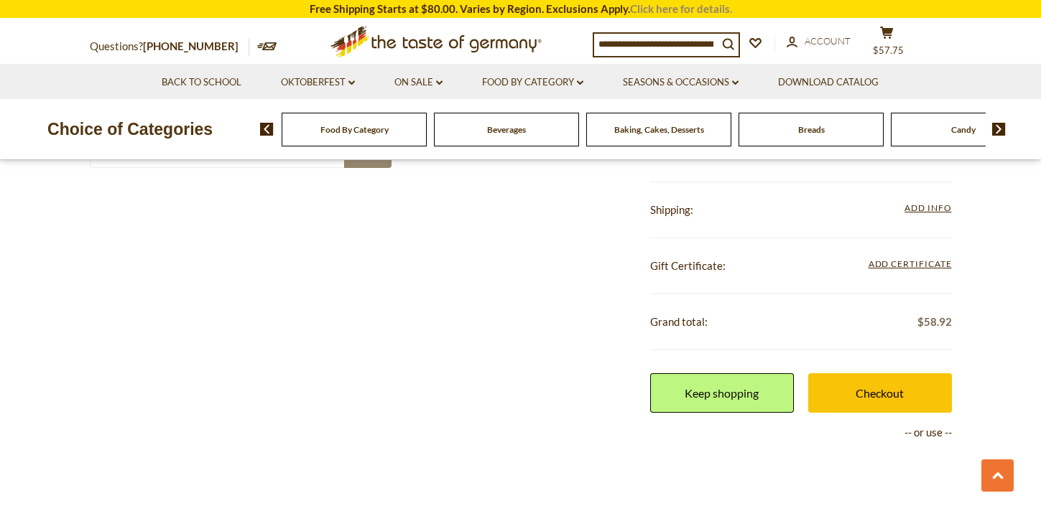
click at [660, 11] on link "Click here for details." at bounding box center [681, 8] width 102 height 13
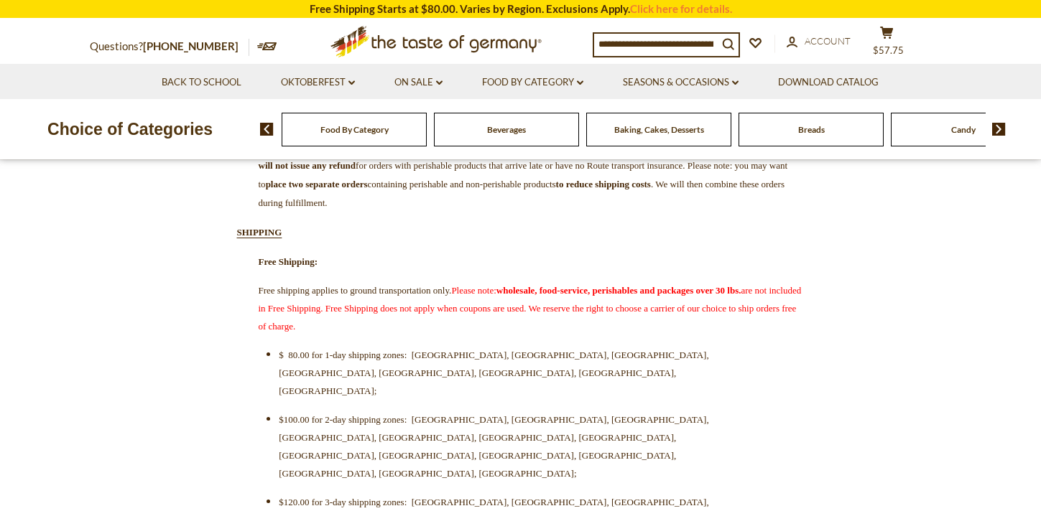
scroll to position [376, 0]
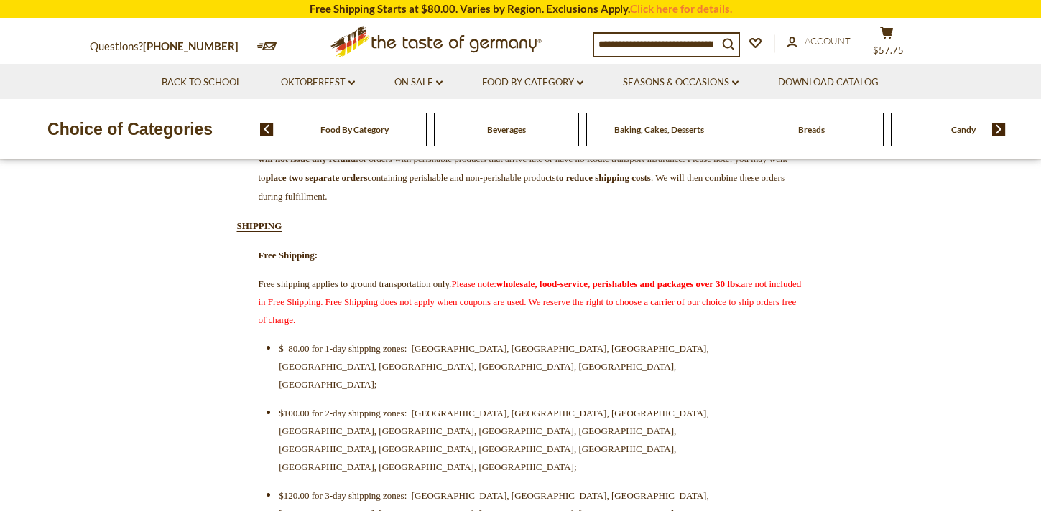
click at [664, 134] on span "Baking, Cakes, Desserts" at bounding box center [659, 129] width 90 height 11
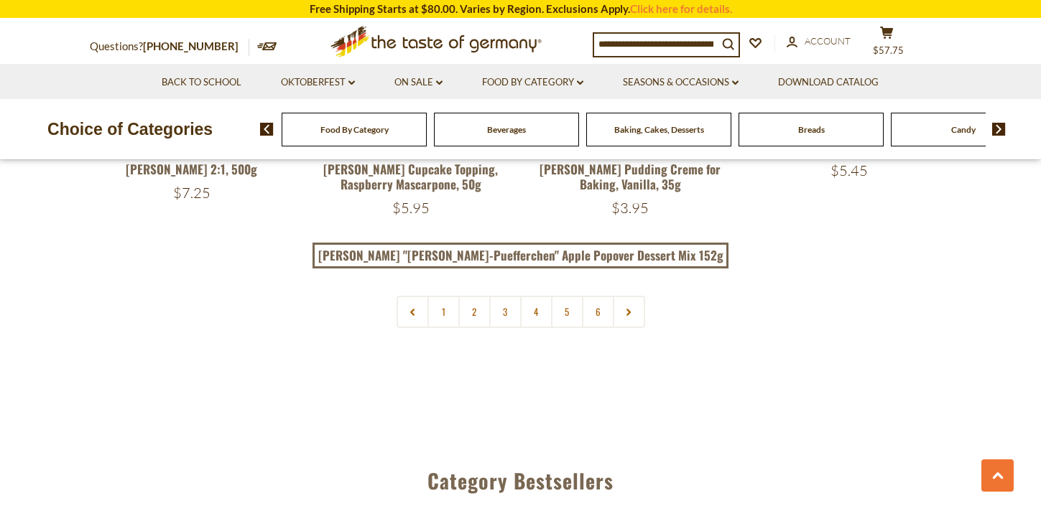
scroll to position [3515, 0]
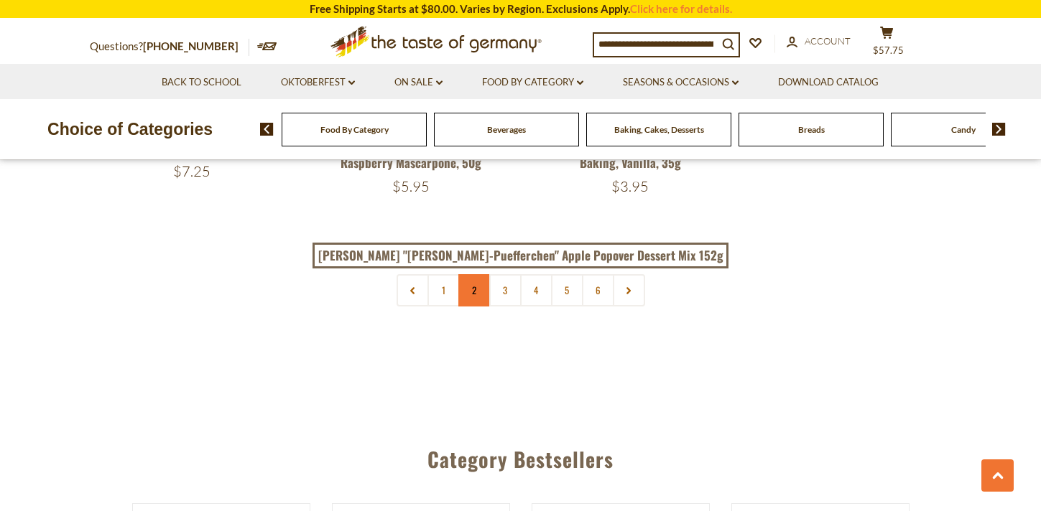
click at [465, 274] on link "2" at bounding box center [474, 290] width 32 height 32
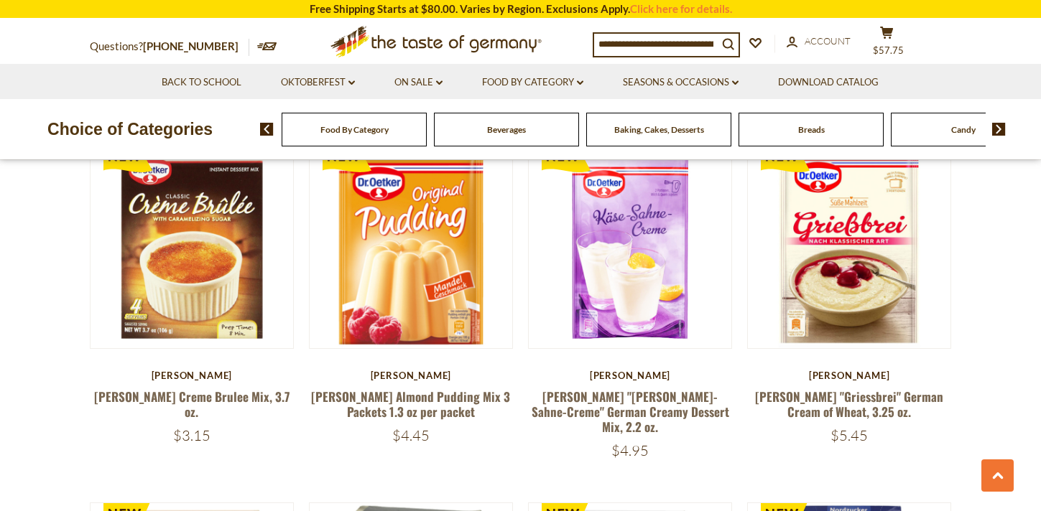
scroll to position [1813, 0]
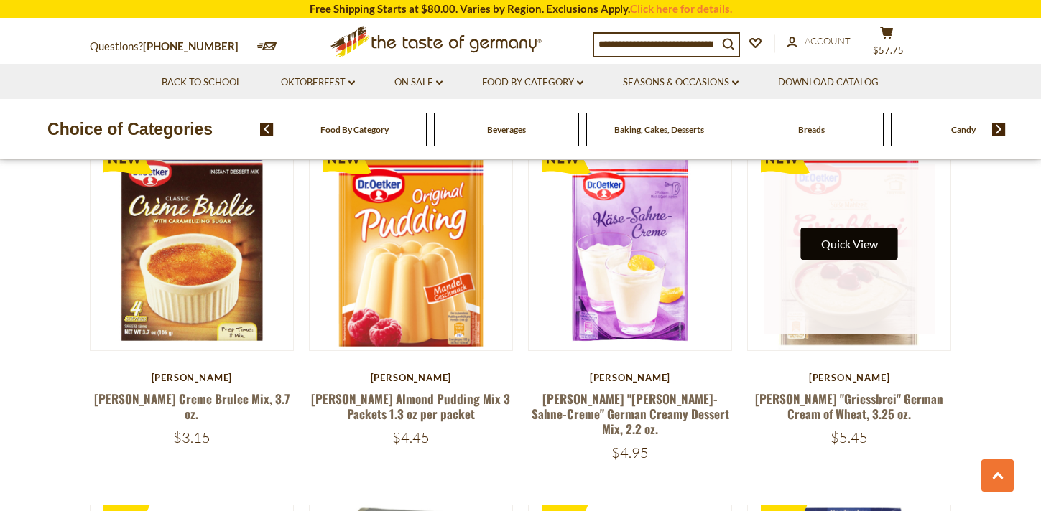
click at [857, 251] on button "Quick View" at bounding box center [849, 244] width 97 height 32
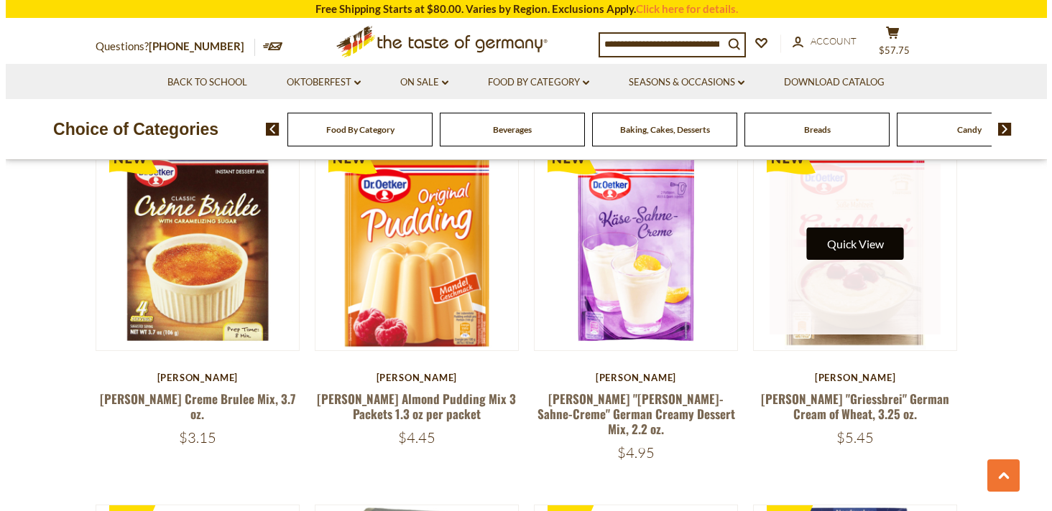
scroll to position [1816, 0]
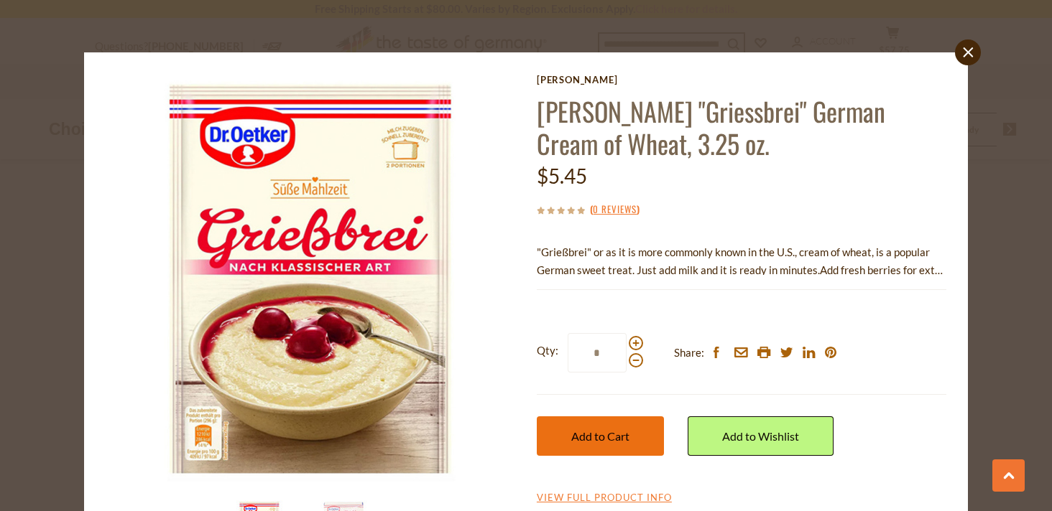
click at [616, 432] on span "Add to Cart" at bounding box center [600, 437] width 58 height 14
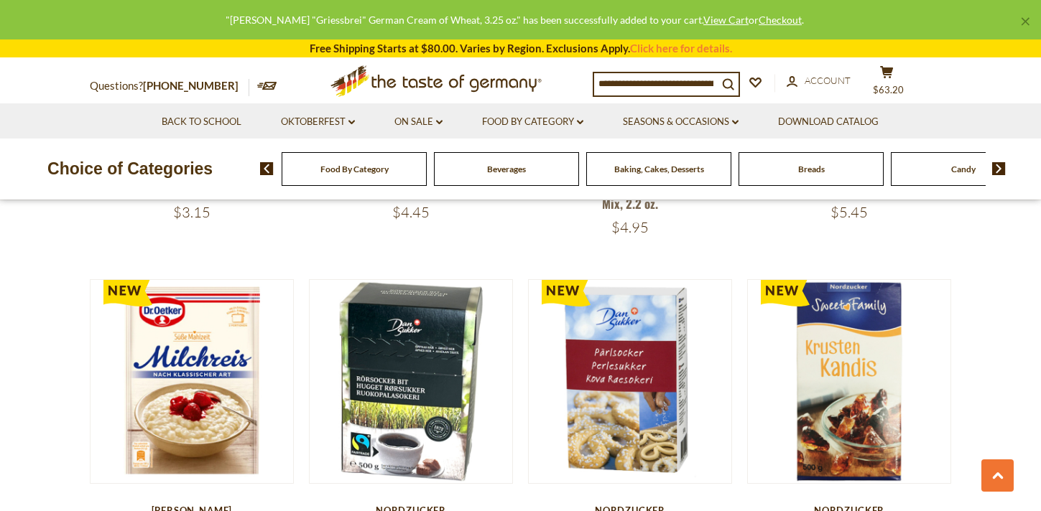
scroll to position [2045, 0]
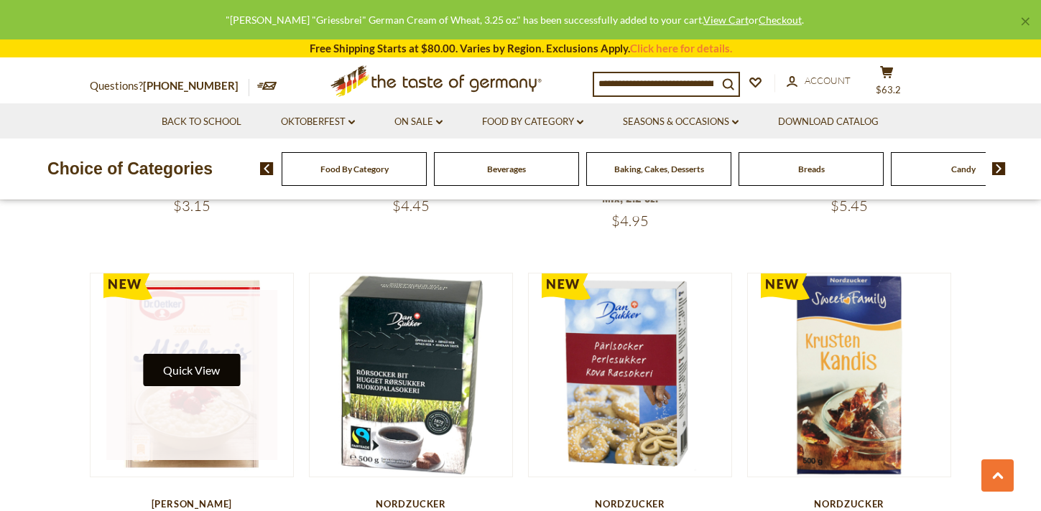
click at [208, 365] on button "Quick View" at bounding box center [191, 370] width 97 height 32
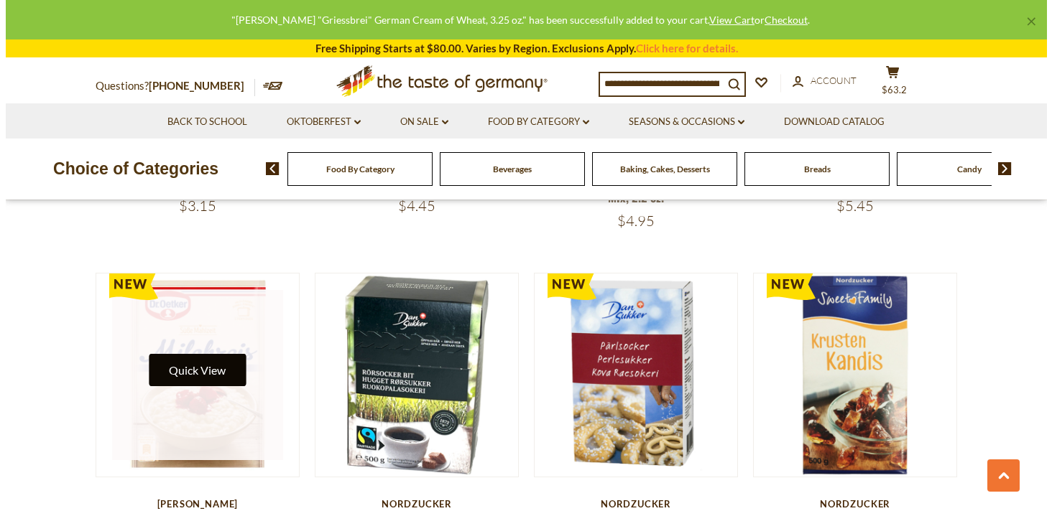
scroll to position [2048, 0]
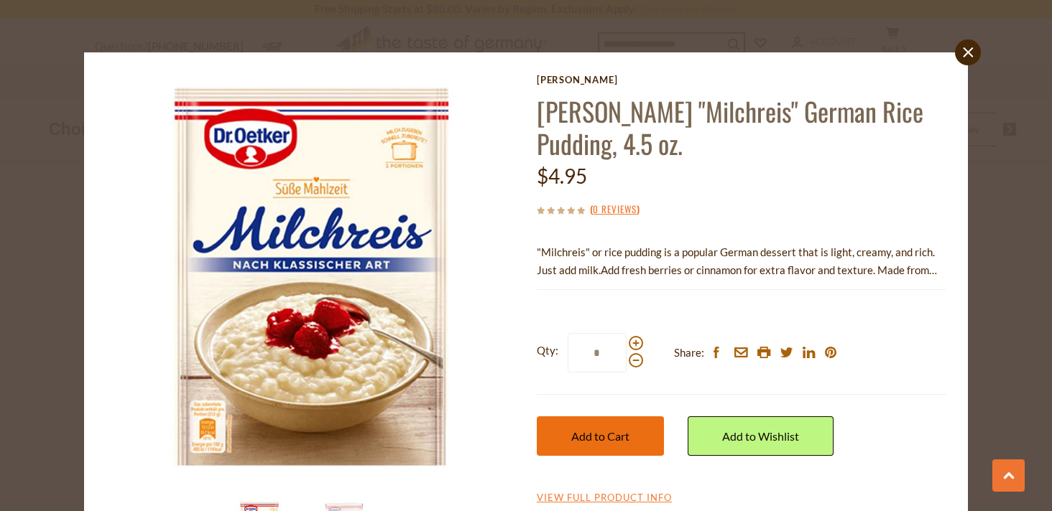
click at [627, 442] on button "Add to Cart" at bounding box center [600, 437] width 127 height 40
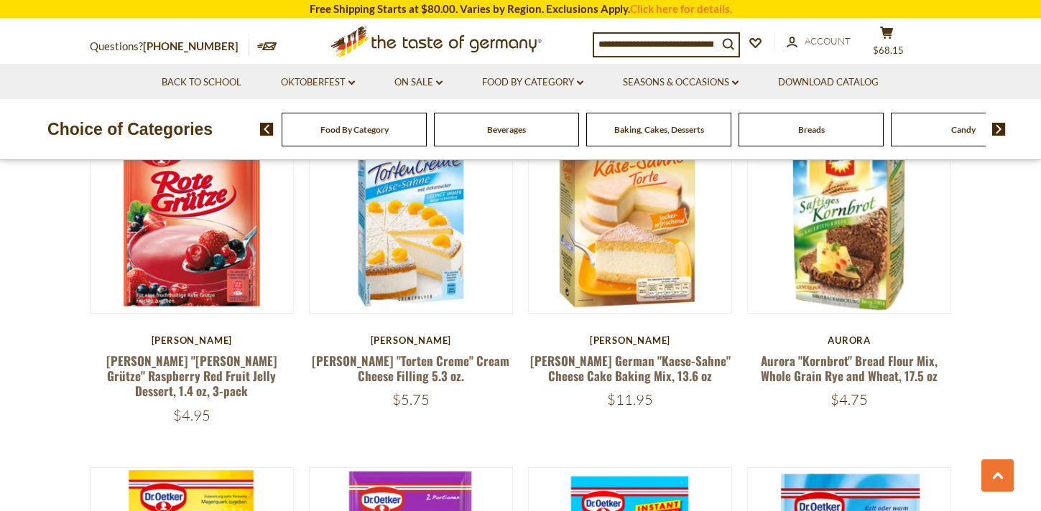
scroll to position [2521, 0]
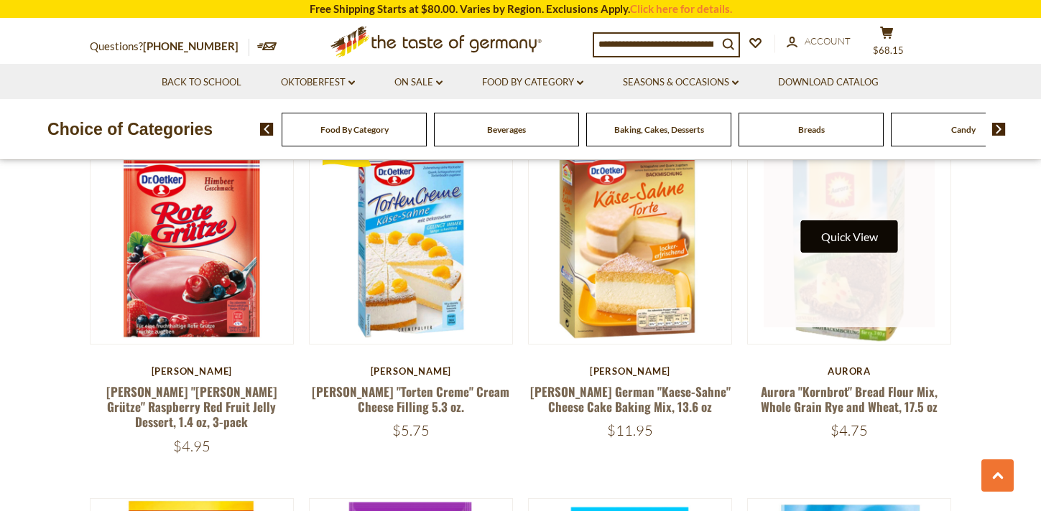
click at [864, 234] on button "Quick View" at bounding box center [849, 237] width 97 height 32
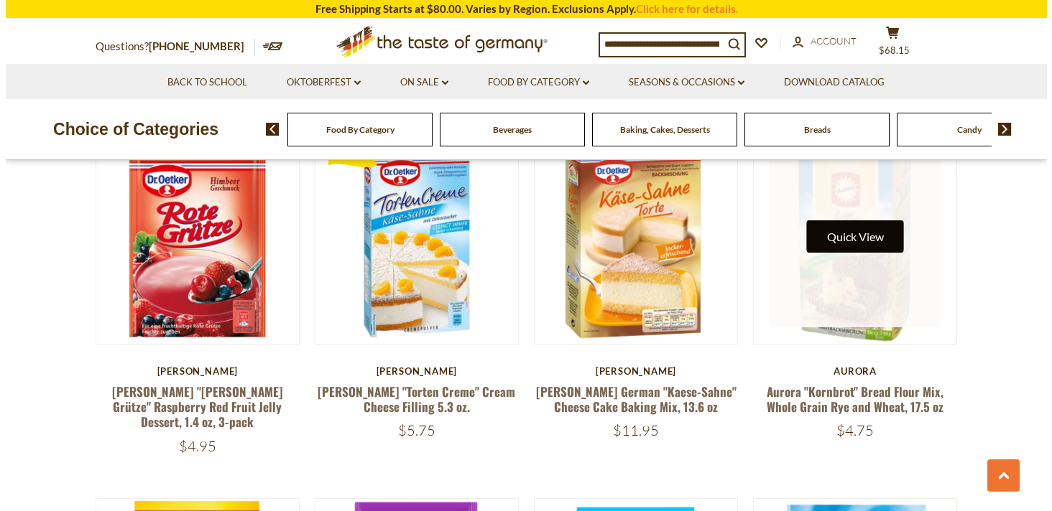
scroll to position [2524, 0]
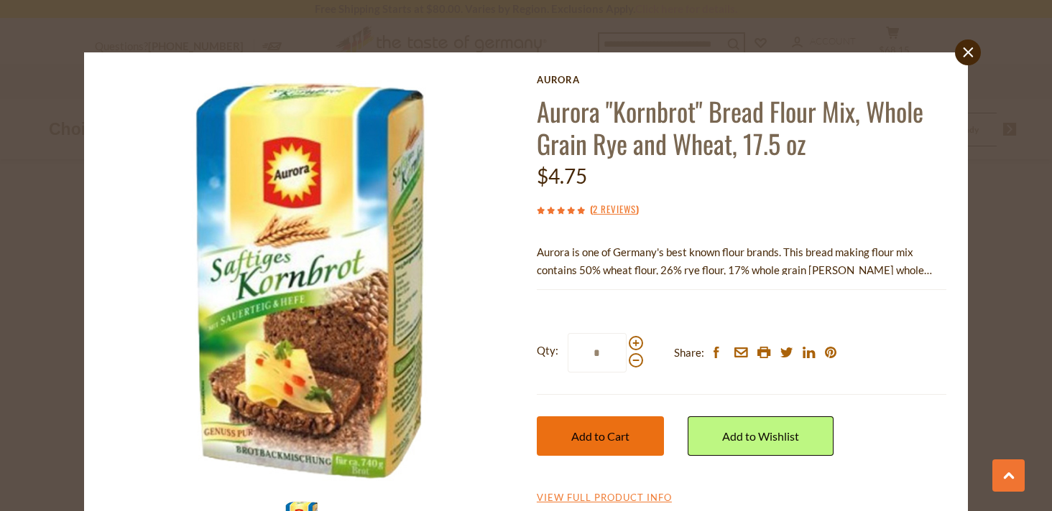
click at [601, 435] on span "Add to Cart" at bounding box center [600, 437] width 58 height 14
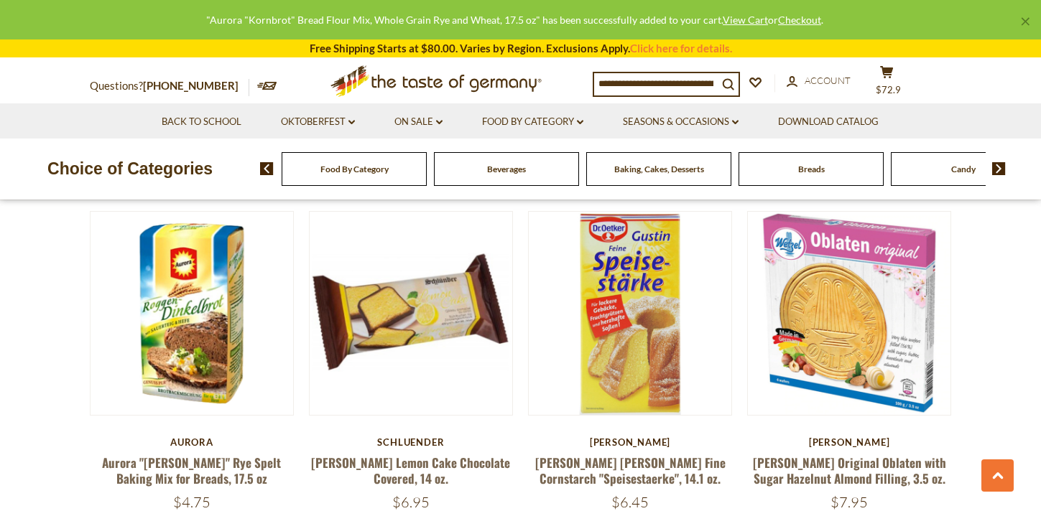
scroll to position [3182, 0]
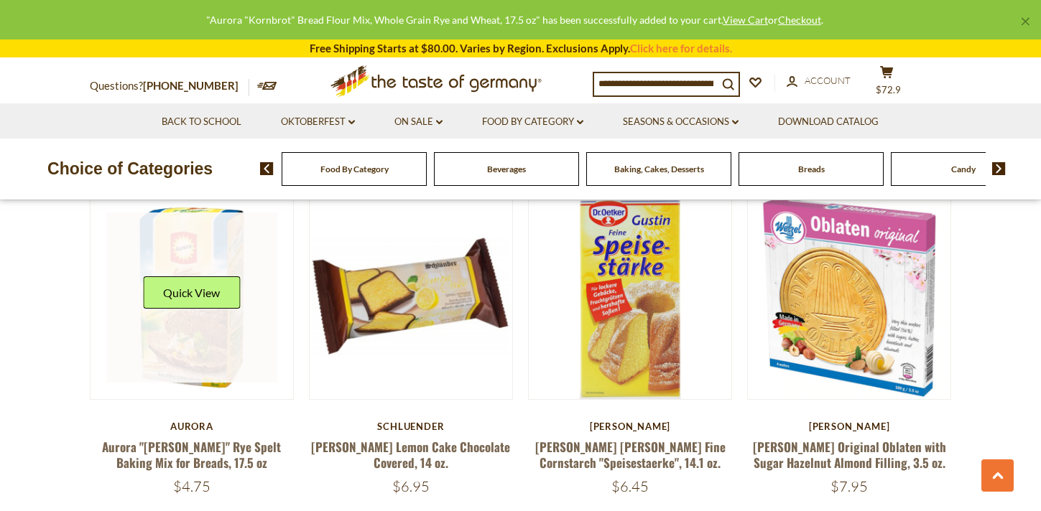
click at [203, 297] on link at bounding box center [191, 298] width 171 height 171
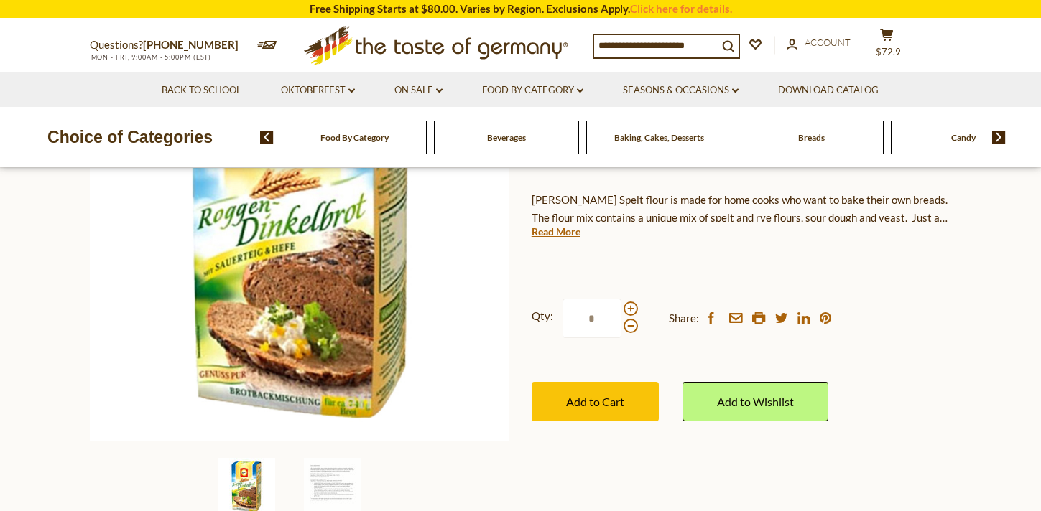
scroll to position [253, 0]
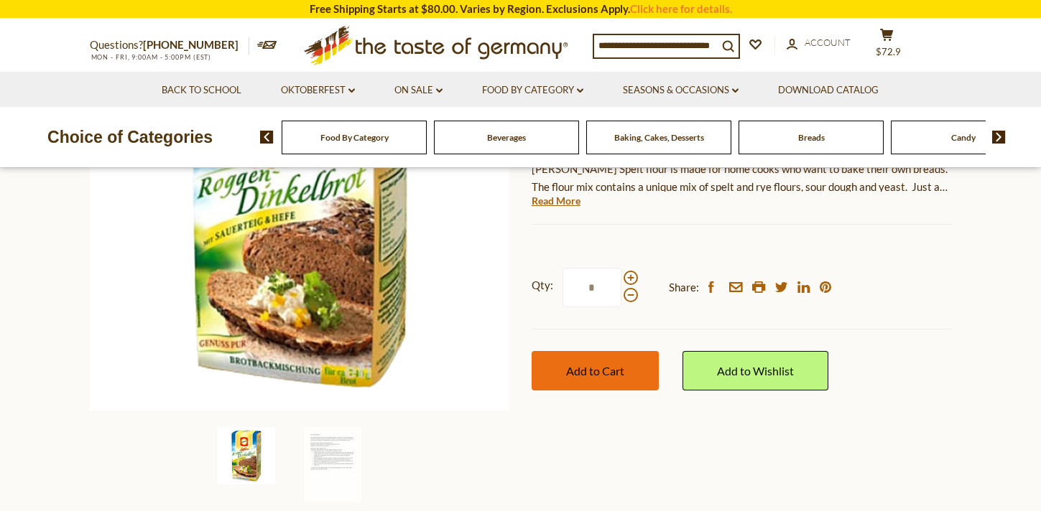
click at [598, 363] on button "Add to Cart" at bounding box center [595, 371] width 127 height 40
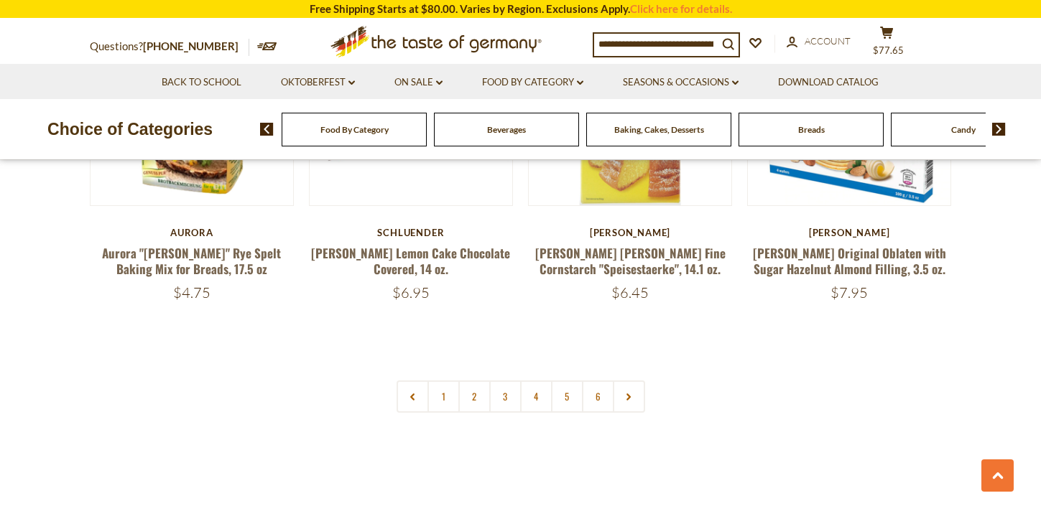
scroll to position [3283, 0]
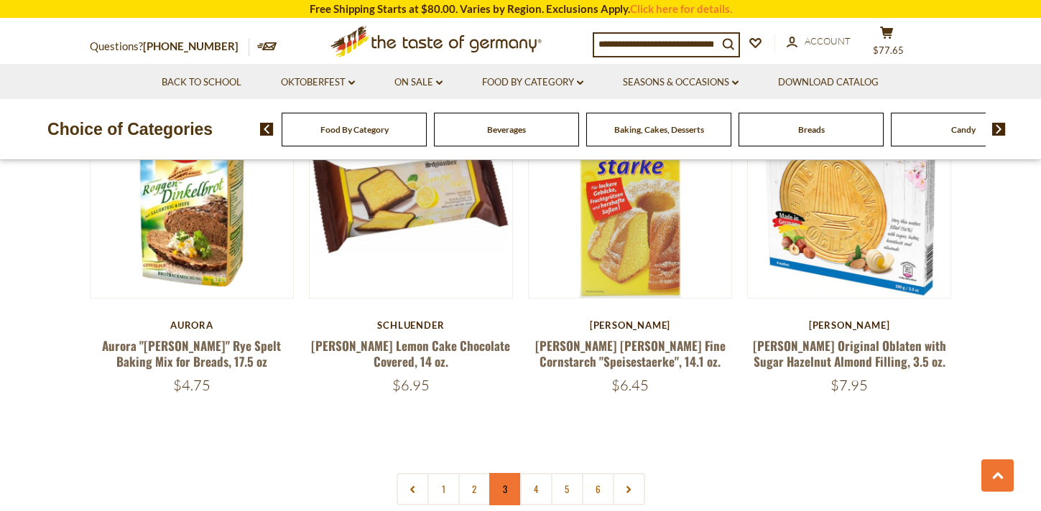
click at [505, 473] on link "3" at bounding box center [505, 489] width 32 height 32
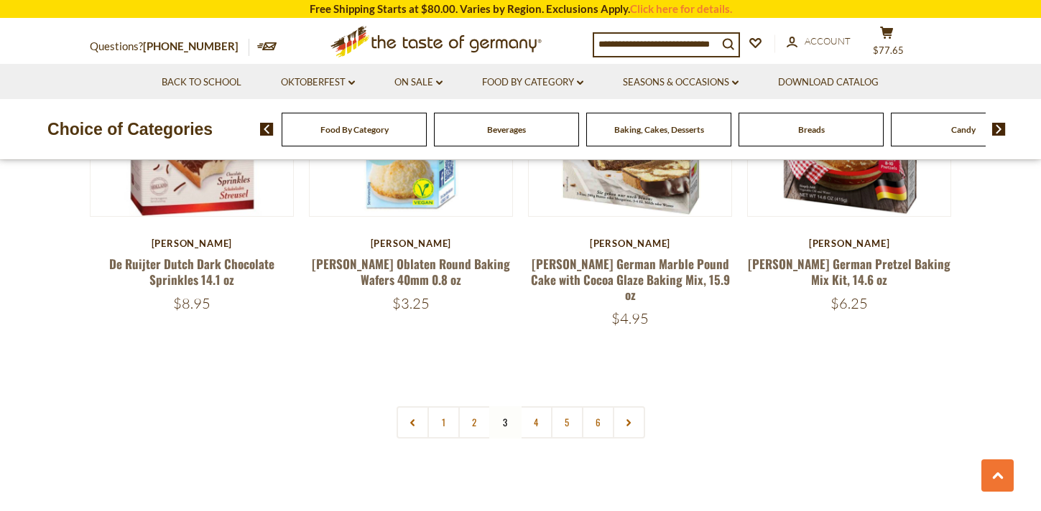
scroll to position [3370, 0]
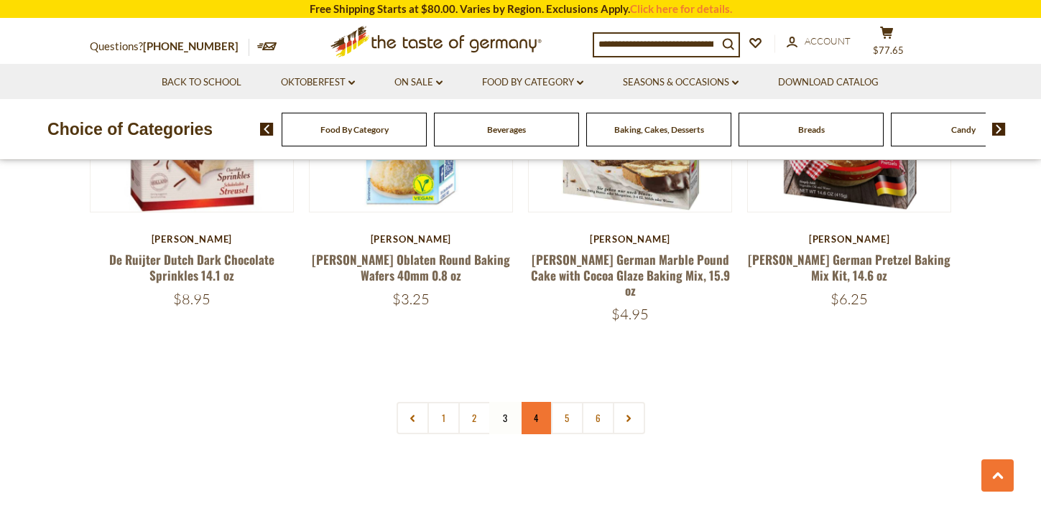
click at [533, 402] on link "4" at bounding box center [536, 418] width 32 height 32
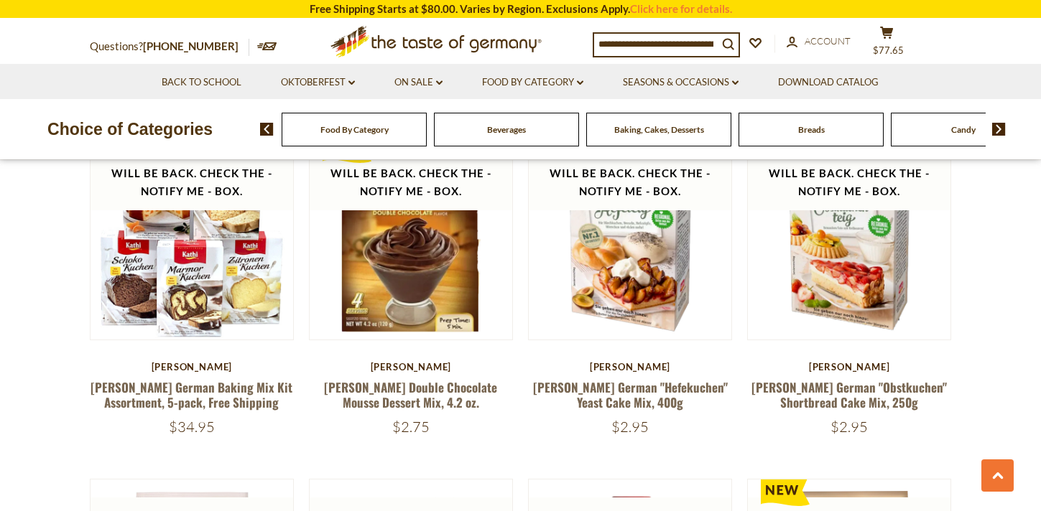
scroll to position [1529, 0]
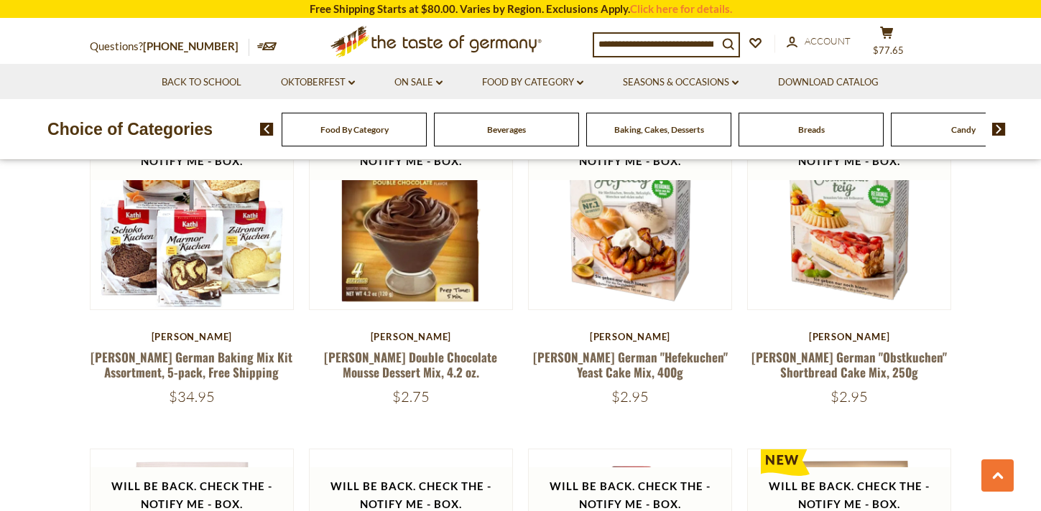
click at [996, 129] on img at bounding box center [999, 129] width 14 height 13
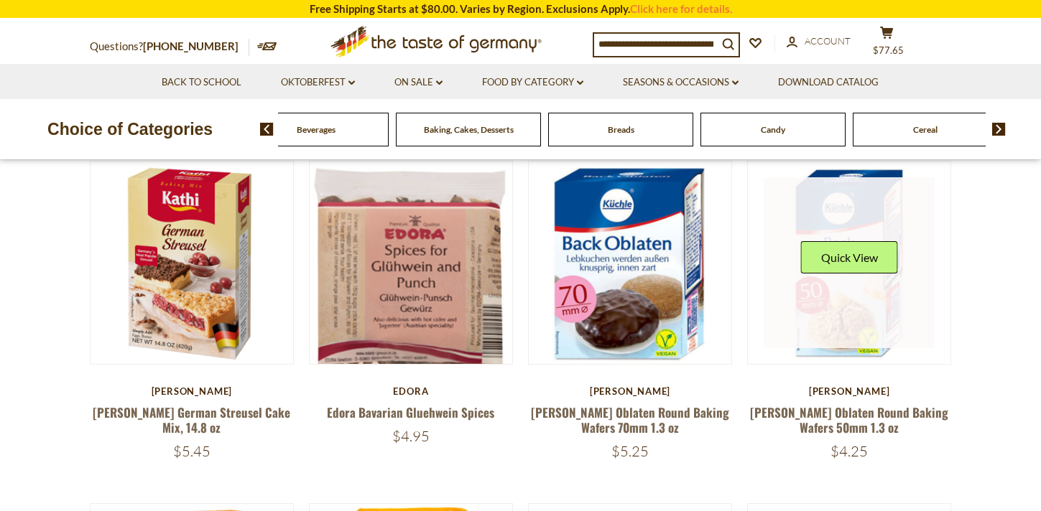
scroll to position [423, 0]
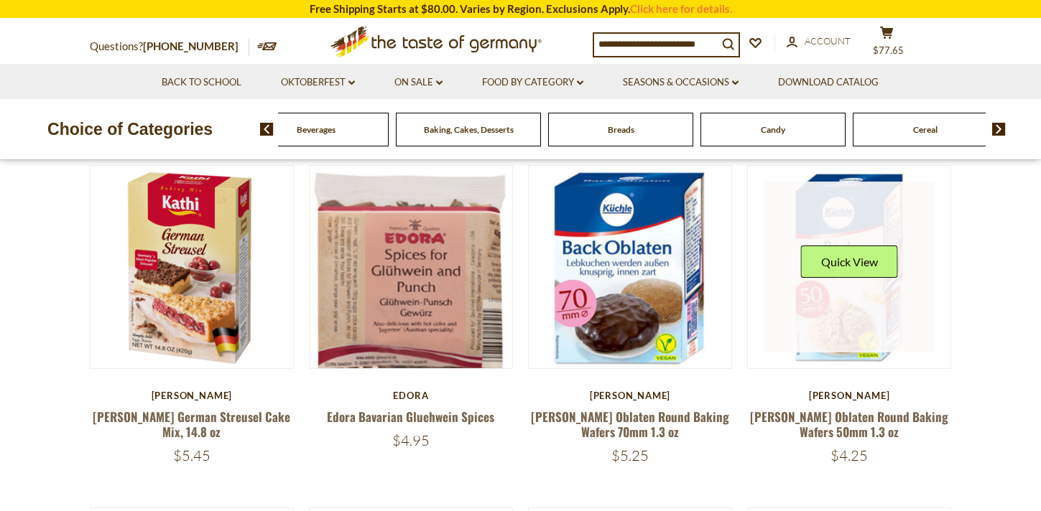
click at [863, 342] on link at bounding box center [849, 267] width 171 height 171
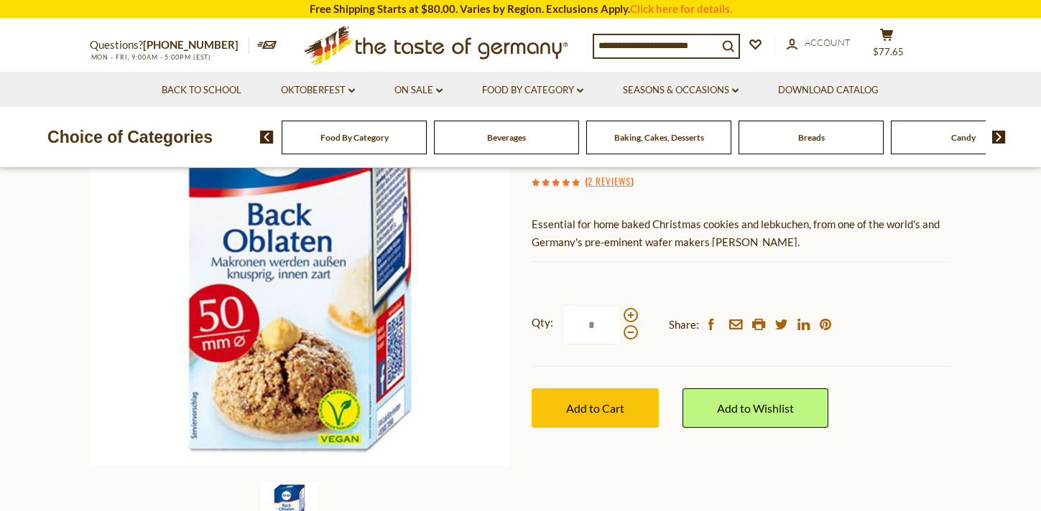
scroll to position [210, 0]
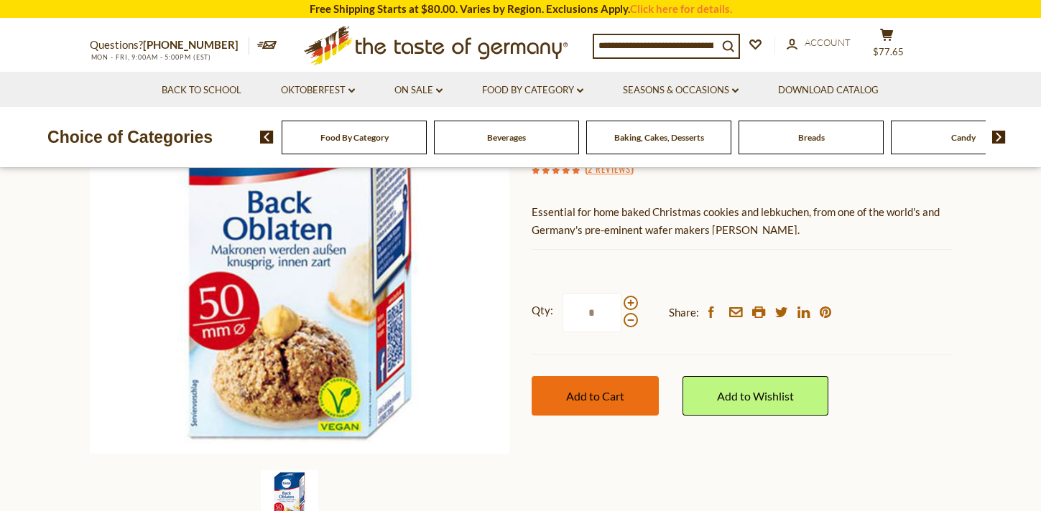
click at [595, 397] on span "Add to Cart" at bounding box center [595, 396] width 58 height 14
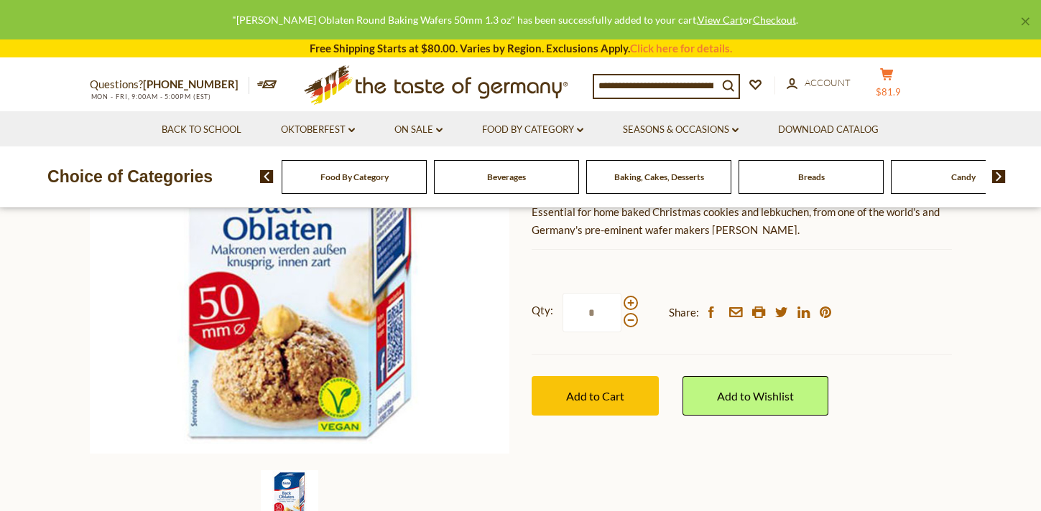
click at [894, 86] on span "$81.9" at bounding box center [888, 91] width 25 height 11
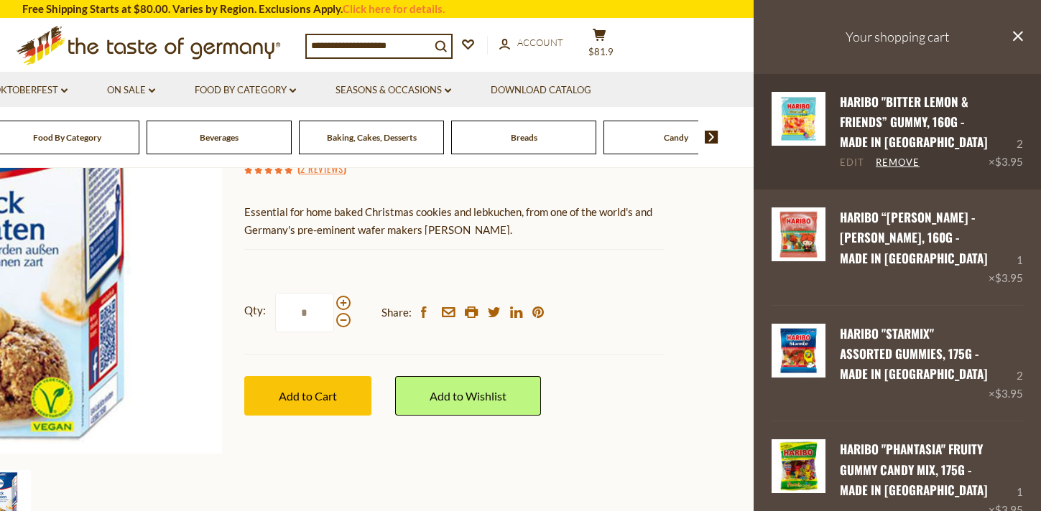
click at [853, 165] on link "Edit" at bounding box center [852, 163] width 24 height 13
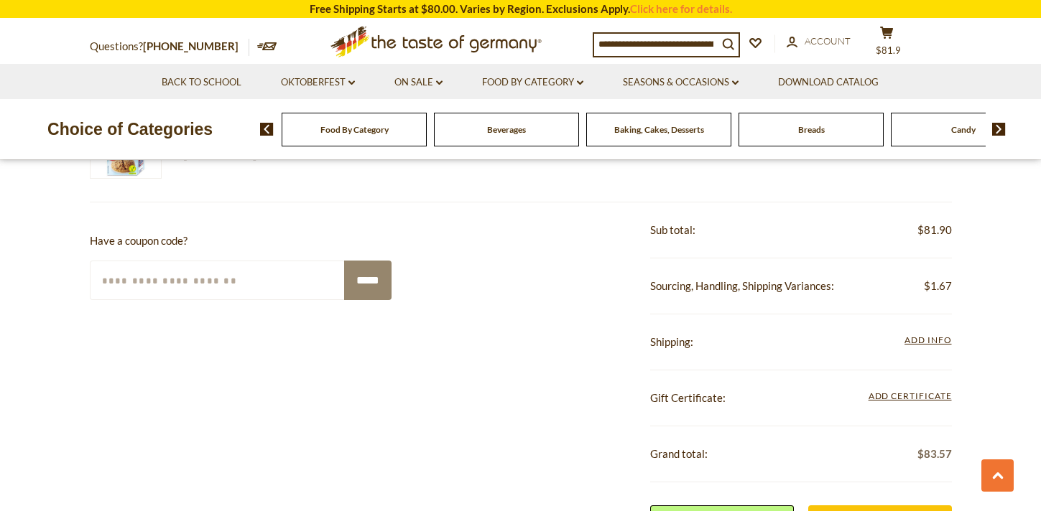
scroll to position [1633, 0]
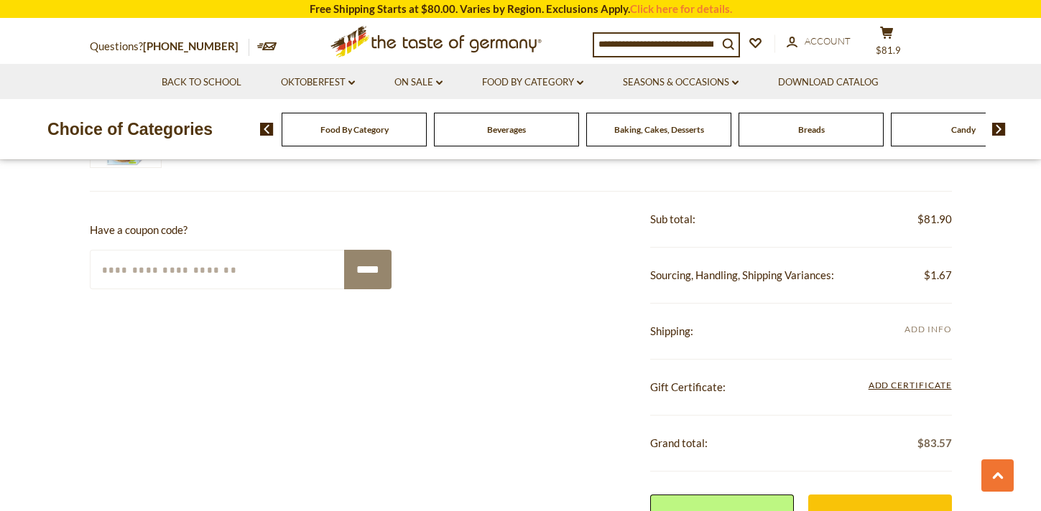
click at [915, 329] on span "Add Info" at bounding box center [927, 329] width 47 height 11
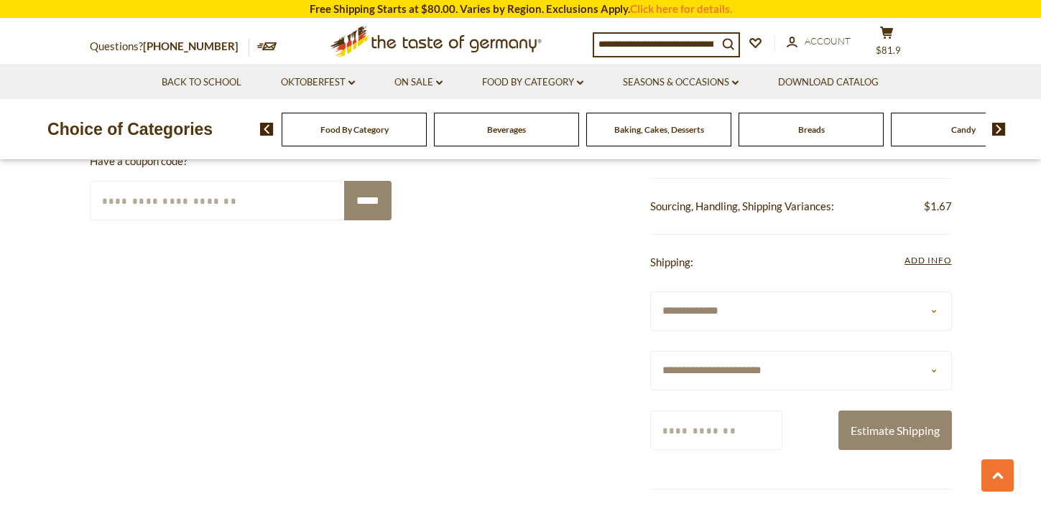
scroll to position [1734, 0]
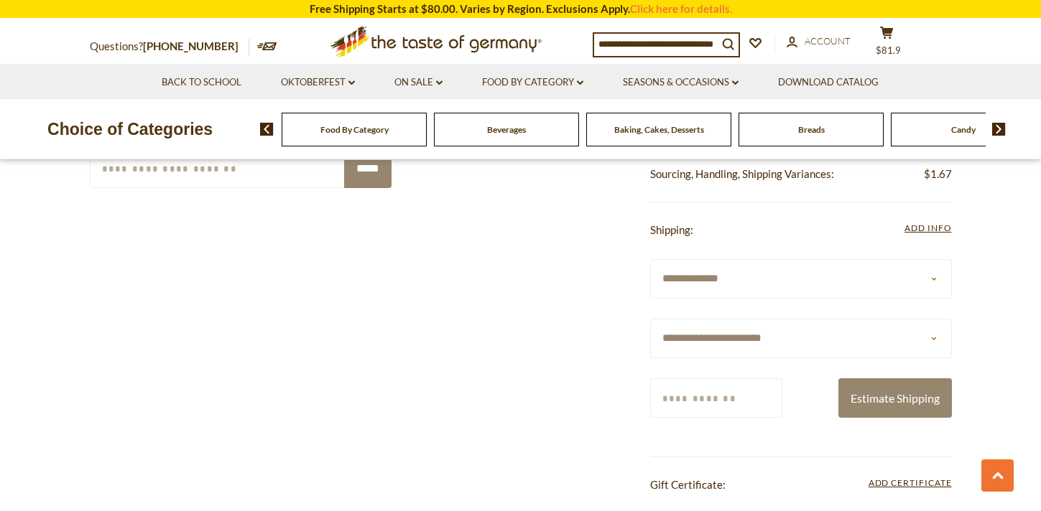
click at [935, 338] on select "**********" at bounding box center [801, 339] width 302 height 40
select select "**"
click at [735, 396] on input "Zip/Postcode" at bounding box center [716, 399] width 132 height 40
type input "*****"
click at [925, 402] on button "Estimate Shipping" at bounding box center [894, 399] width 113 height 40
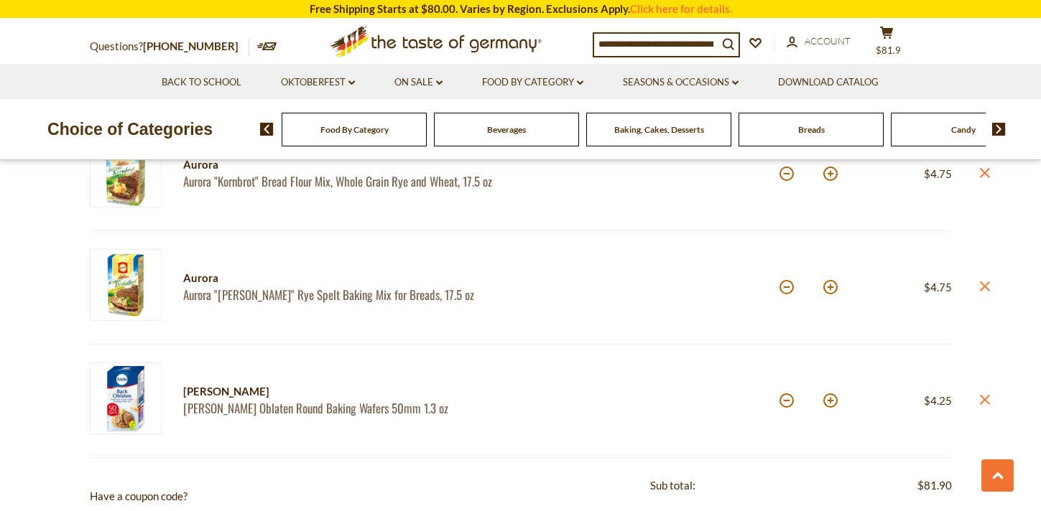
scroll to position [1423, 0]
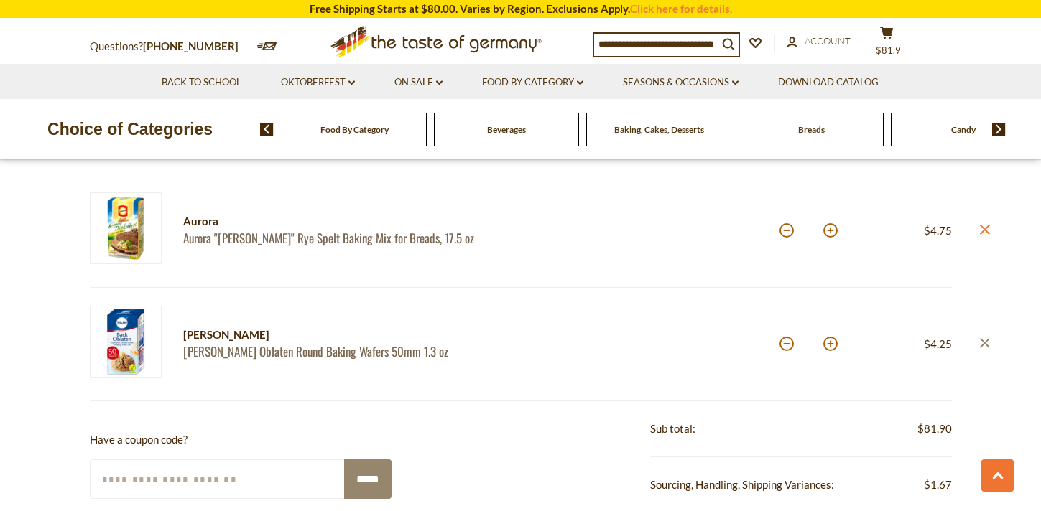
click at [983, 345] on icon "close" at bounding box center [984, 343] width 11 height 11
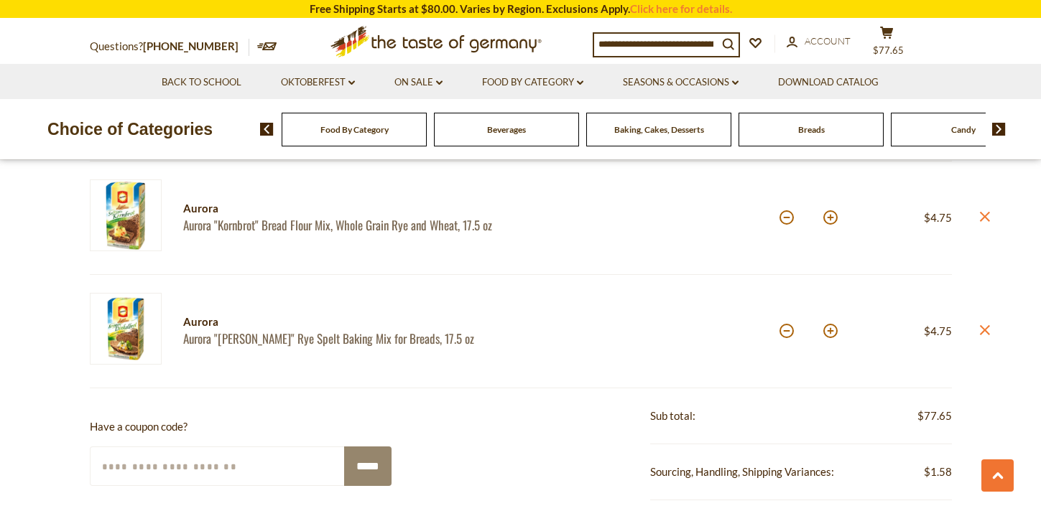
scroll to position [1321, 0]
click at [986, 333] on icon at bounding box center [984, 332] width 10 height 10
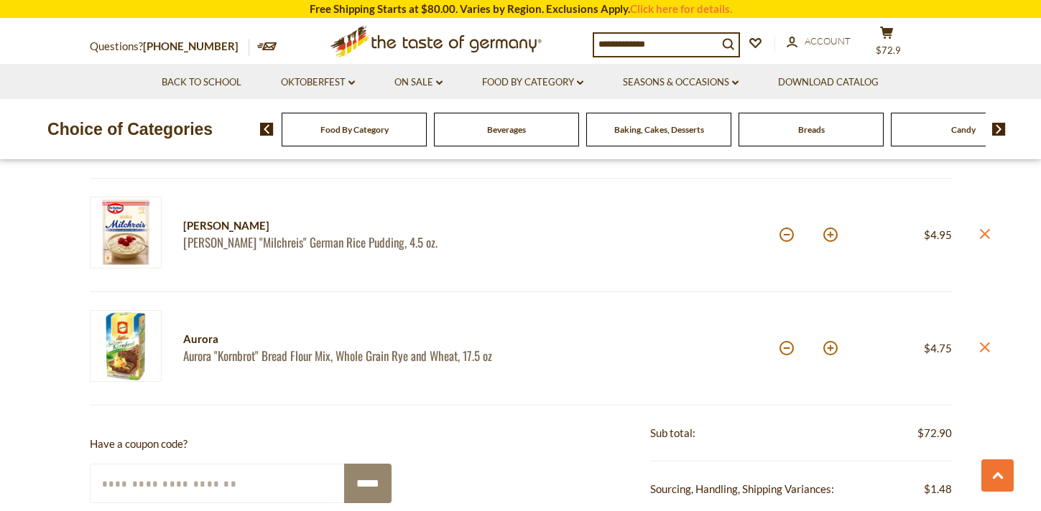
scroll to position [1197, 0]
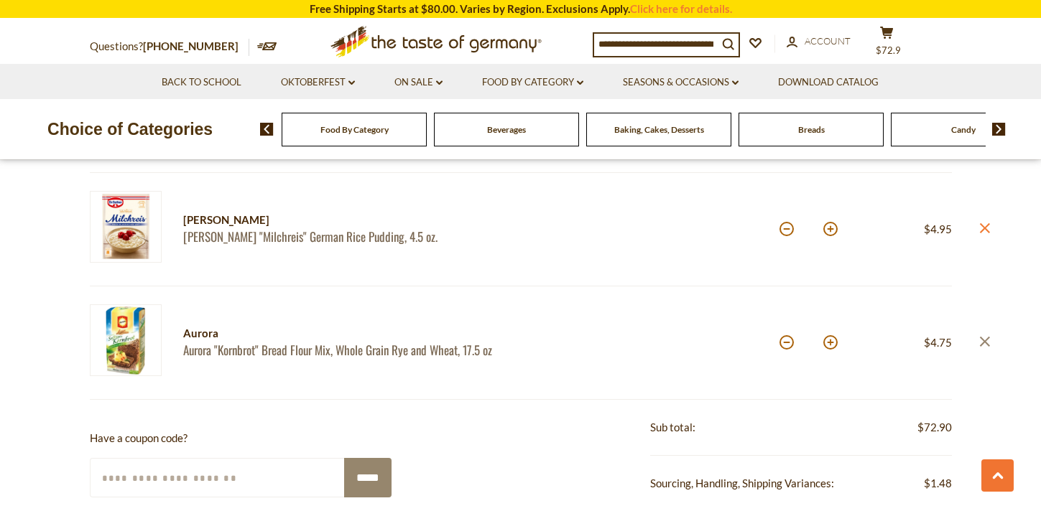
click at [985, 341] on icon at bounding box center [984, 342] width 10 height 10
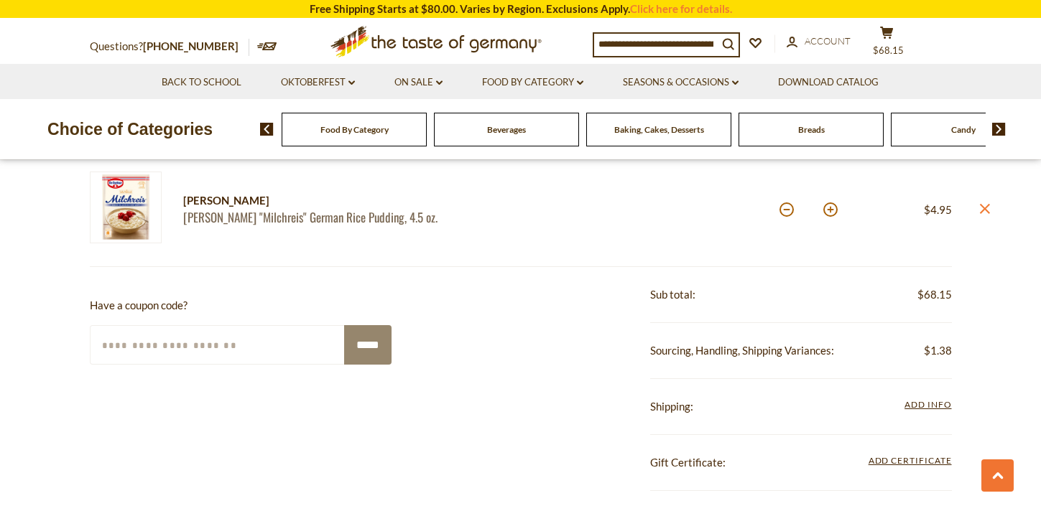
scroll to position [1219, 0]
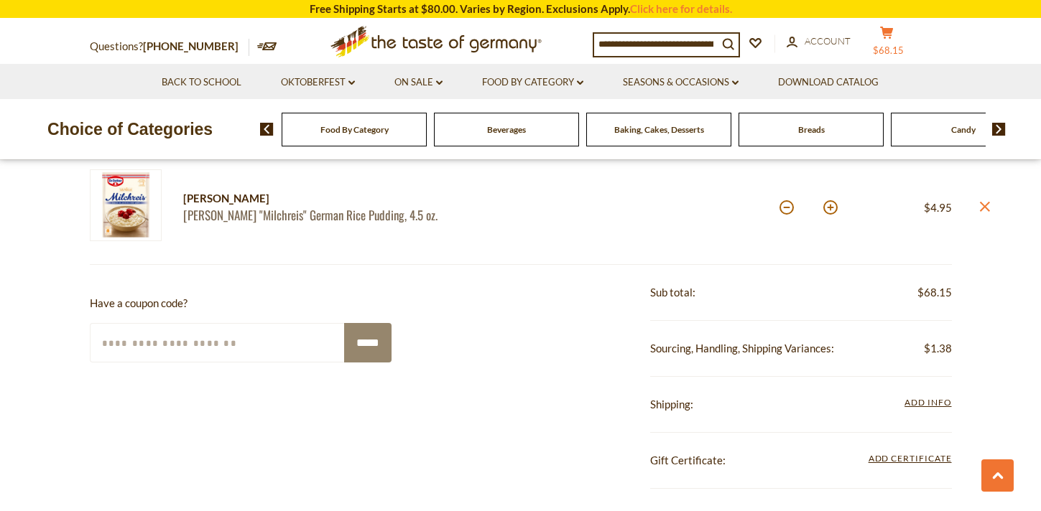
click at [893, 31] on icon at bounding box center [886, 33] width 13 height 12
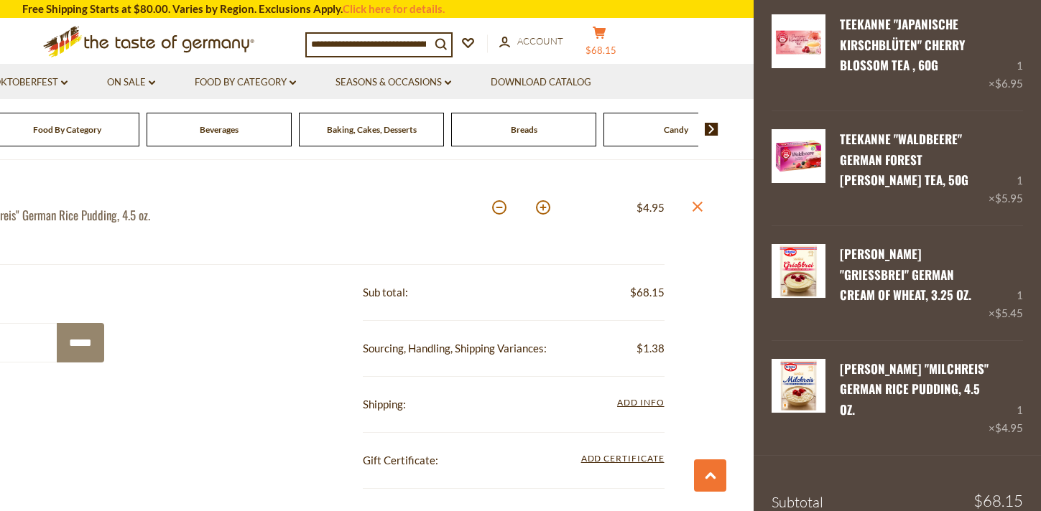
scroll to position [805, 0]
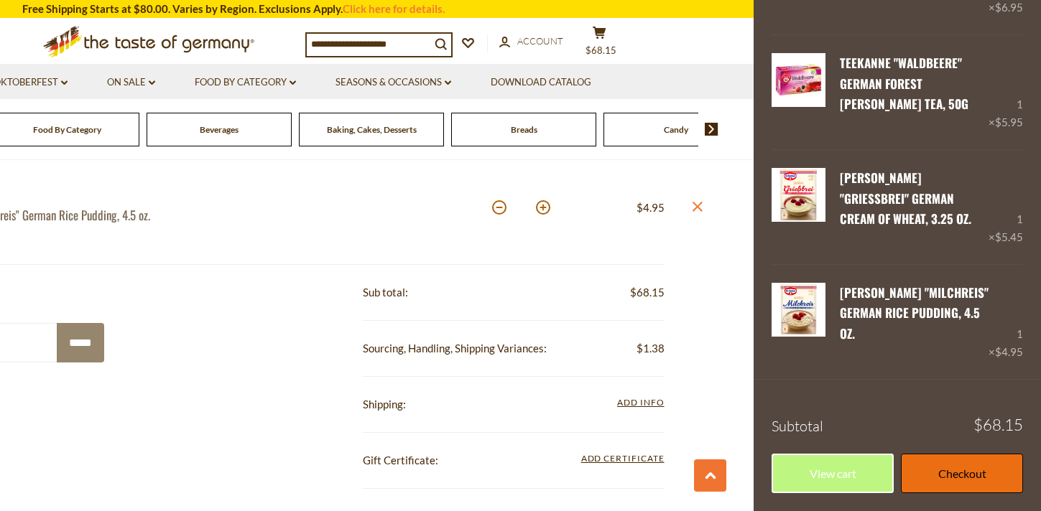
click at [935, 470] on link "Checkout" at bounding box center [962, 474] width 122 height 40
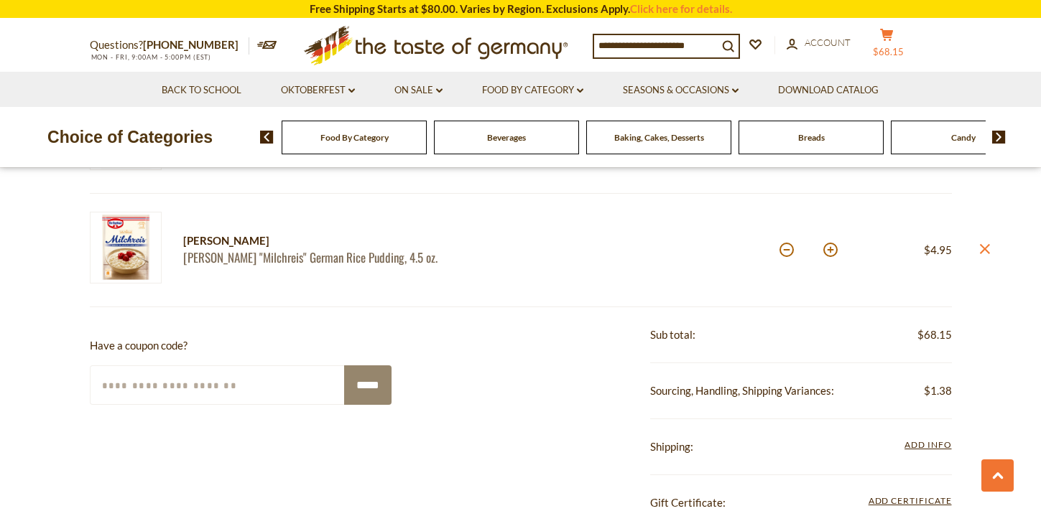
click at [893, 34] on icon at bounding box center [886, 35] width 13 height 12
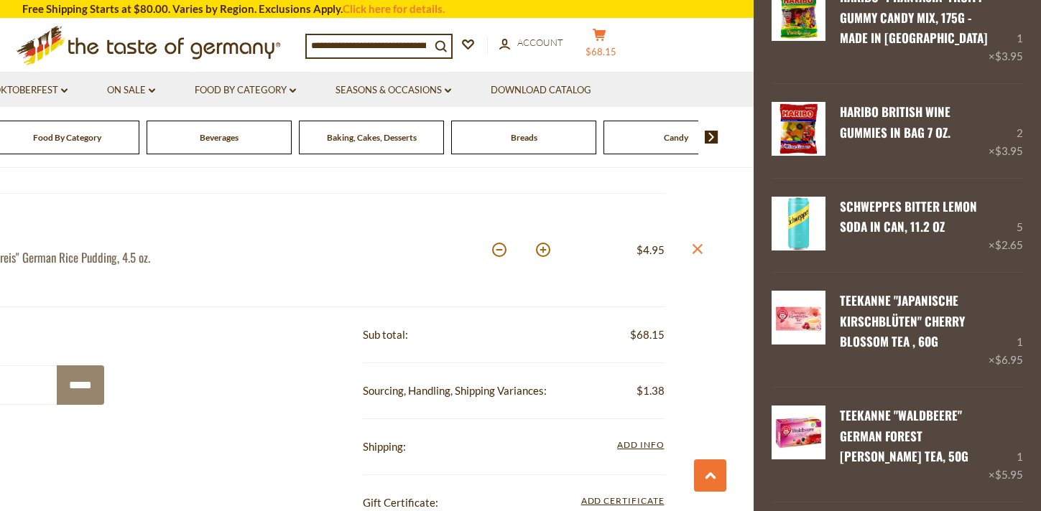
scroll to position [805, 0]
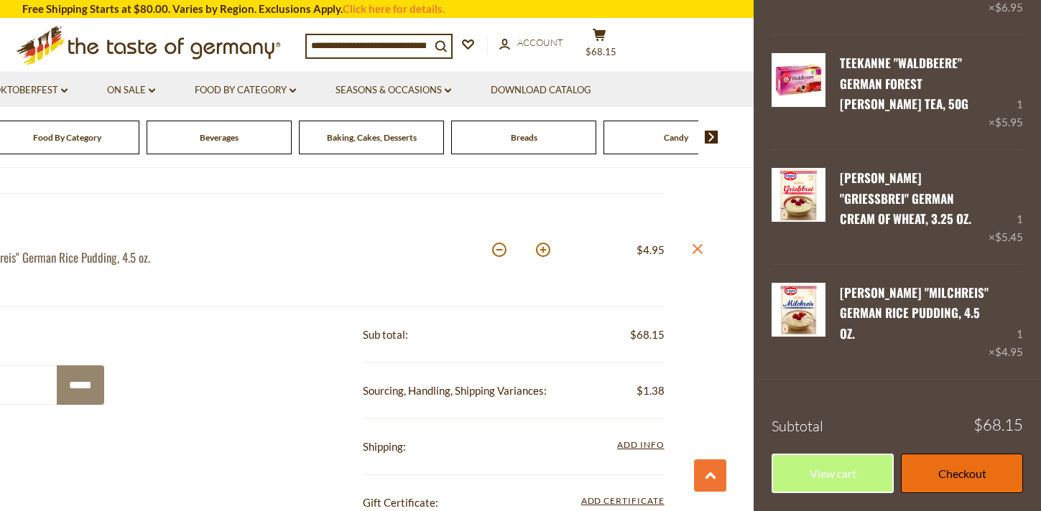
click at [949, 473] on link "Checkout" at bounding box center [962, 474] width 122 height 40
